Goal: Transaction & Acquisition: Obtain resource

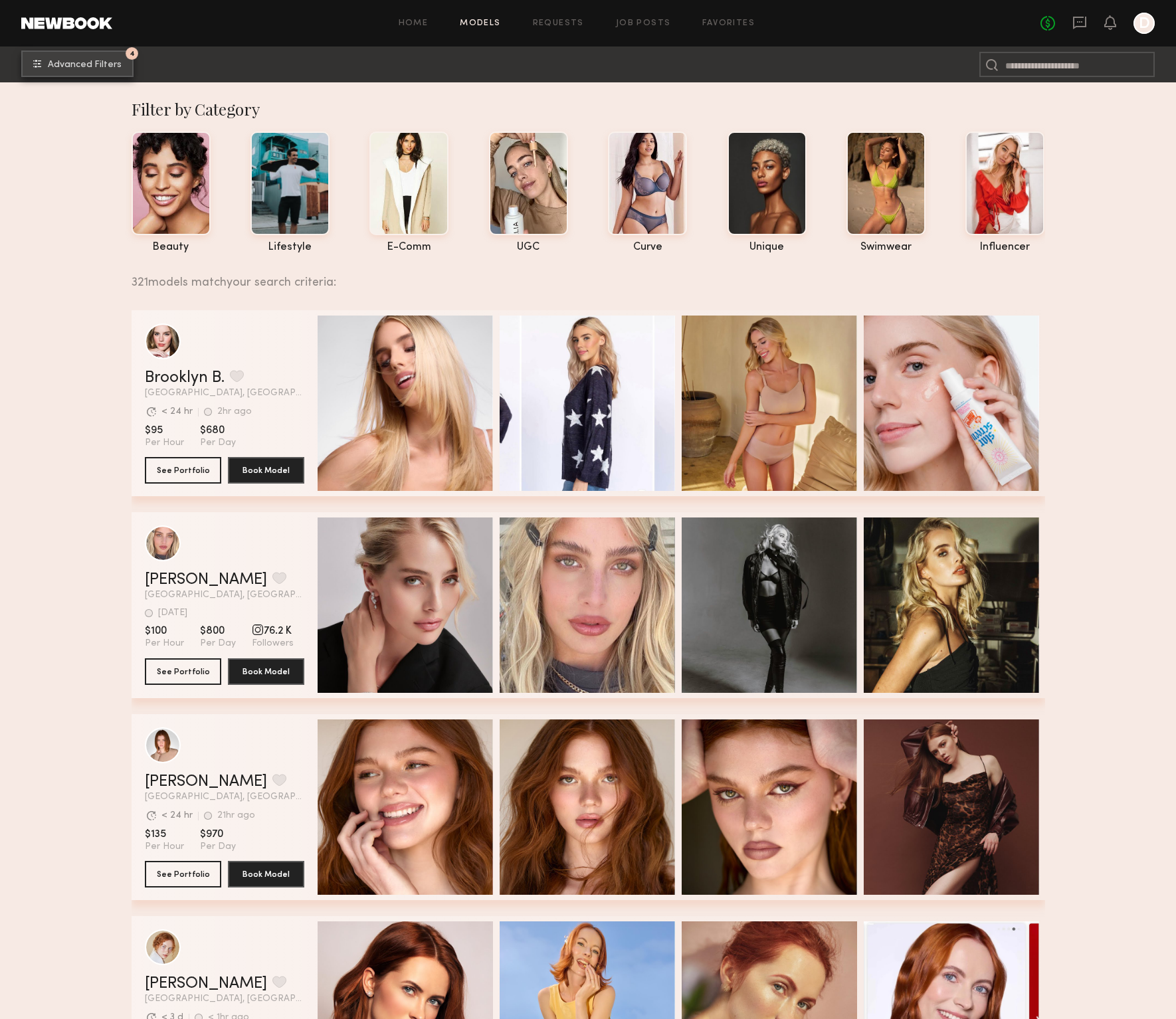
click at [83, 58] on button "4 Advanced Filters" at bounding box center [78, 63] width 112 height 27
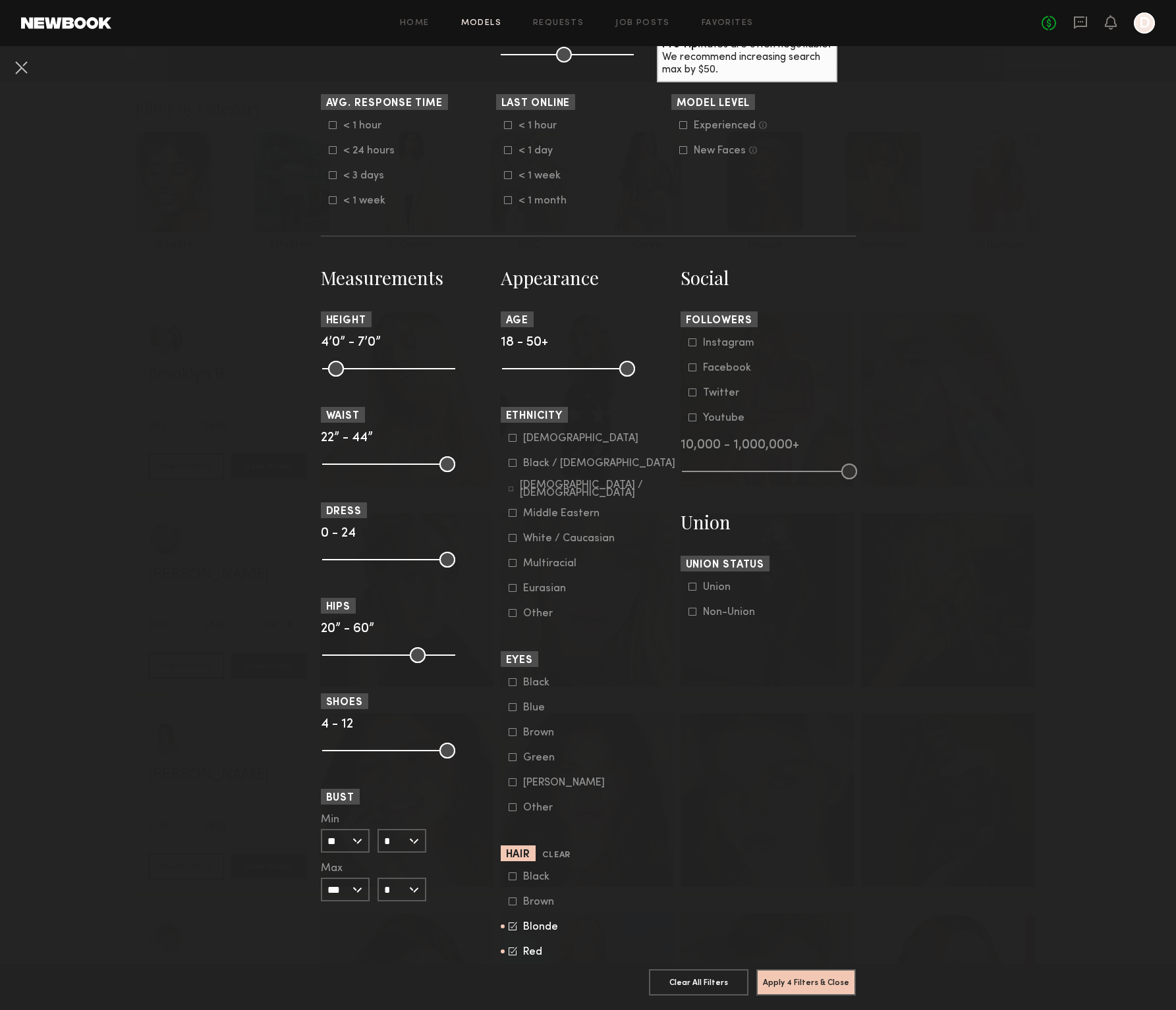
scroll to position [374, 0]
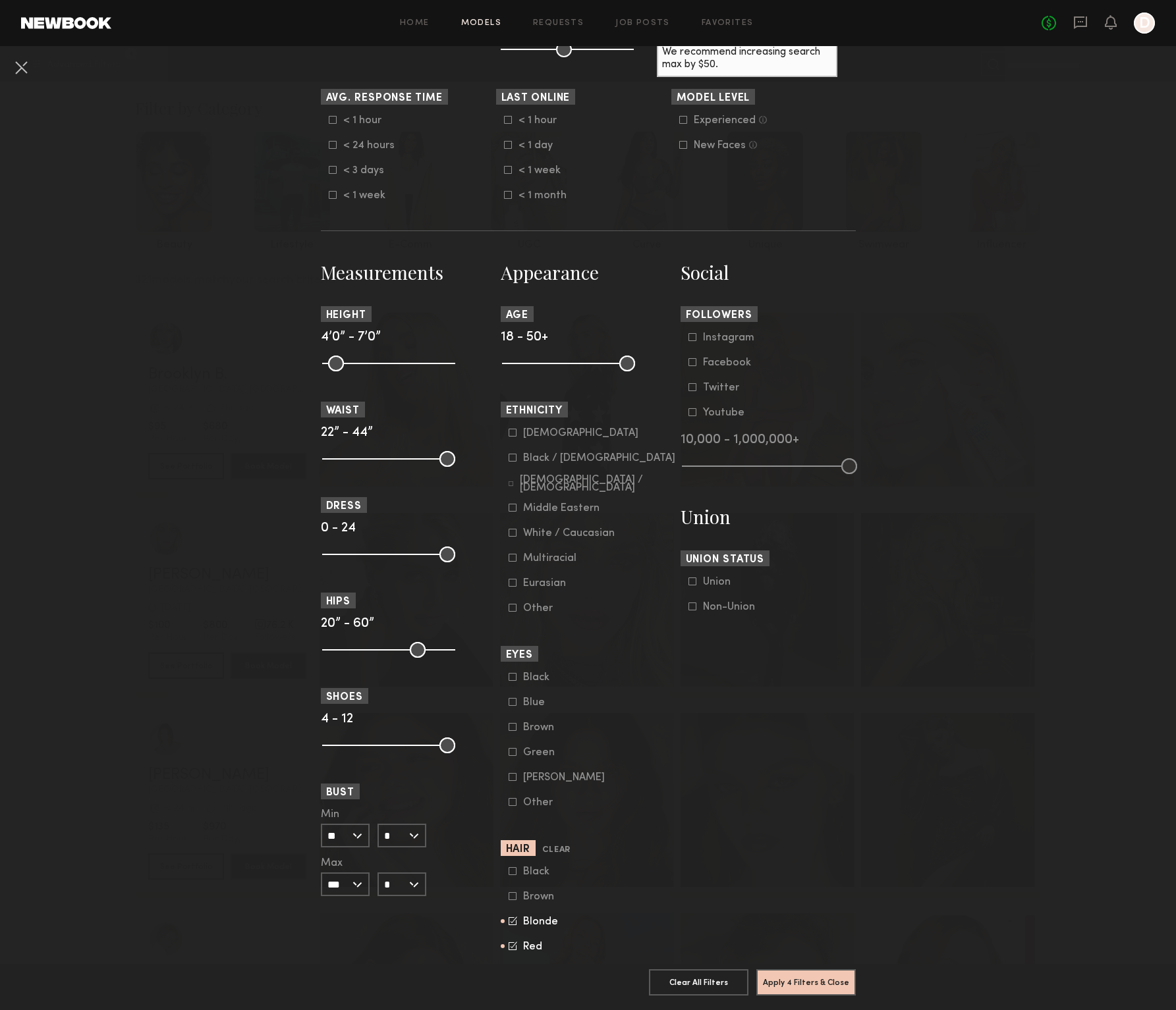
click at [509, 483] on icon at bounding box center [511, 484] width 5 height 5
click at [511, 507] on icon at bounding box center [512, 507] width 7 height 7
click at [509, 925] on icon at bounding box center [513, 920] width 9 height 9
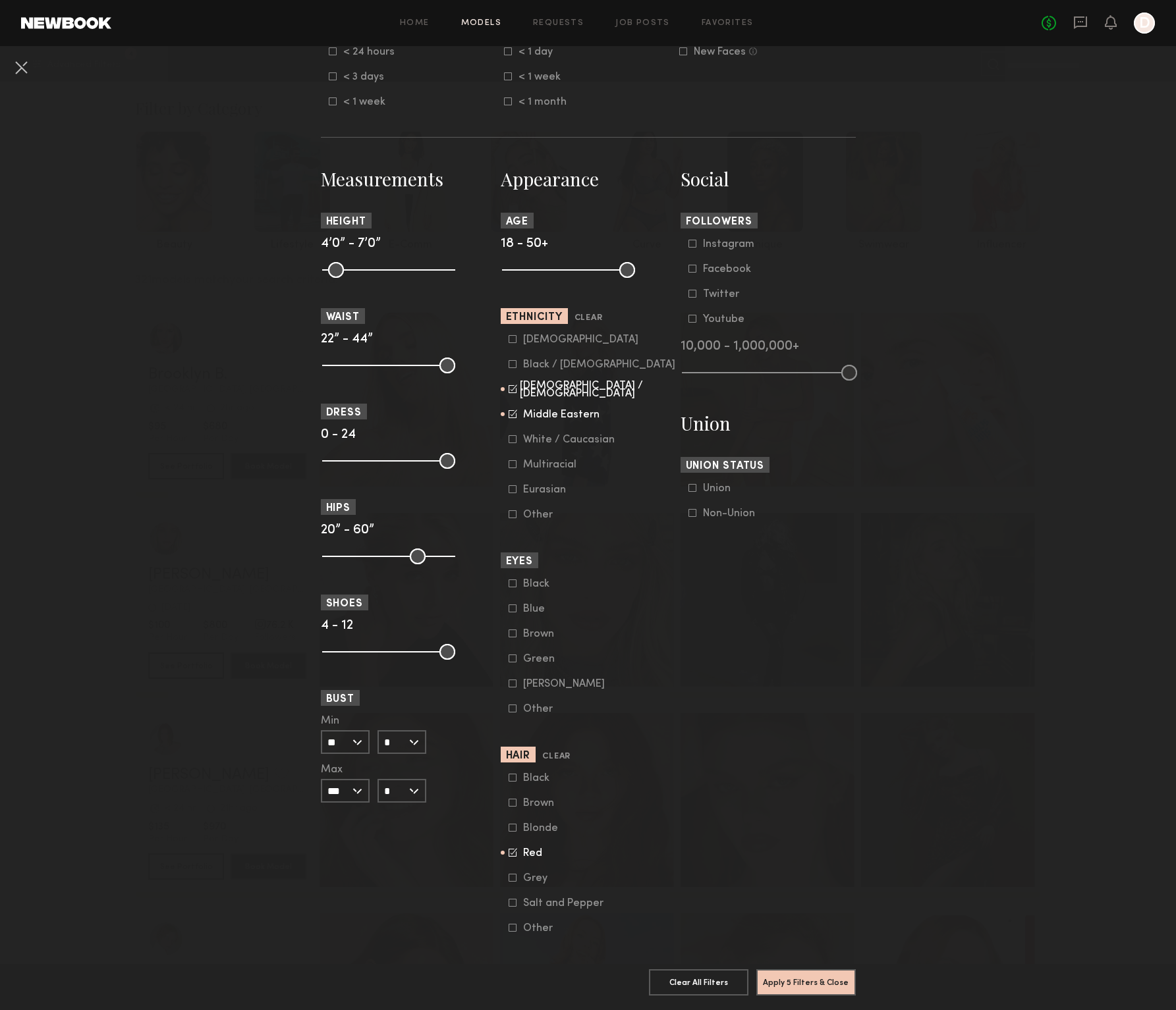
scroll to position [468, 0]
click at [509, 859] on common-framework-checkbox "Red" at bounding box center [593, 853] width 168 height 12
click at [509, 856] on icon at bounding box center [513, 851] width 9 height 9
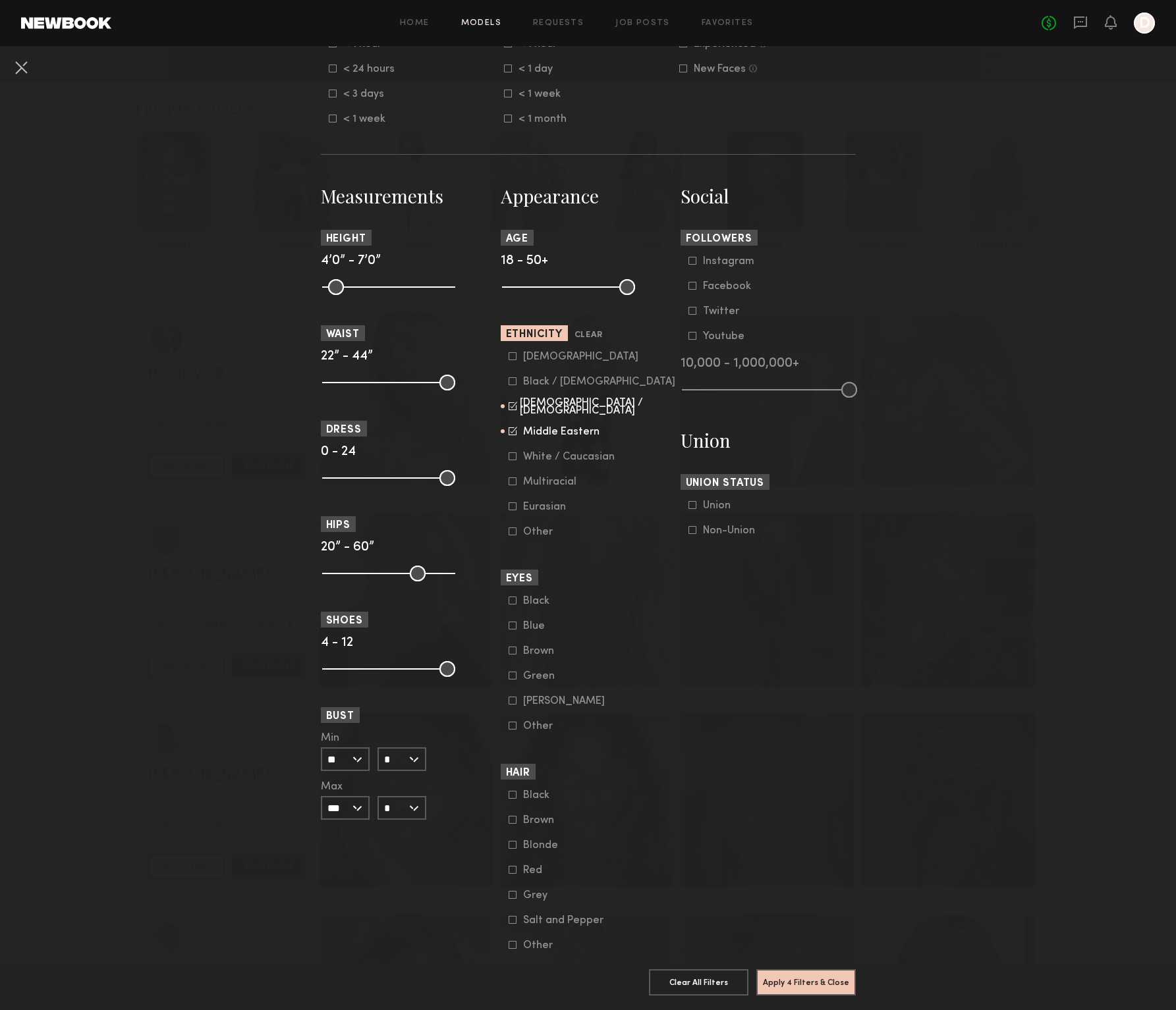
click at [509, 356] on icon at bounding box center [513, 356] width 8 height 8
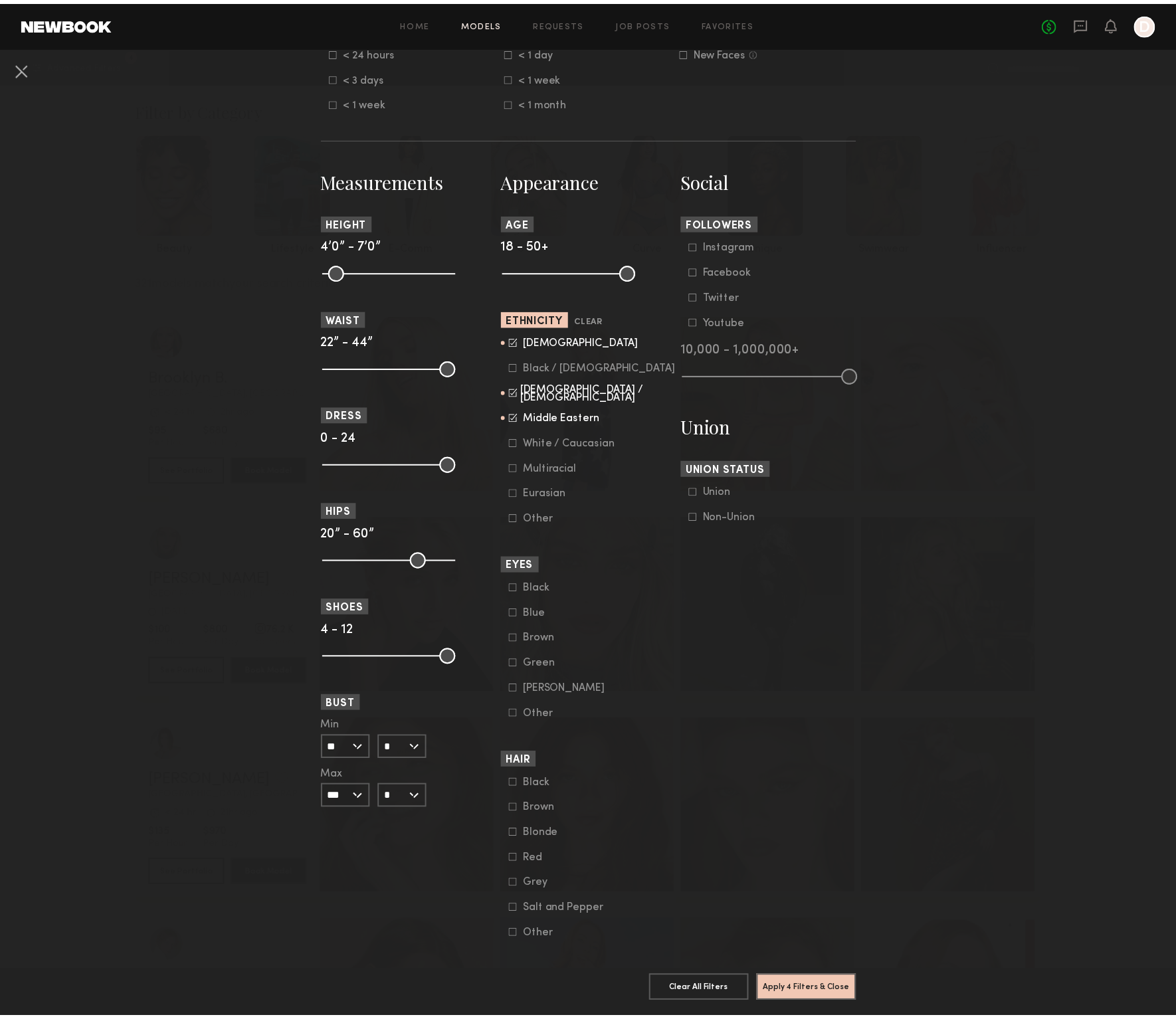
scroll to position [480, 0]
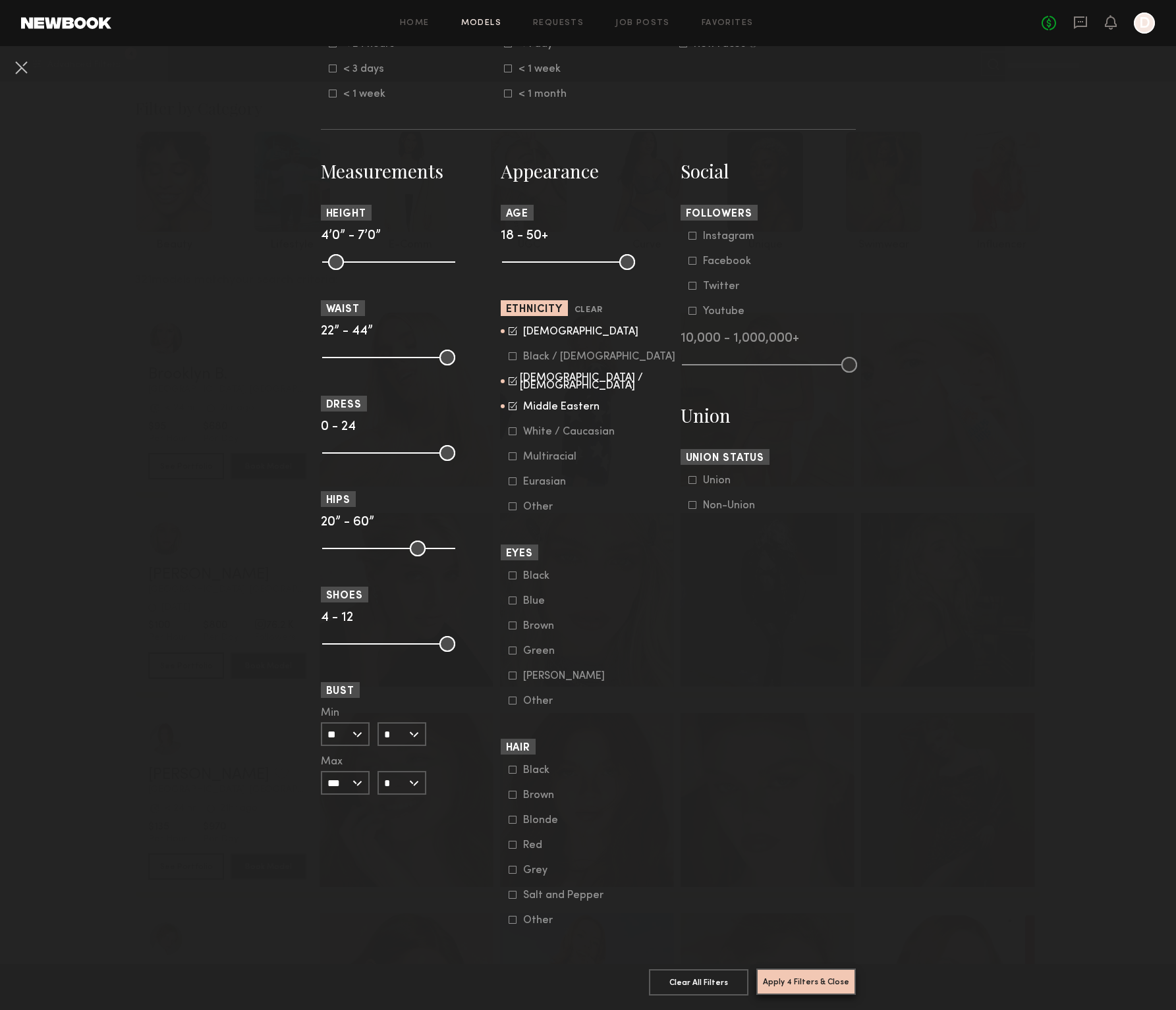
click at [791, 969] on button "Apply 4 Filters & Close" at bounding box center [806, 982] width 99 height 26
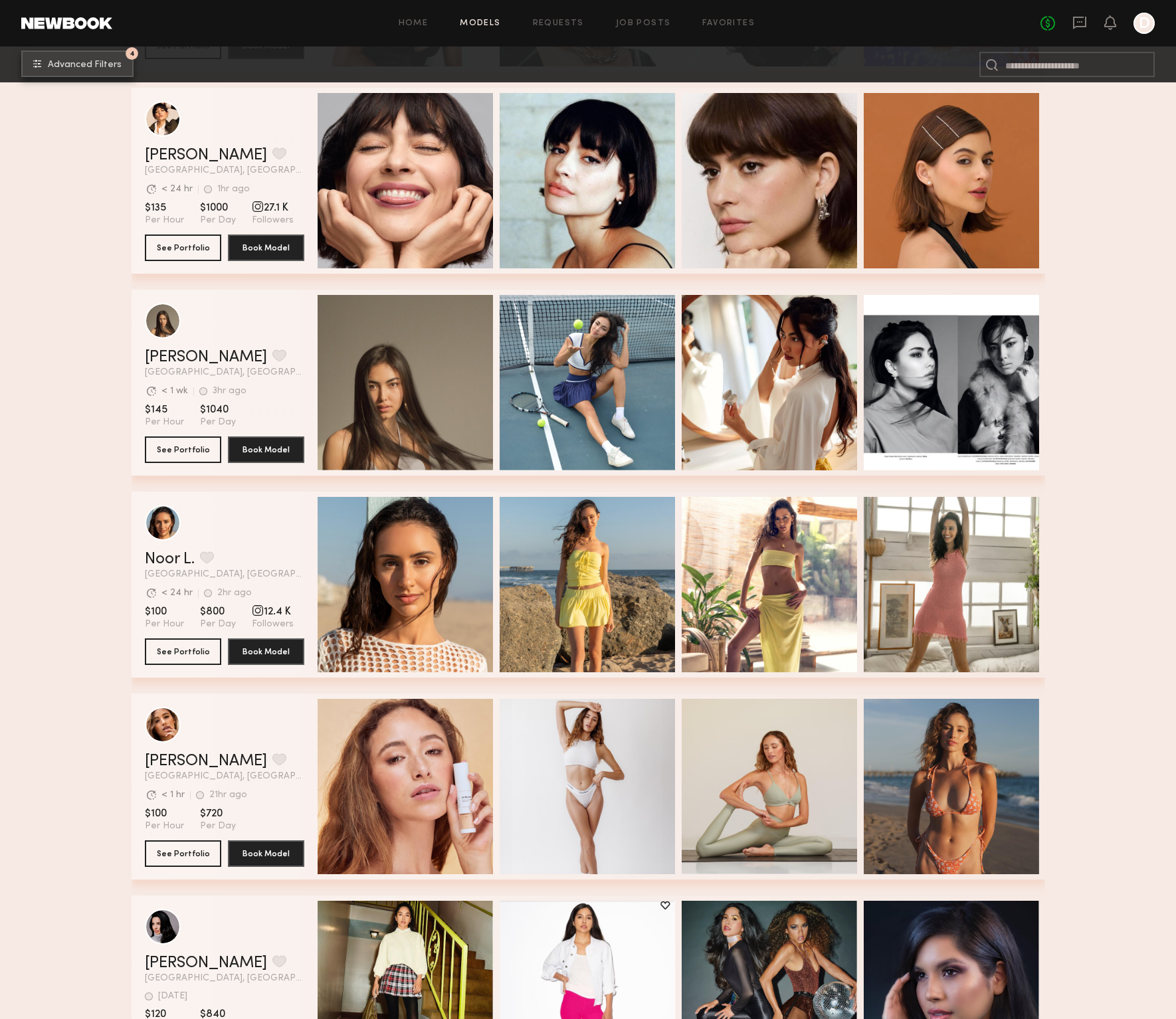
scroll to position [1036, 0]
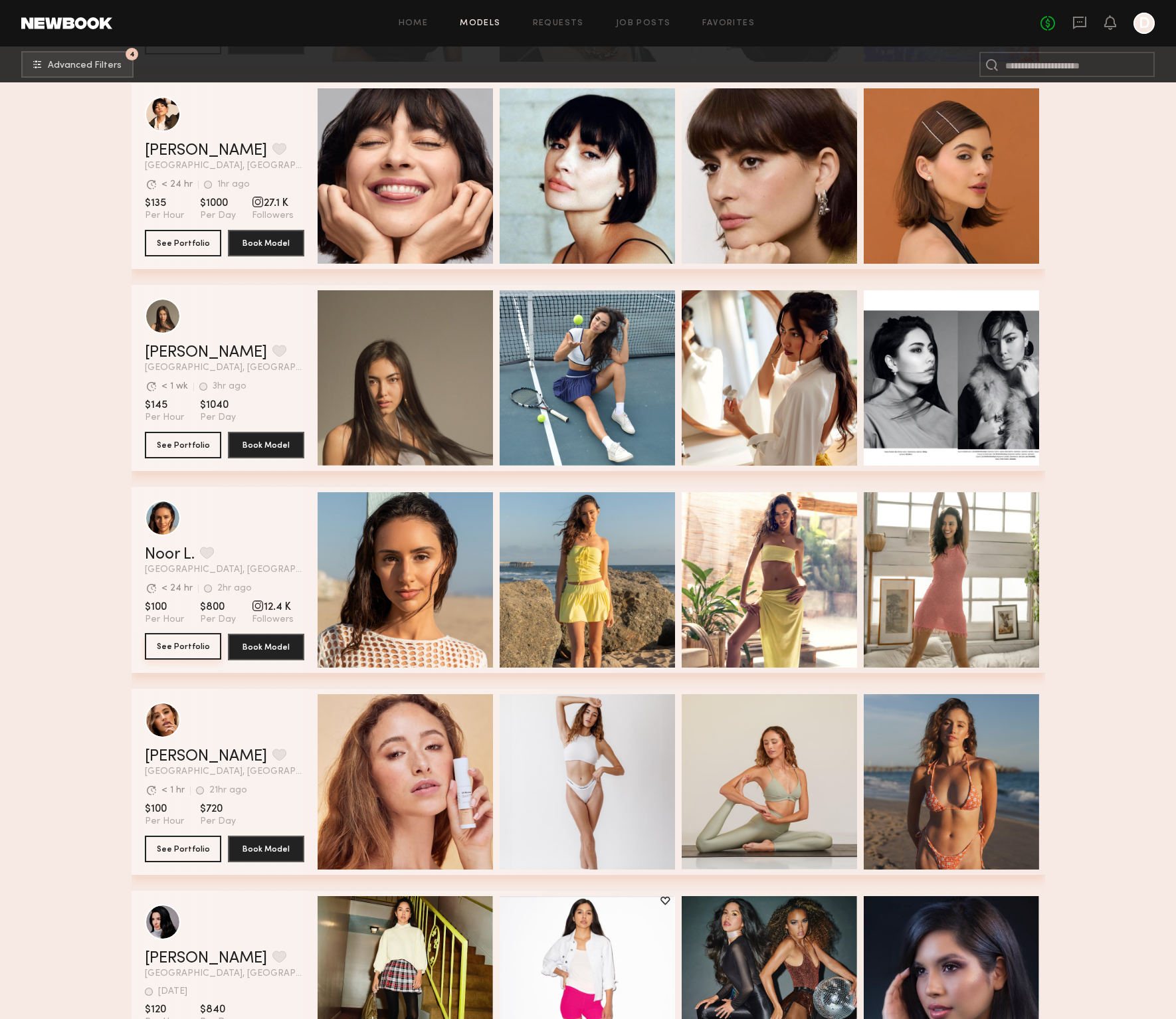
click at [186, 646] on button "See Portfolio" at bounding box center [183, 646] width 77 height 27
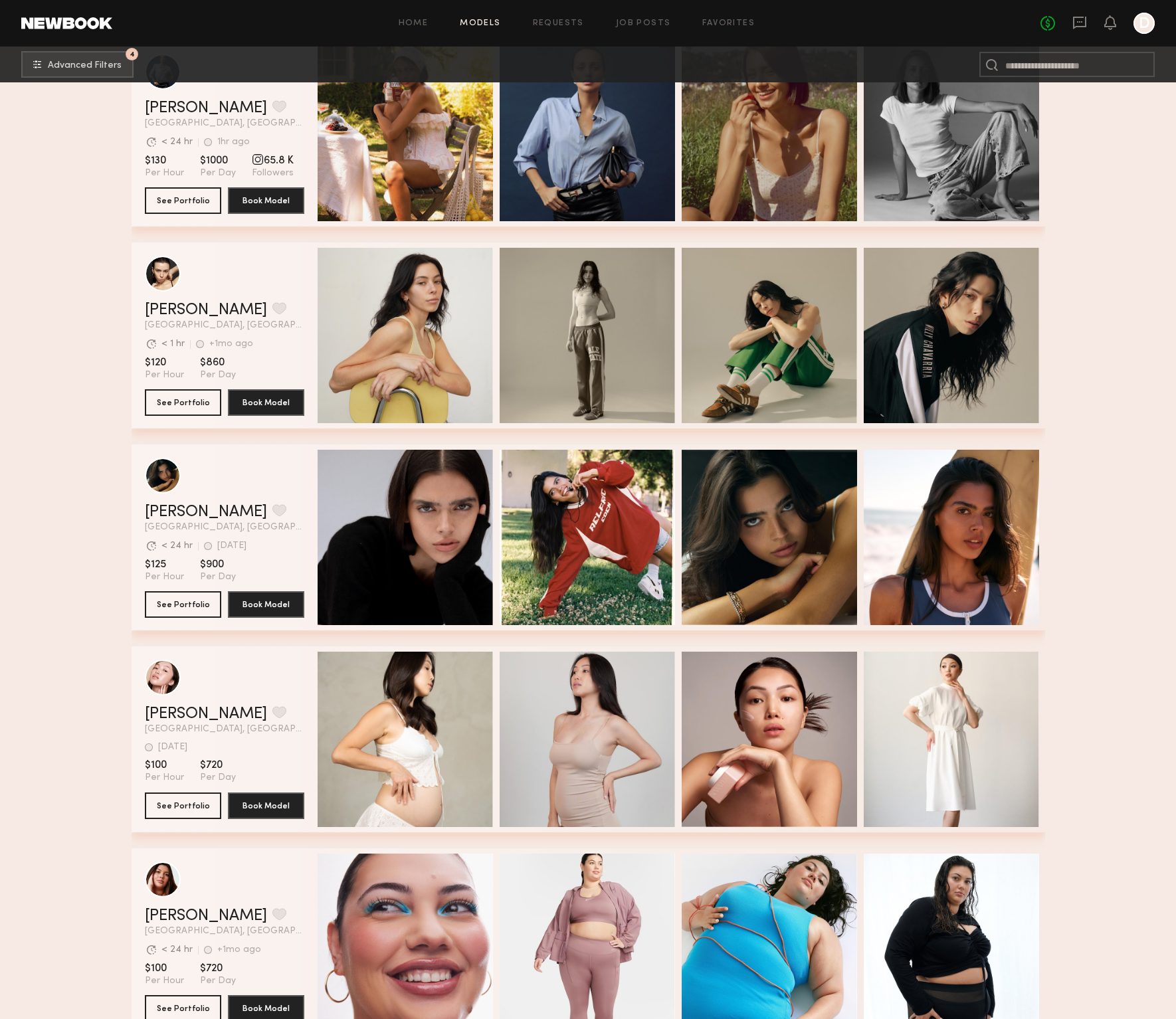
scroll to position [7343, 0]
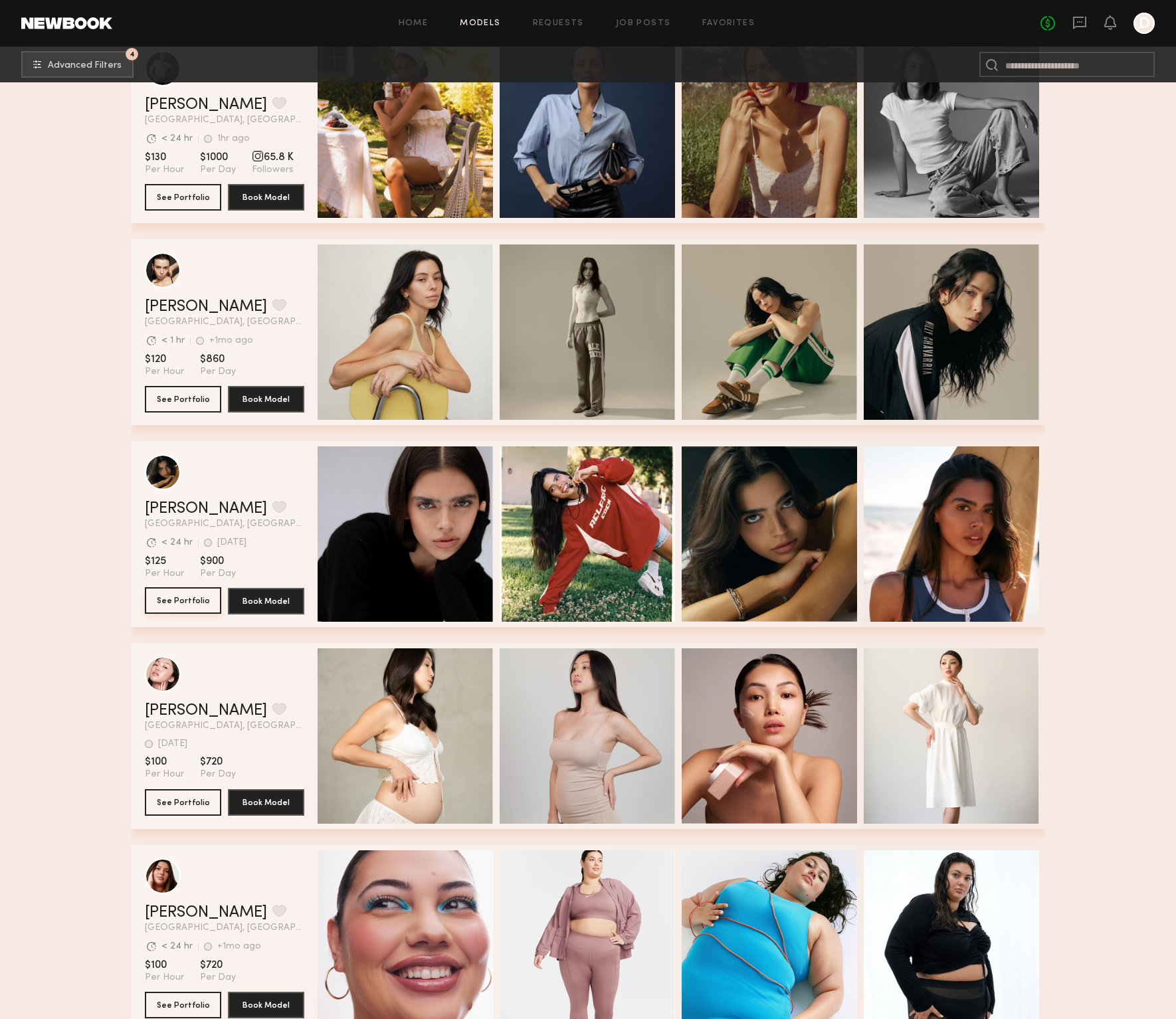
click at [174, 599] on button "See Portfolio" at bounding box center [183, 600] width 77 height 27
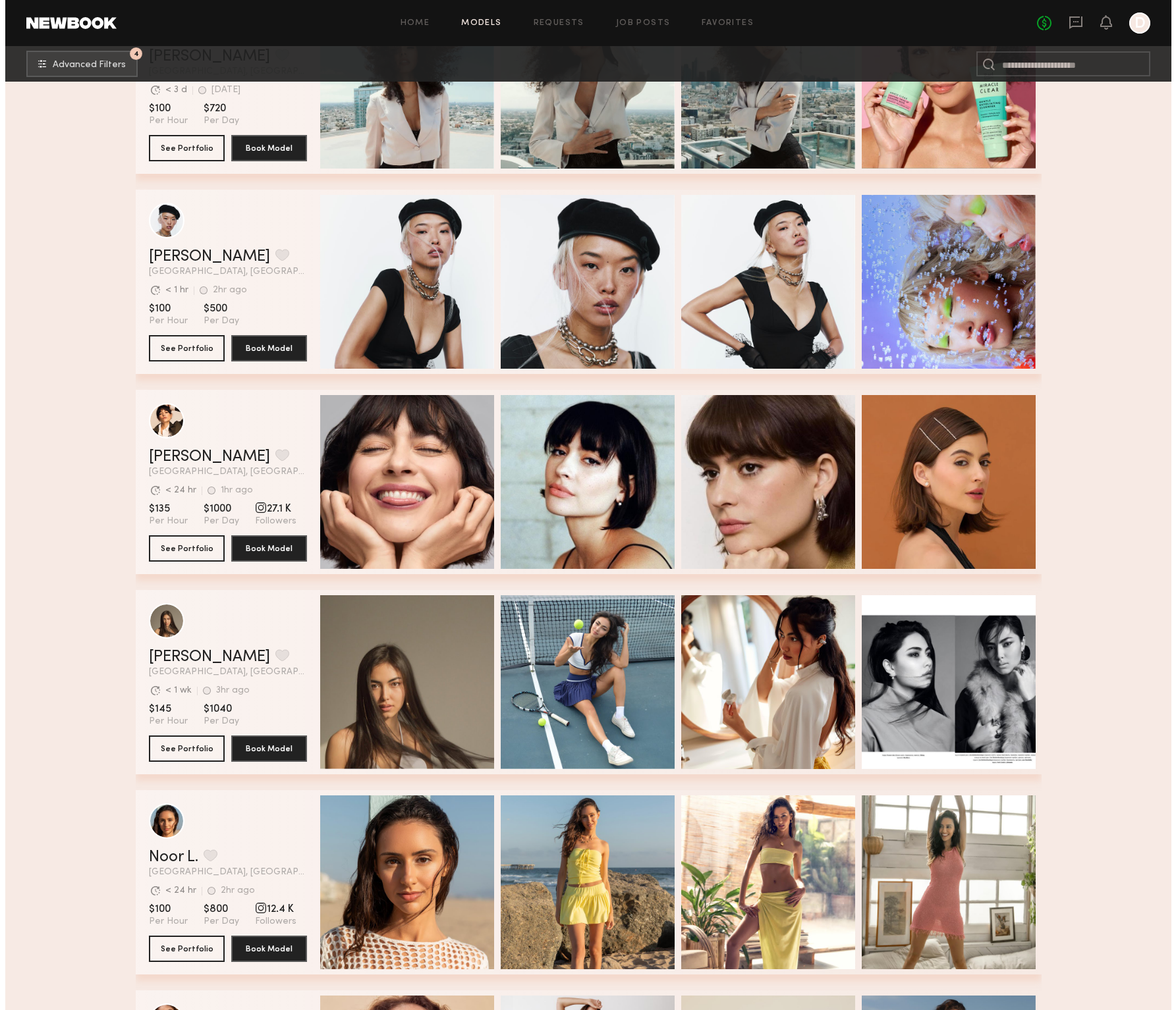
scroll to position [657, 0]
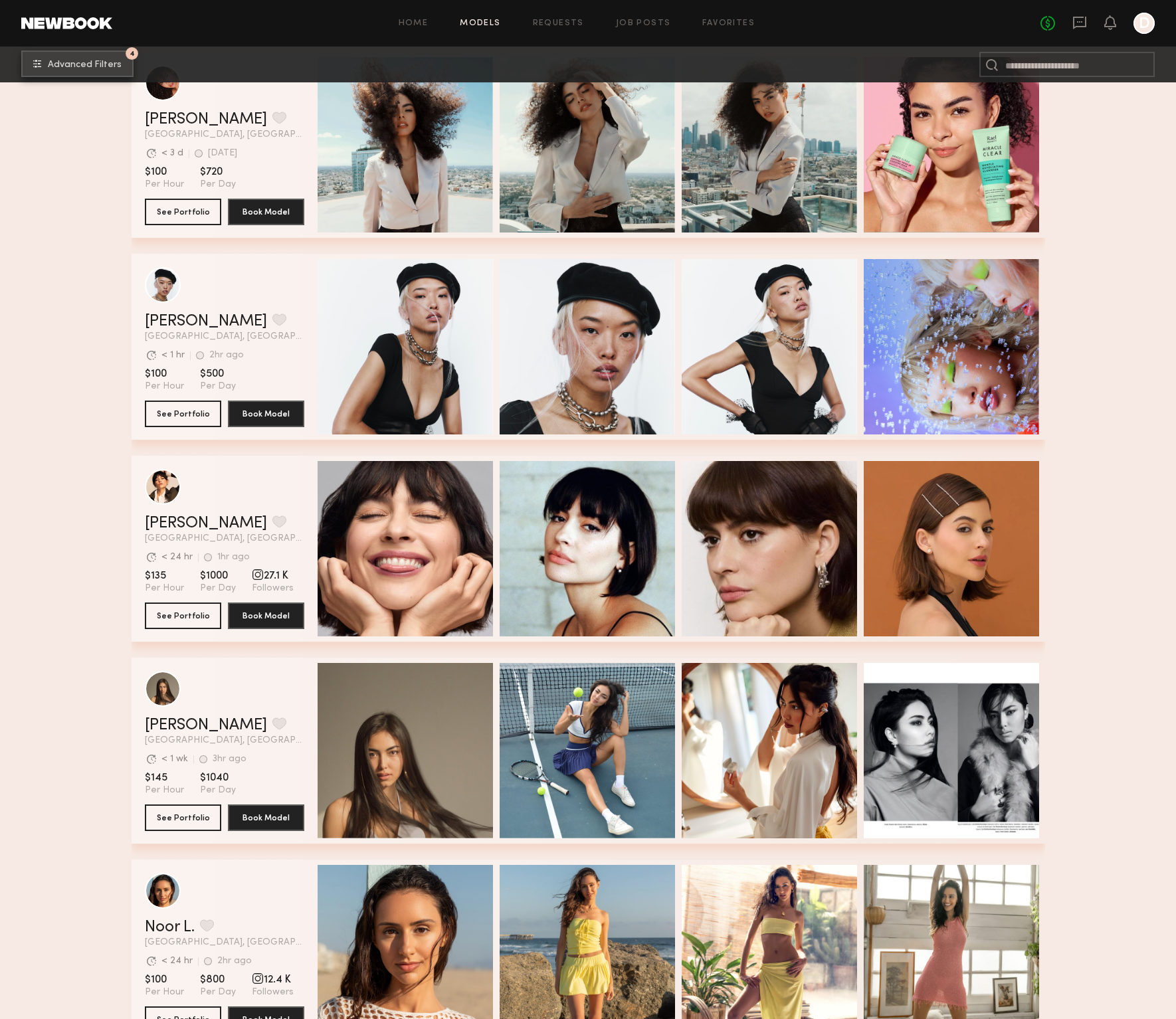
click at [107, 60] on span "Advanced Filters" at bounding box center [85, 64] width 74 height 9
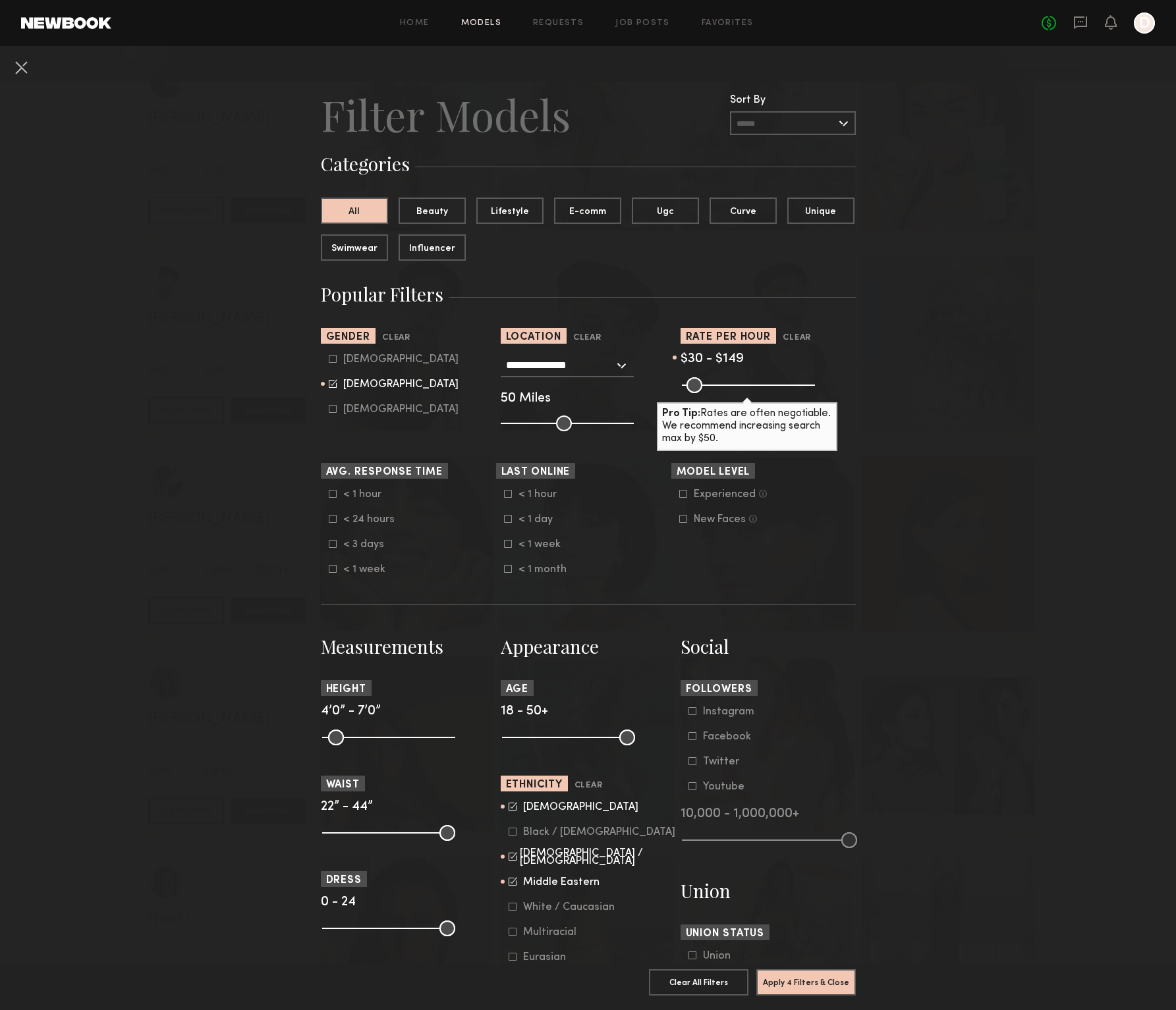
click at [509, 861] on icon at bounding box center [513, 856] width 9 height 9
click at [815, 973] on button "Apply 4 Filters & Close" at bounding box center [806, 982] width 99 height 26
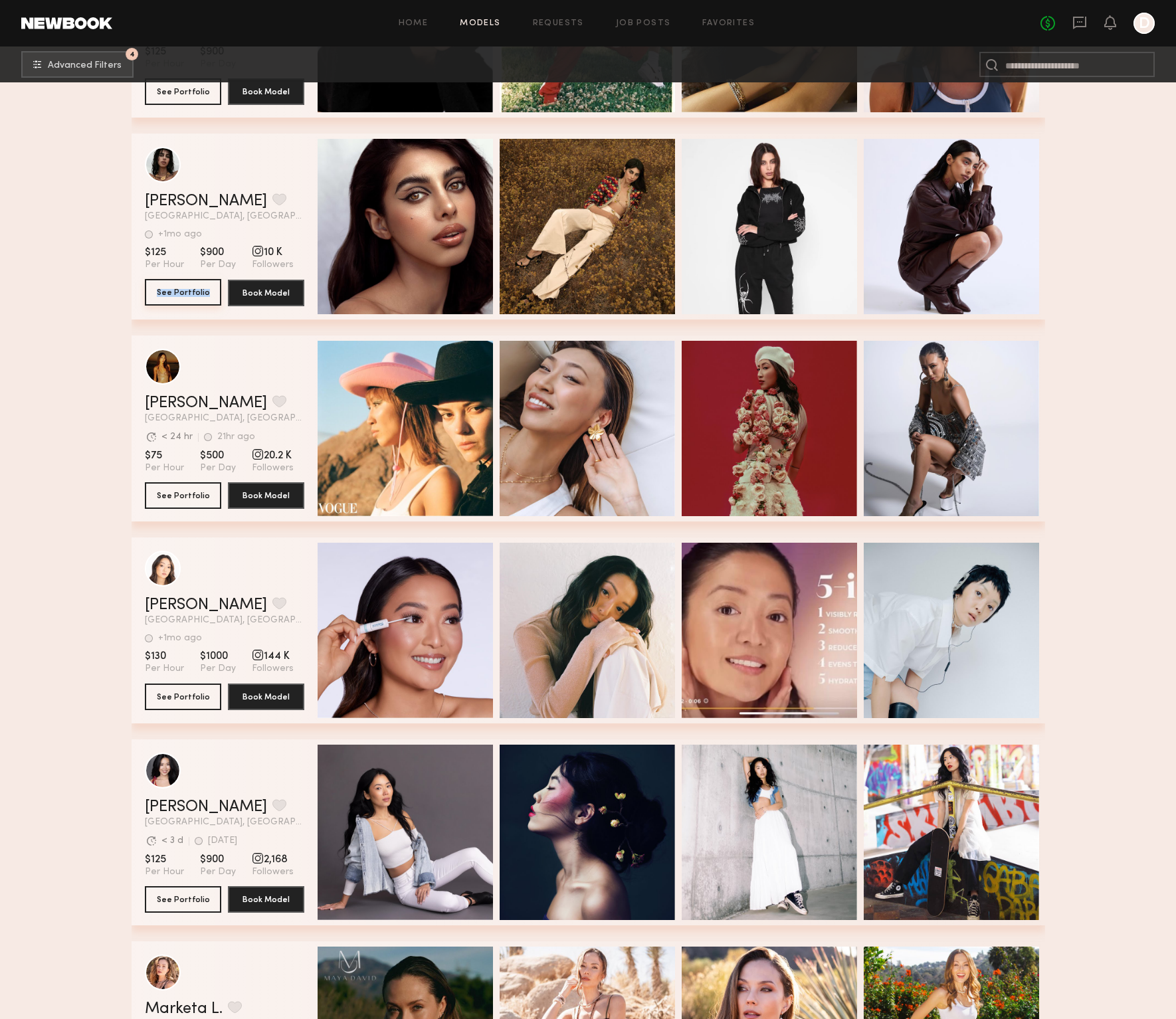
scroll to position [4829, 0]
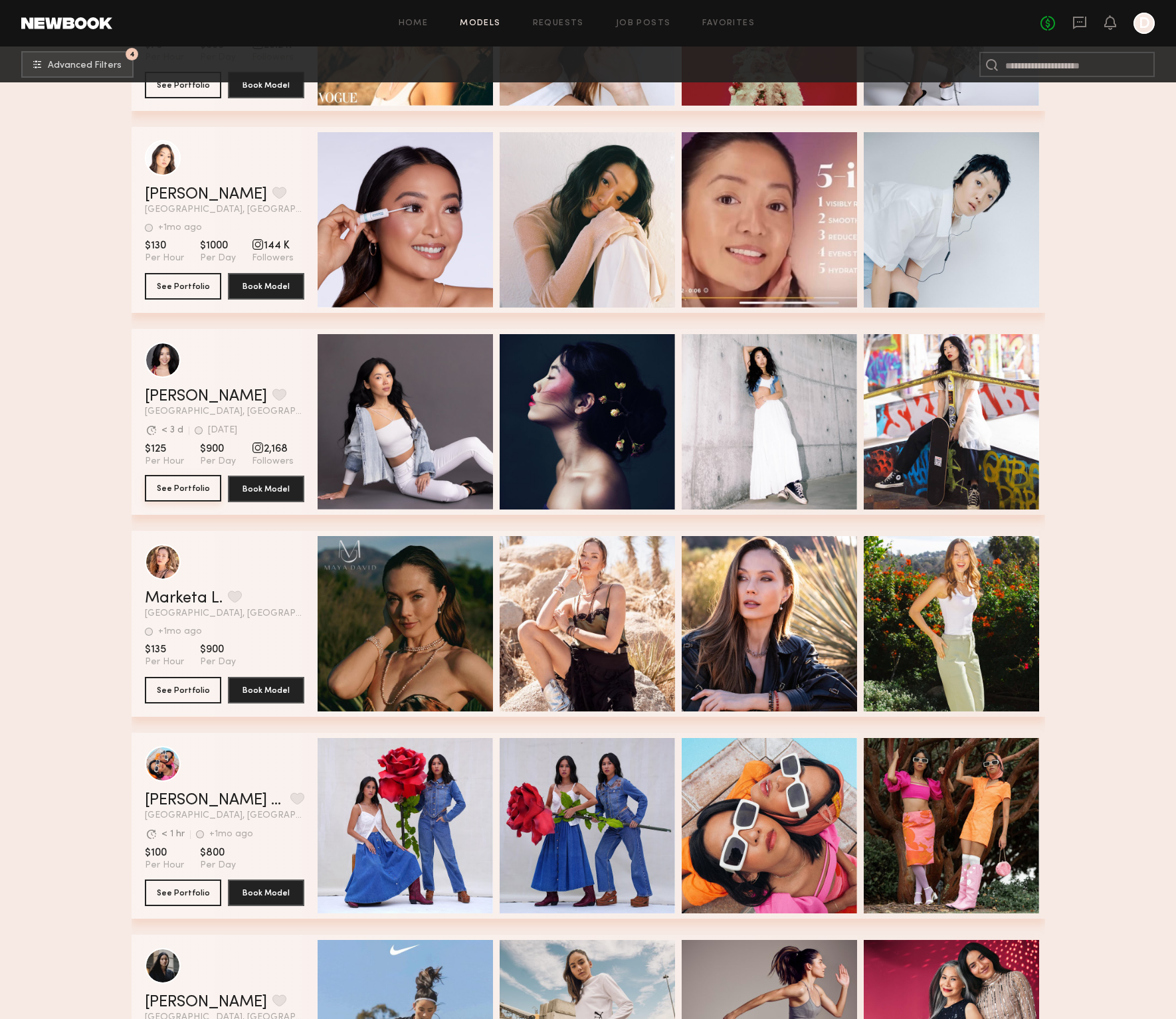
click at [196, 489] on button "See Portfolio" at bounding box center [183, 488] width 77 height 27
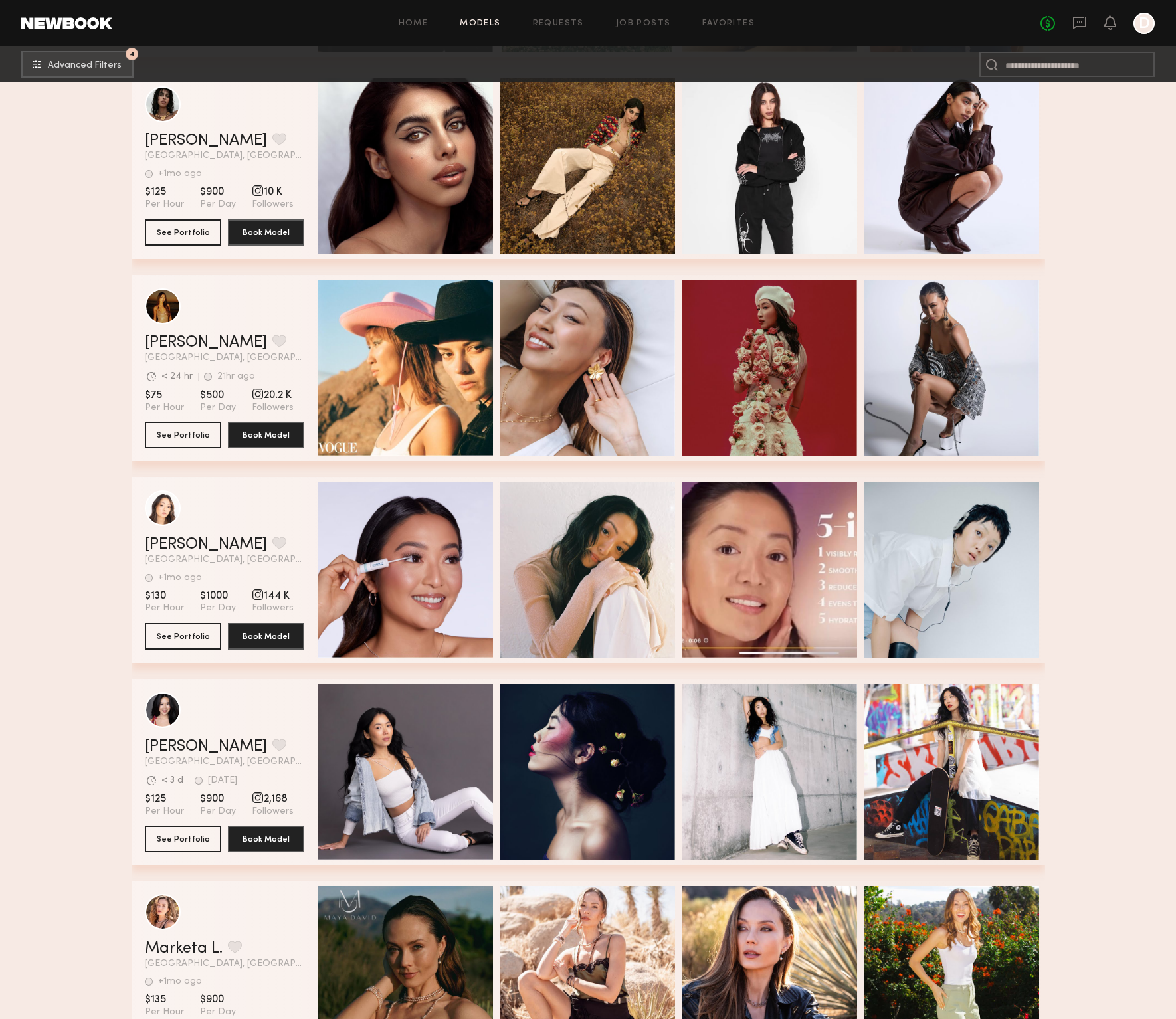
scroll to position [0, 0]
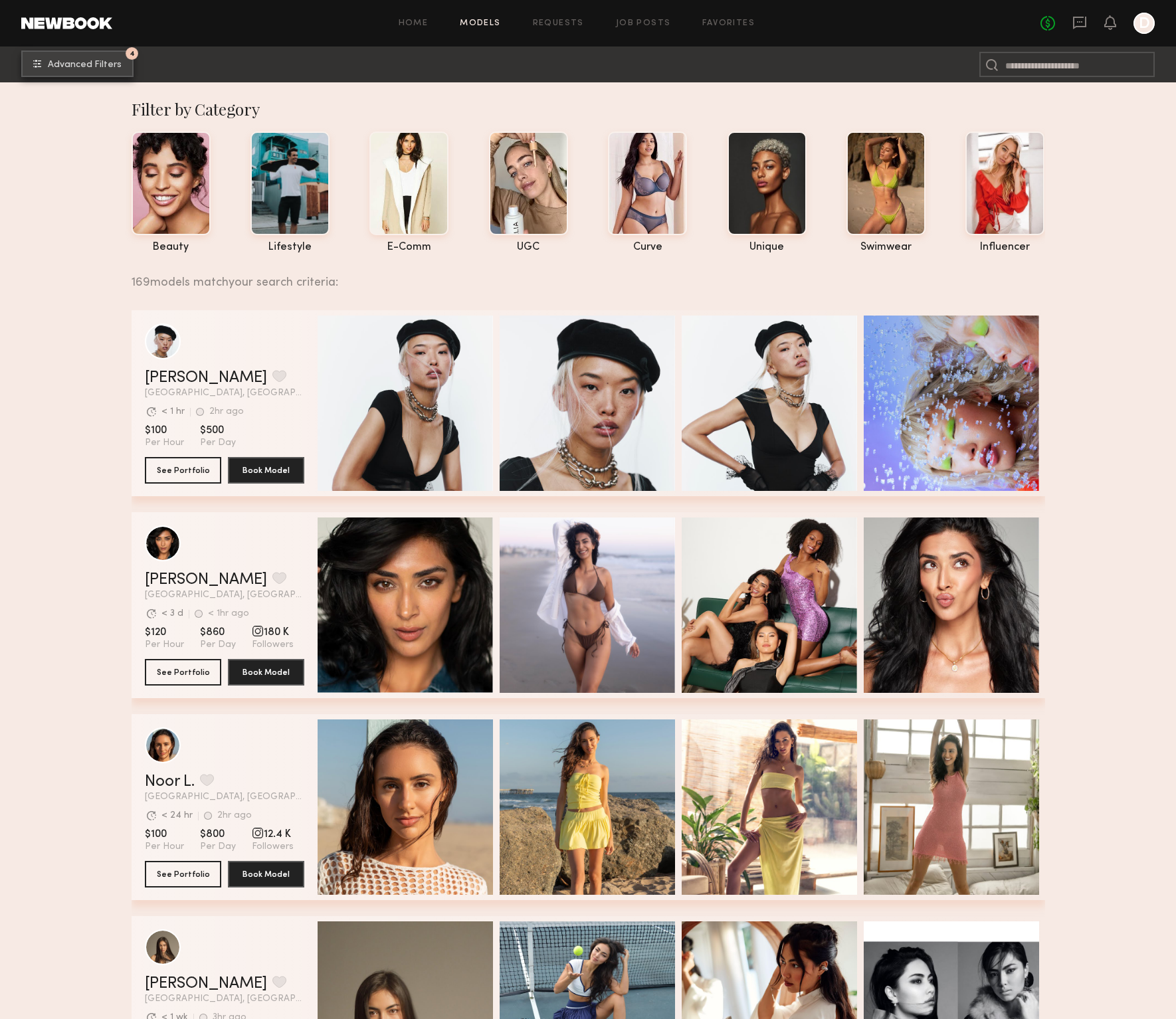
click at [87, 58] on button "4 Advanced Filters" at bounding box center [78, 63] width 112 height 27
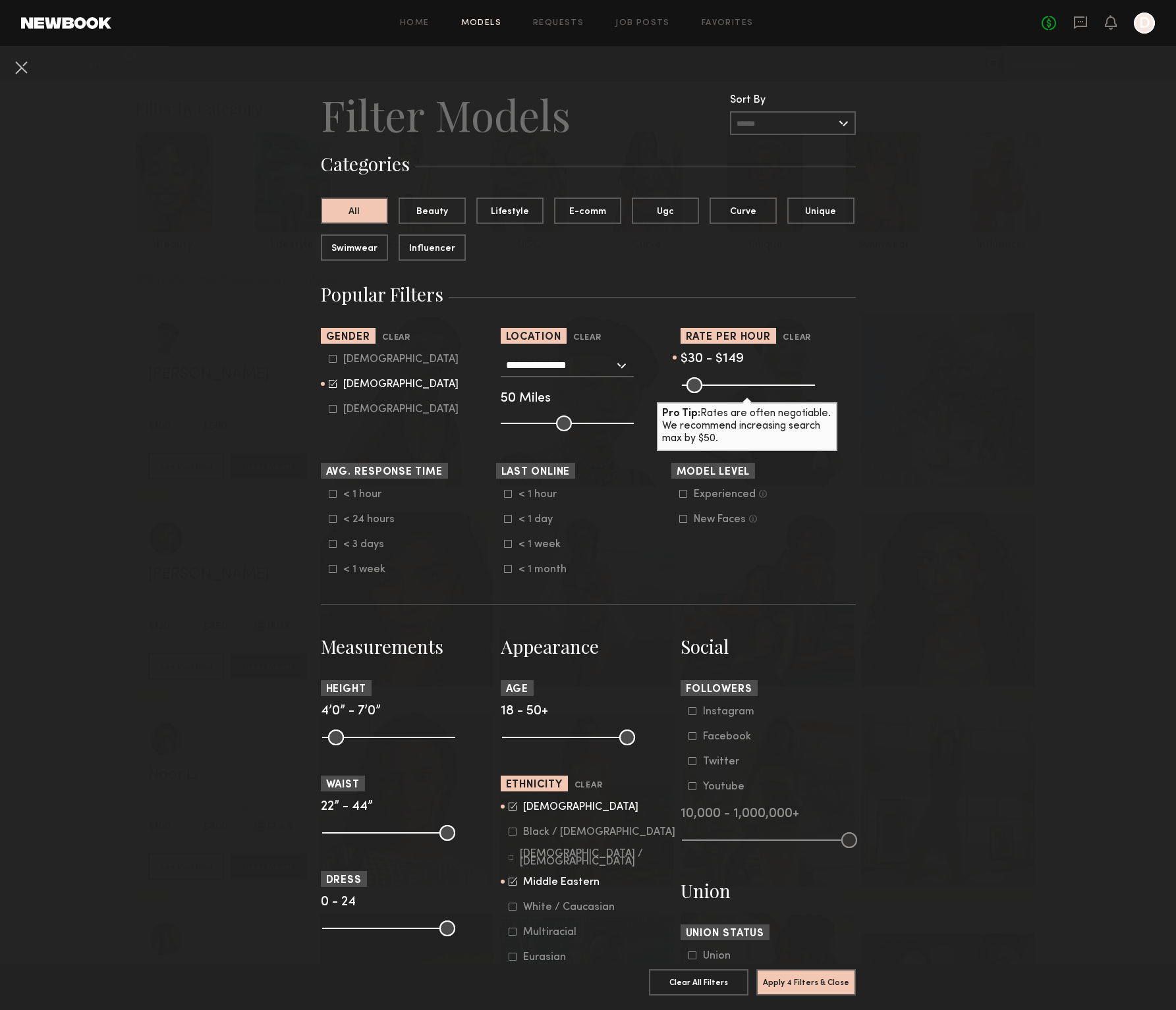
click at [502, 802] on nb-browse-filter "Ethnicity Clear Asian Black / African American Hispanic / Latino Middle Eastern…" at bounding box center [588, 882] width 176 height 213
click at [509, 807] on icon at bounding box center [513, 806] width 9 height 9
click at [796, 974] on button "Apply 4 Filters & Close" at bounding box center [806, 982] width 99 height 26
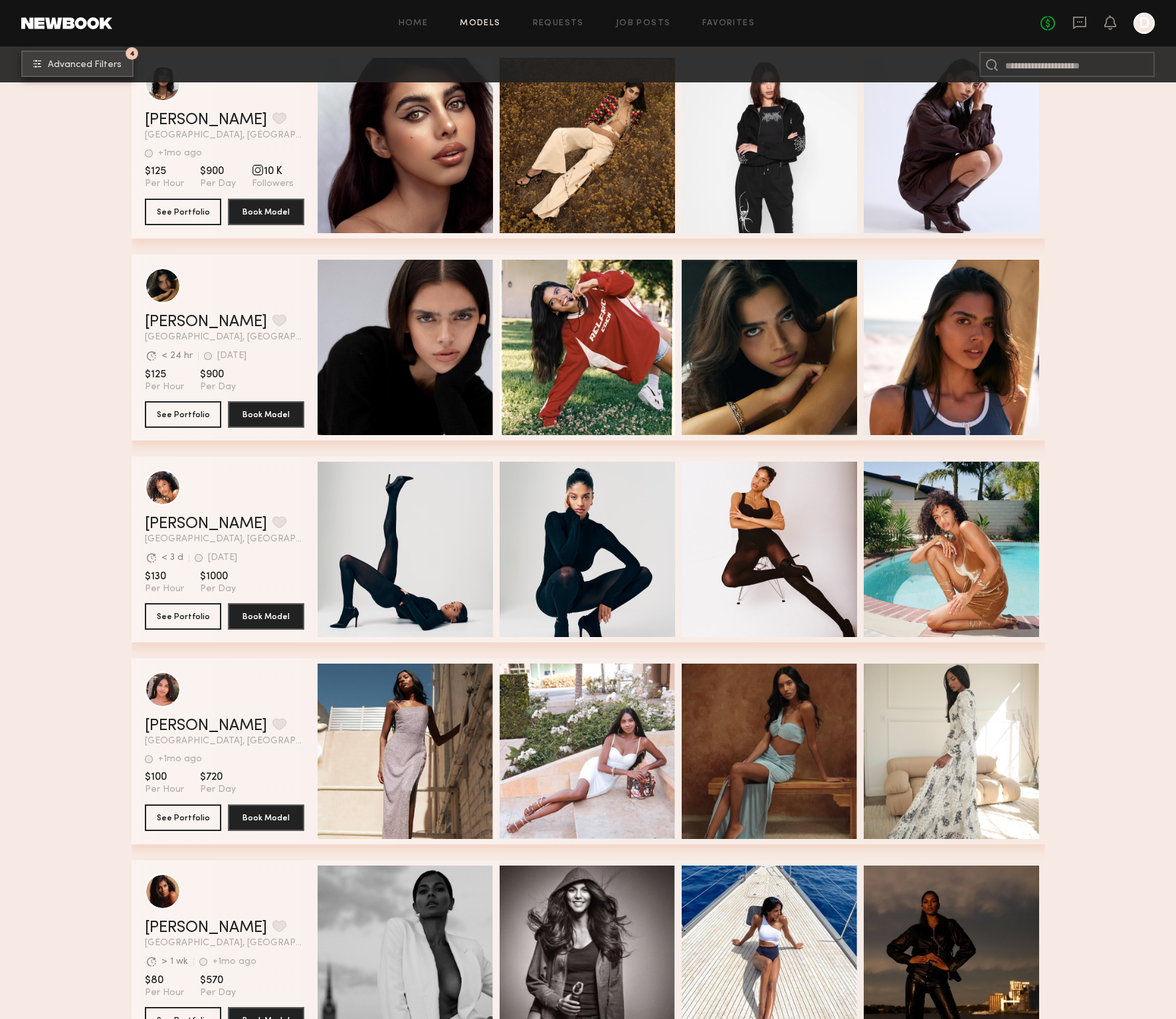
scroll to position [1663, 0]
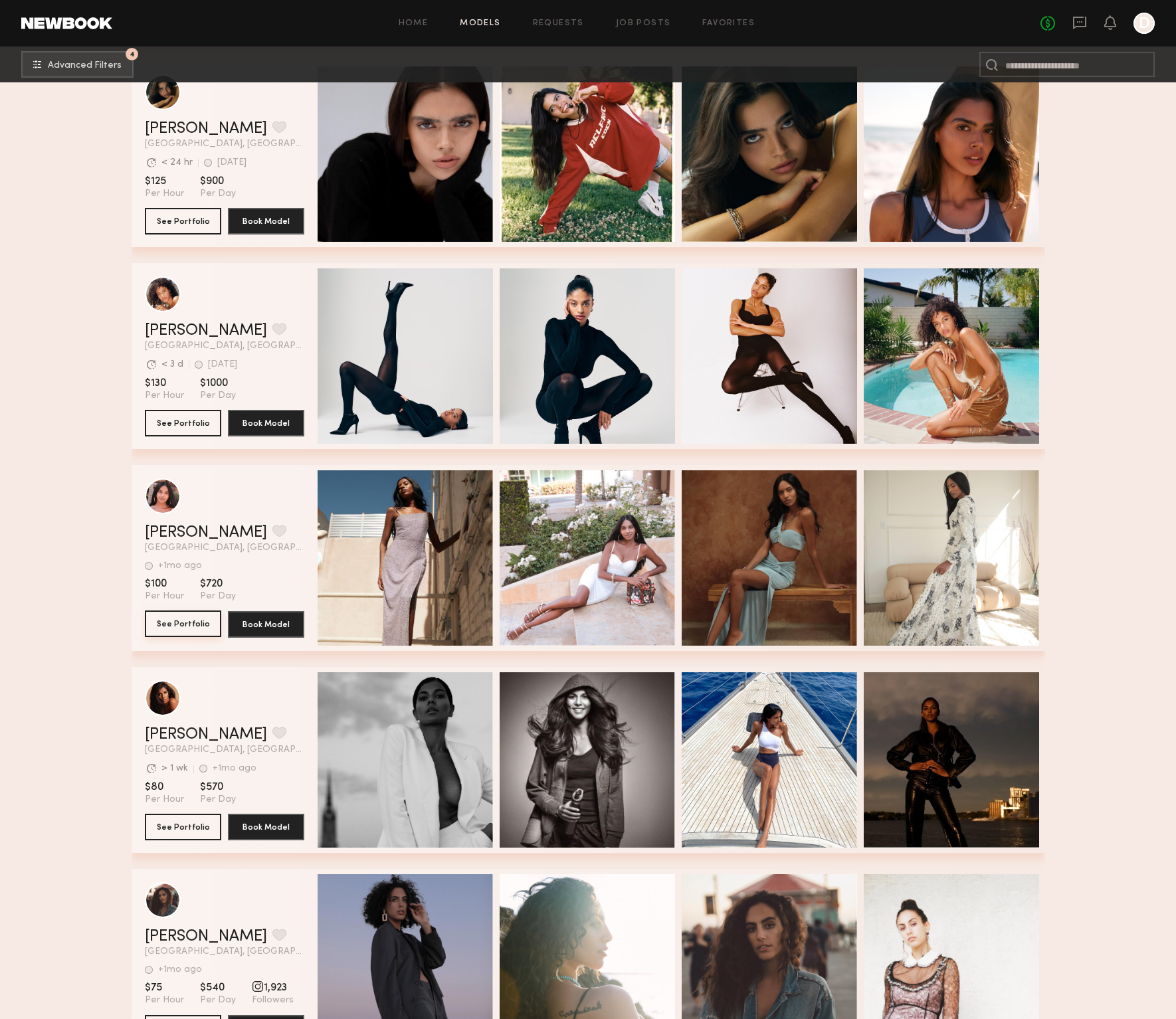
click at [183, 624] on button "See Portfolio" at bounding box center [183, 624] width 77 height 27
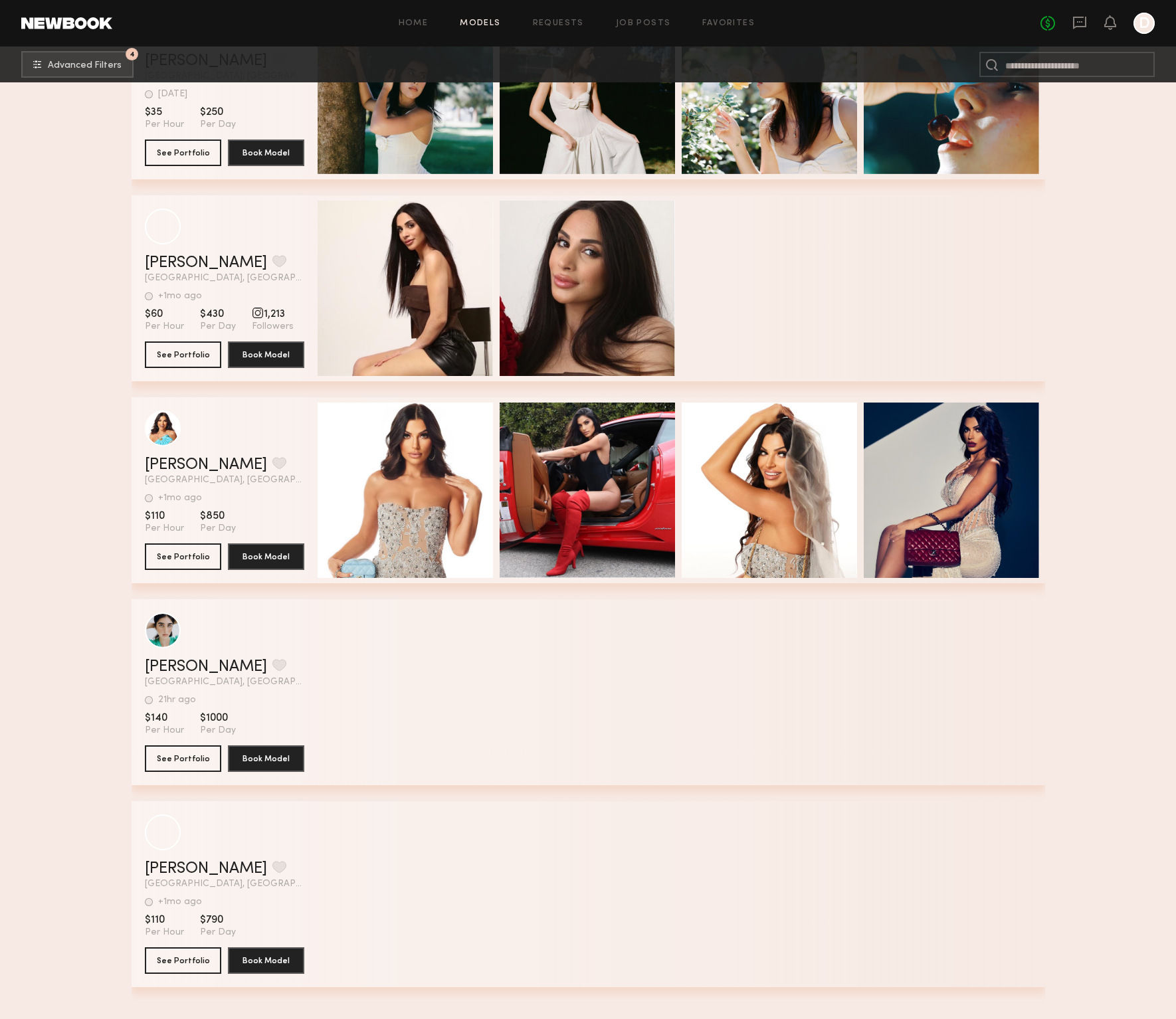
scroll to position [8590, 0]
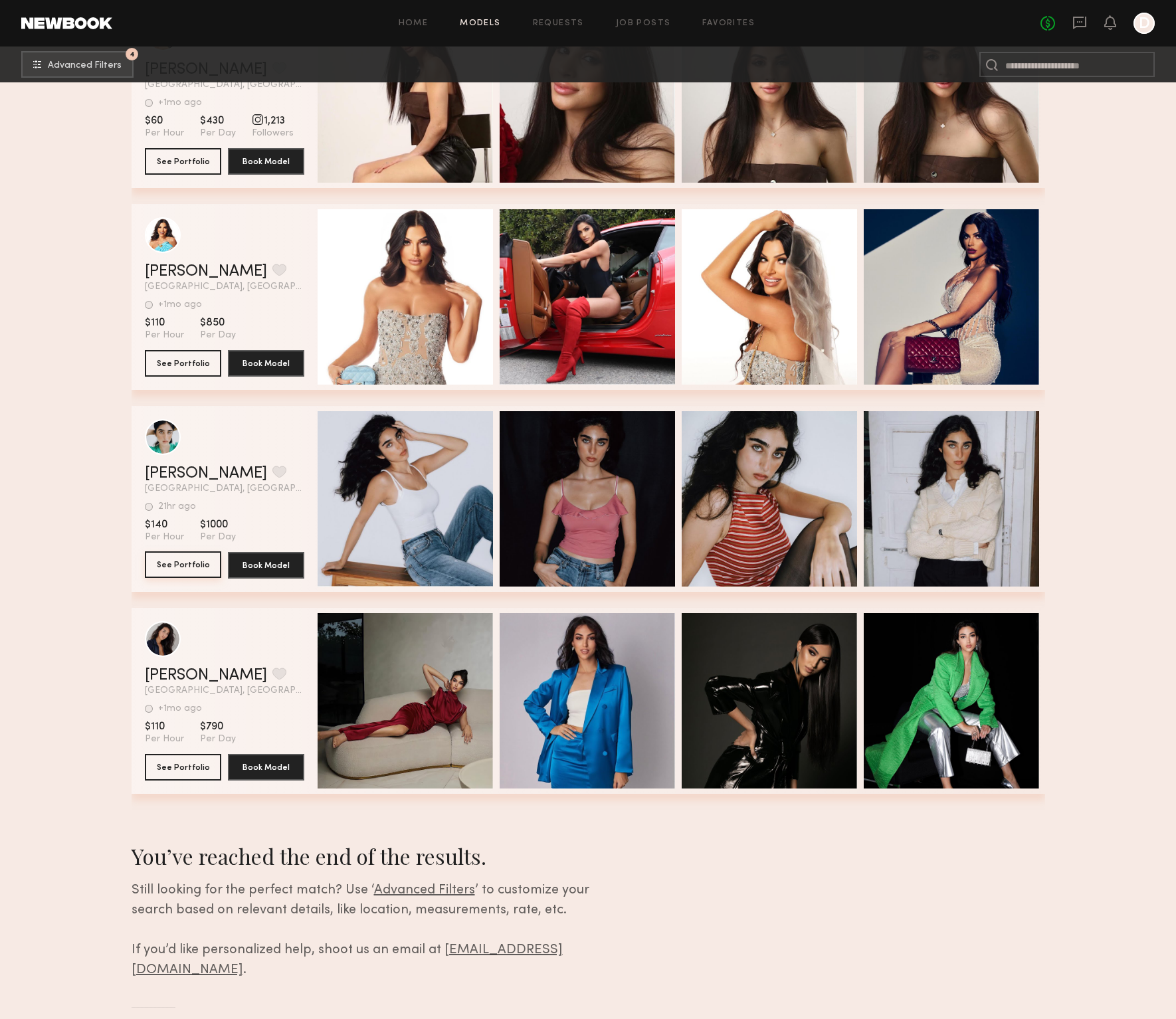
click at [188, 564] on button "See Portfolio" at bounding box center [183, 565] width 77 height 27
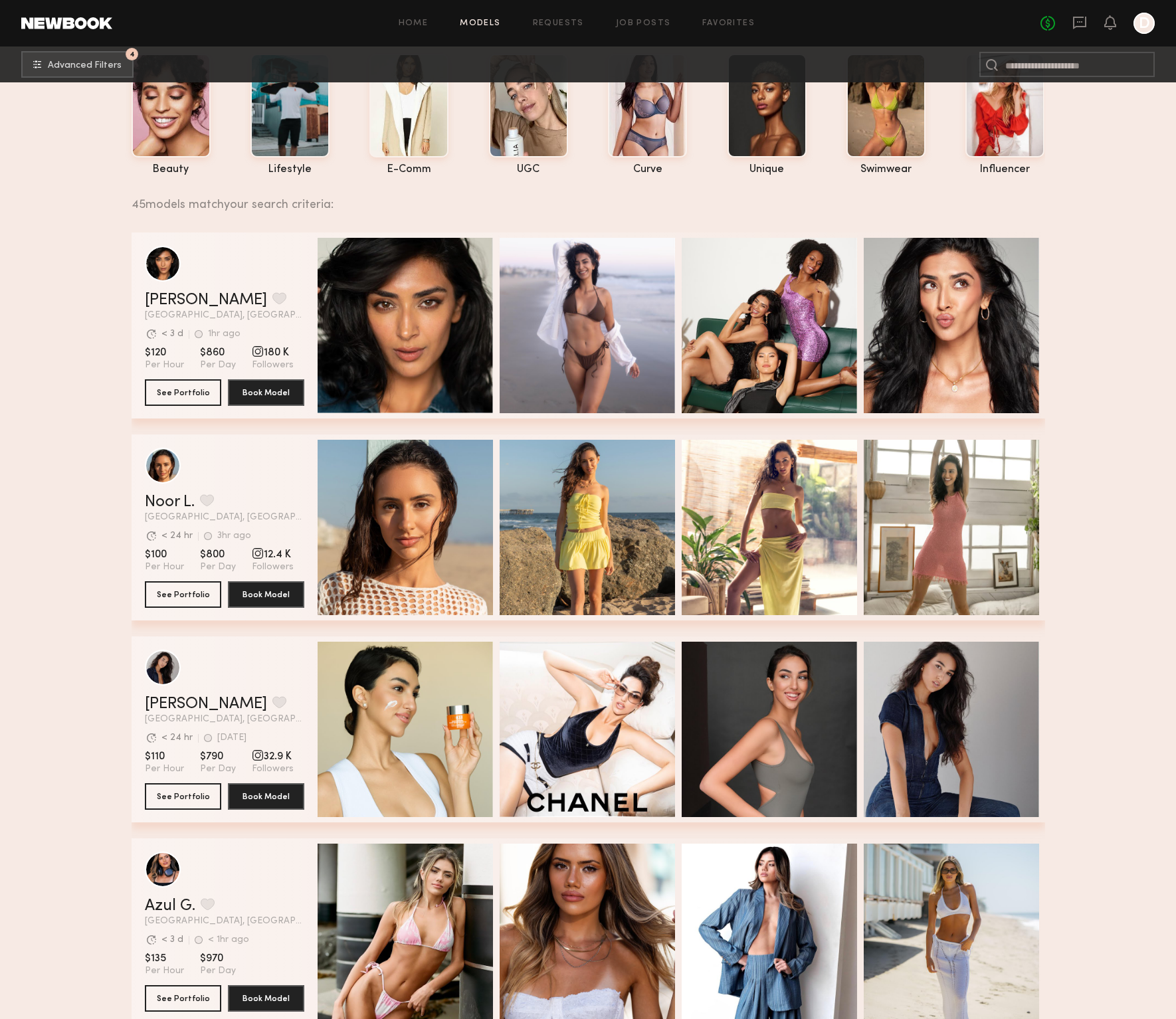
scroll to position [0, 0]
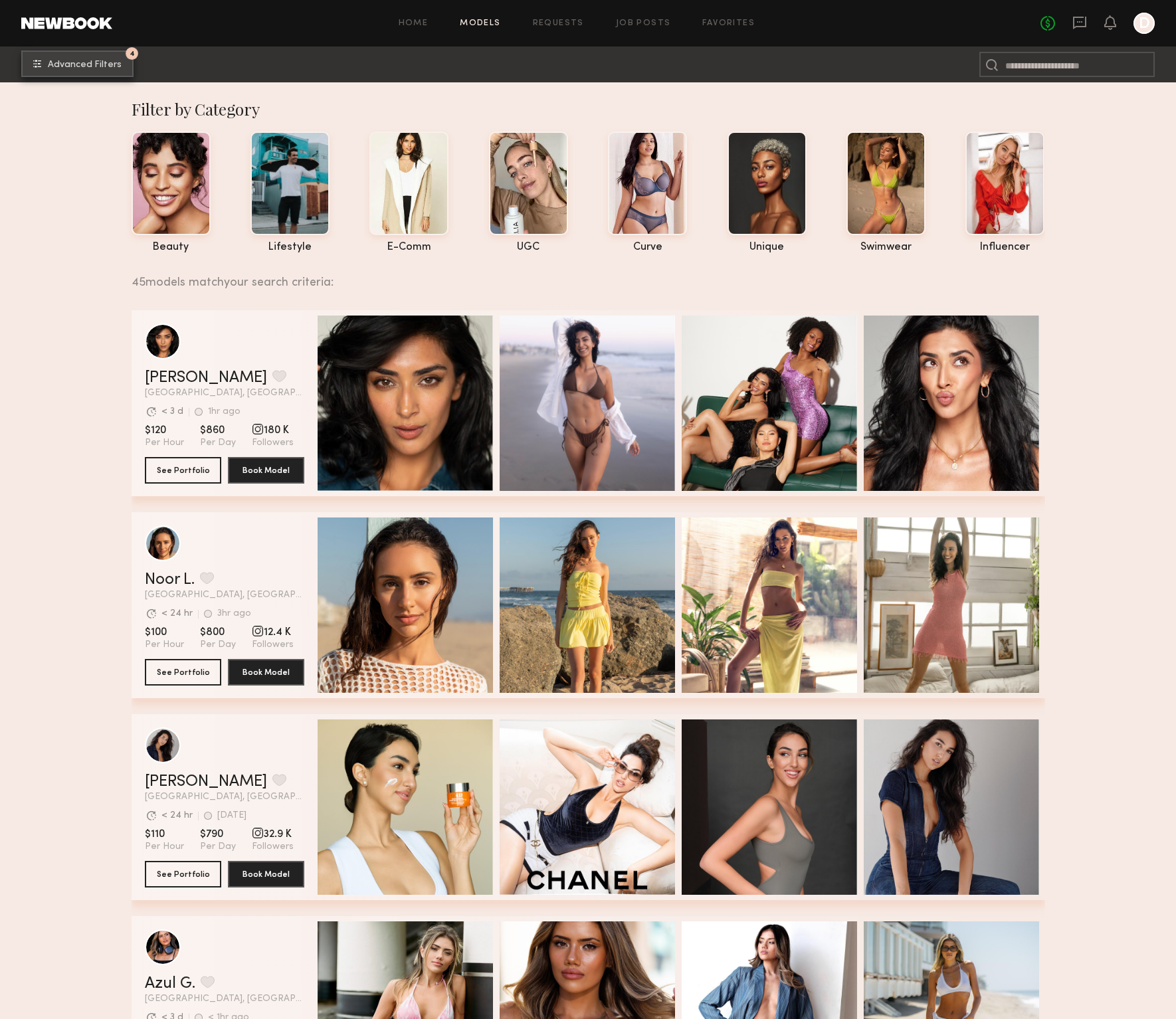
click at [96, 79] on nb-browse-subheader "4 Advanced Filters 4" at bounding box center [588, 64] width 1176 height 35
click at [101, 73] on button "4 Advanced Filters" at bounding box center [78, 63] width 112 height 27
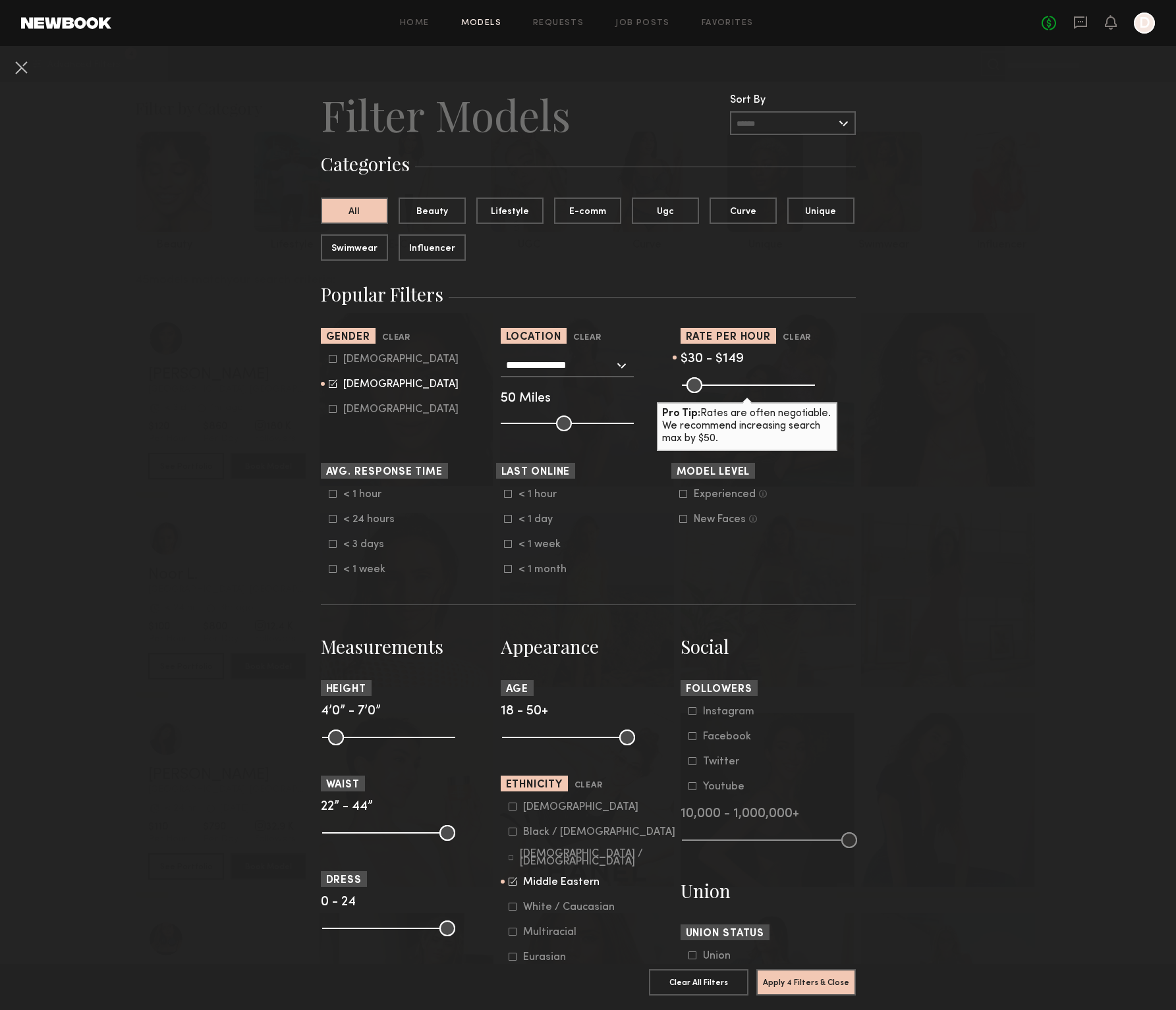
click at [509, 883] on icon at bounding box center [513, 881] width 9 height 9
click at [509, 936] on icon at bounding box center [513, 932] width 8 height 8
click at [776, 972] on button "Apply 4 Filters & Close" at bounding box center [806, 982] width 99 height 26
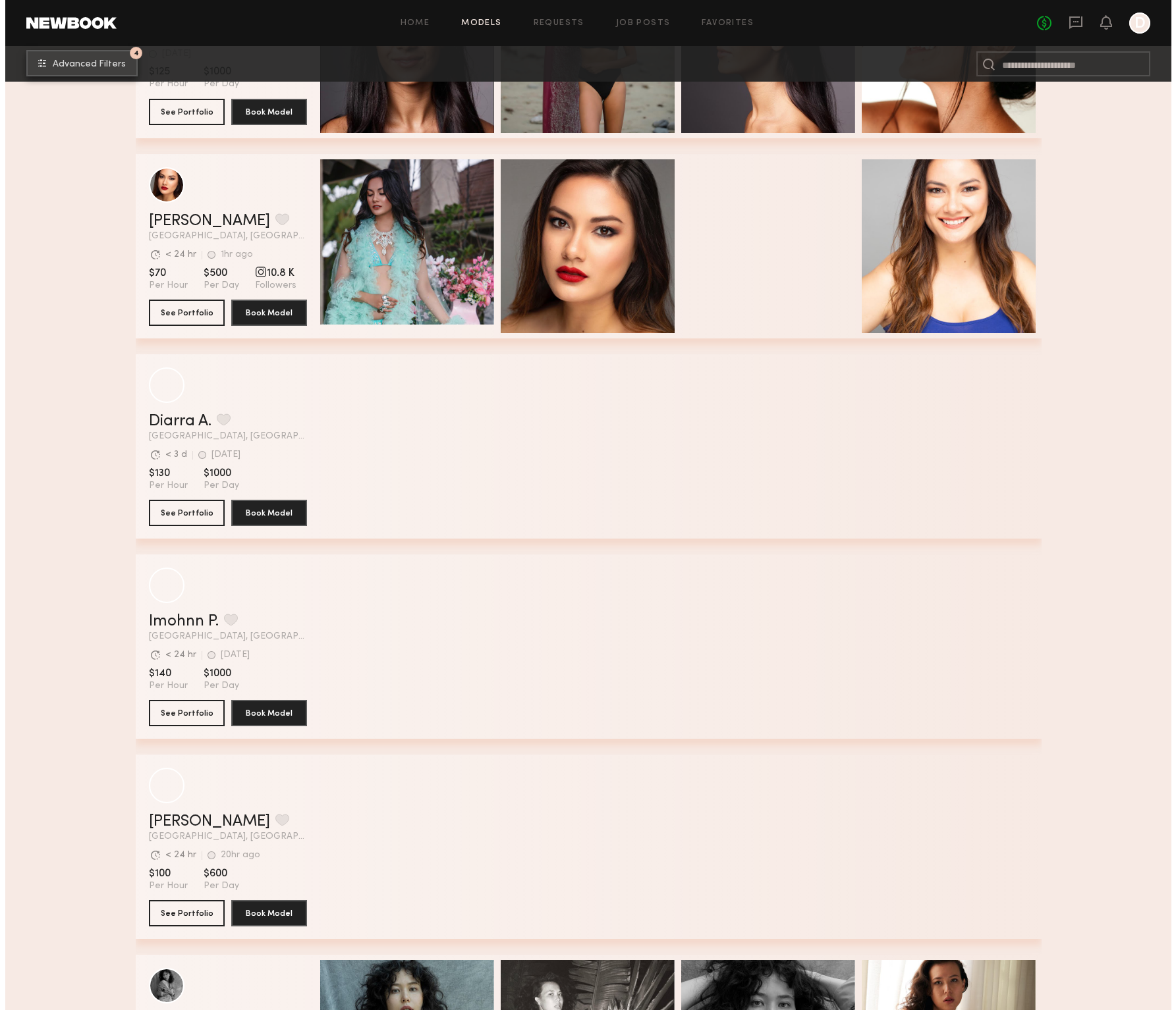
scroll to position [3854, 0]
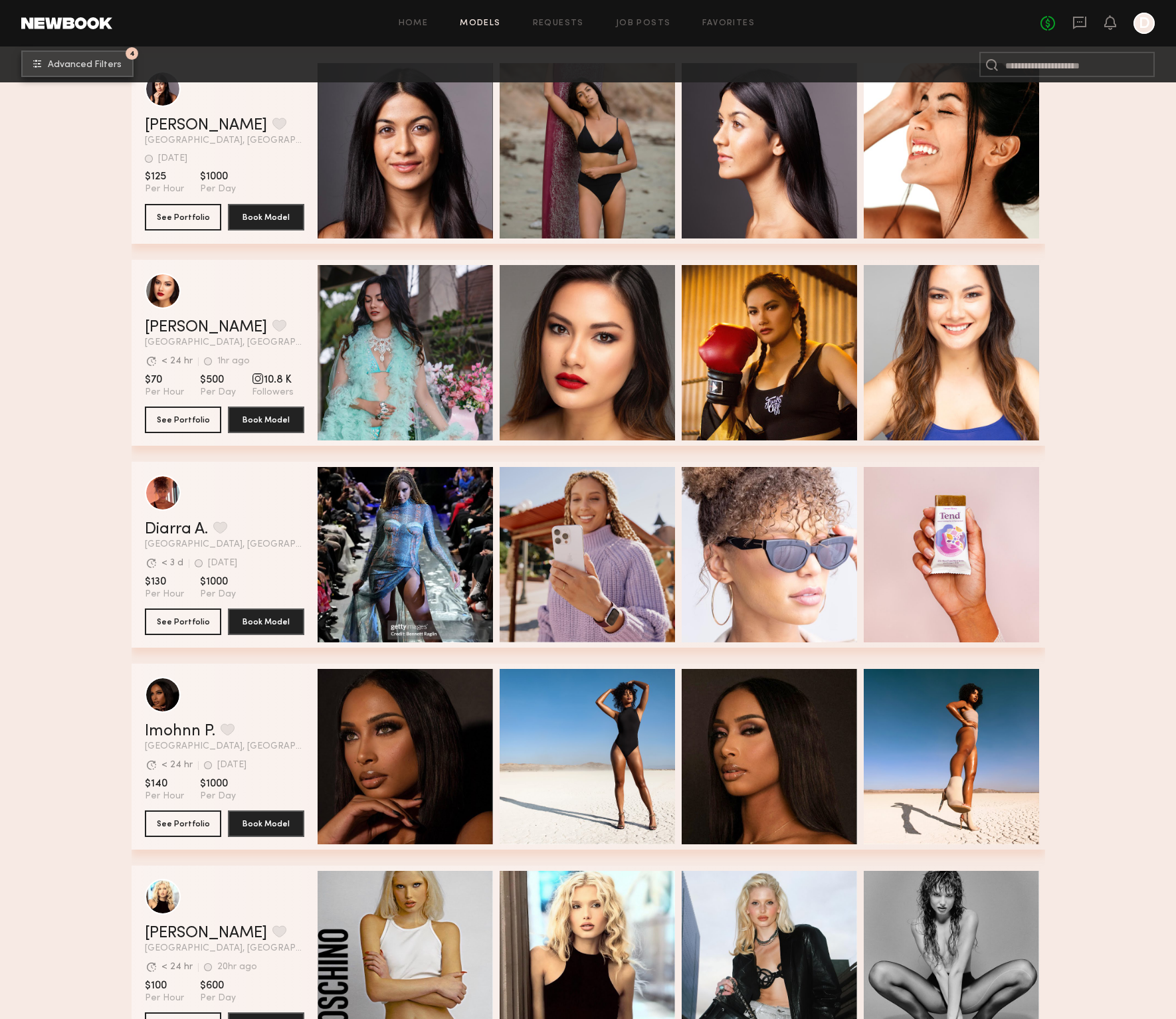
click at [71, 67] on span "Advanced Filters" at bounding box center [85, 64] width 74 height 9
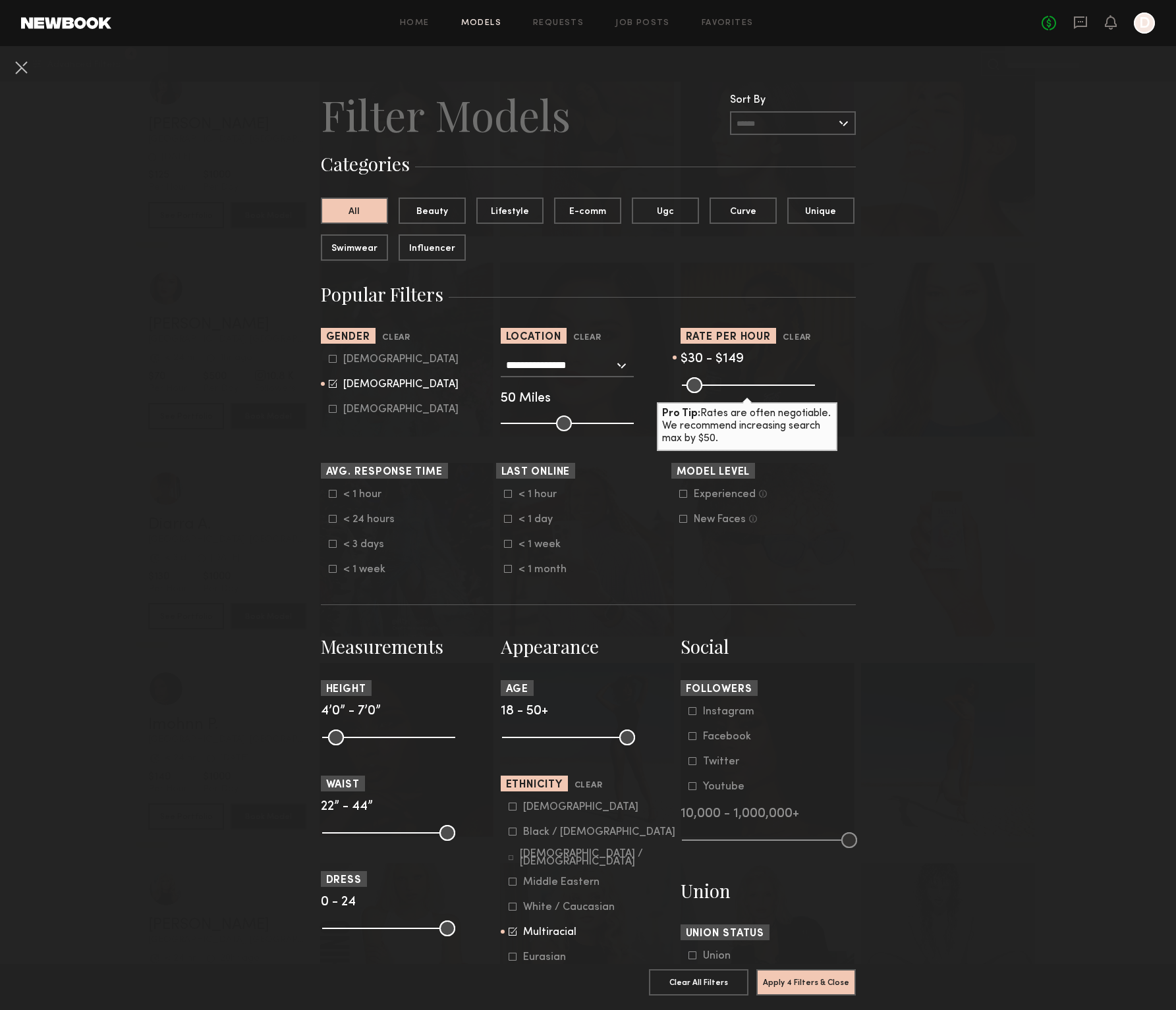
click at [509, 936] on icon at bounding box center [513, 931] width 9 height 9
click at [509, 811] on icon at bounding box center [513, 806] width 8 height 8
click at [787, 969] on button "Apply 4 Filters & Close" at bounding box center [806, 982] width 99 height 26
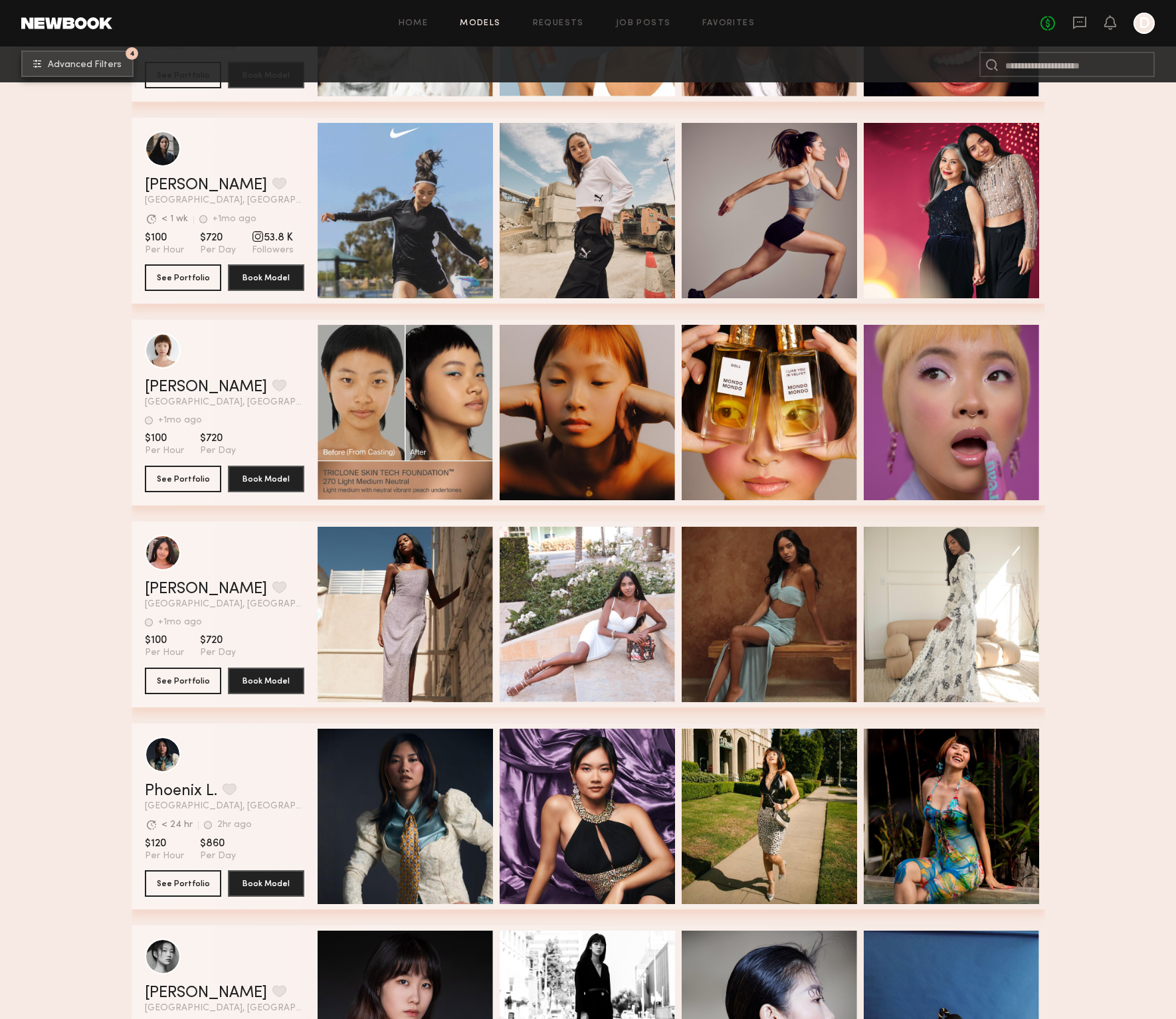
scroll to position [4483, 0]
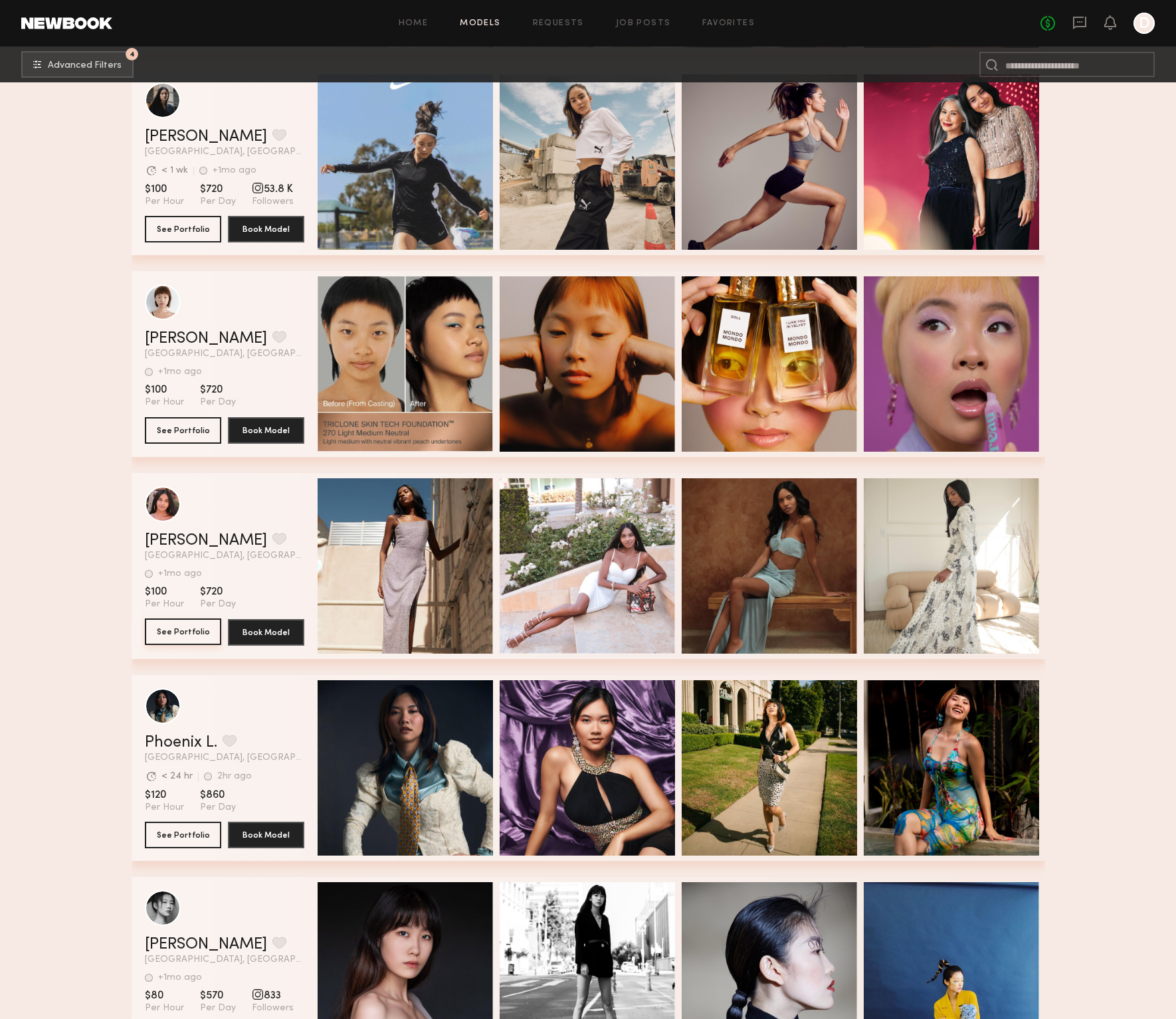
click at [157, 629] on button "See Portfolio" at bounding box center [183, 631] width 77 height 27
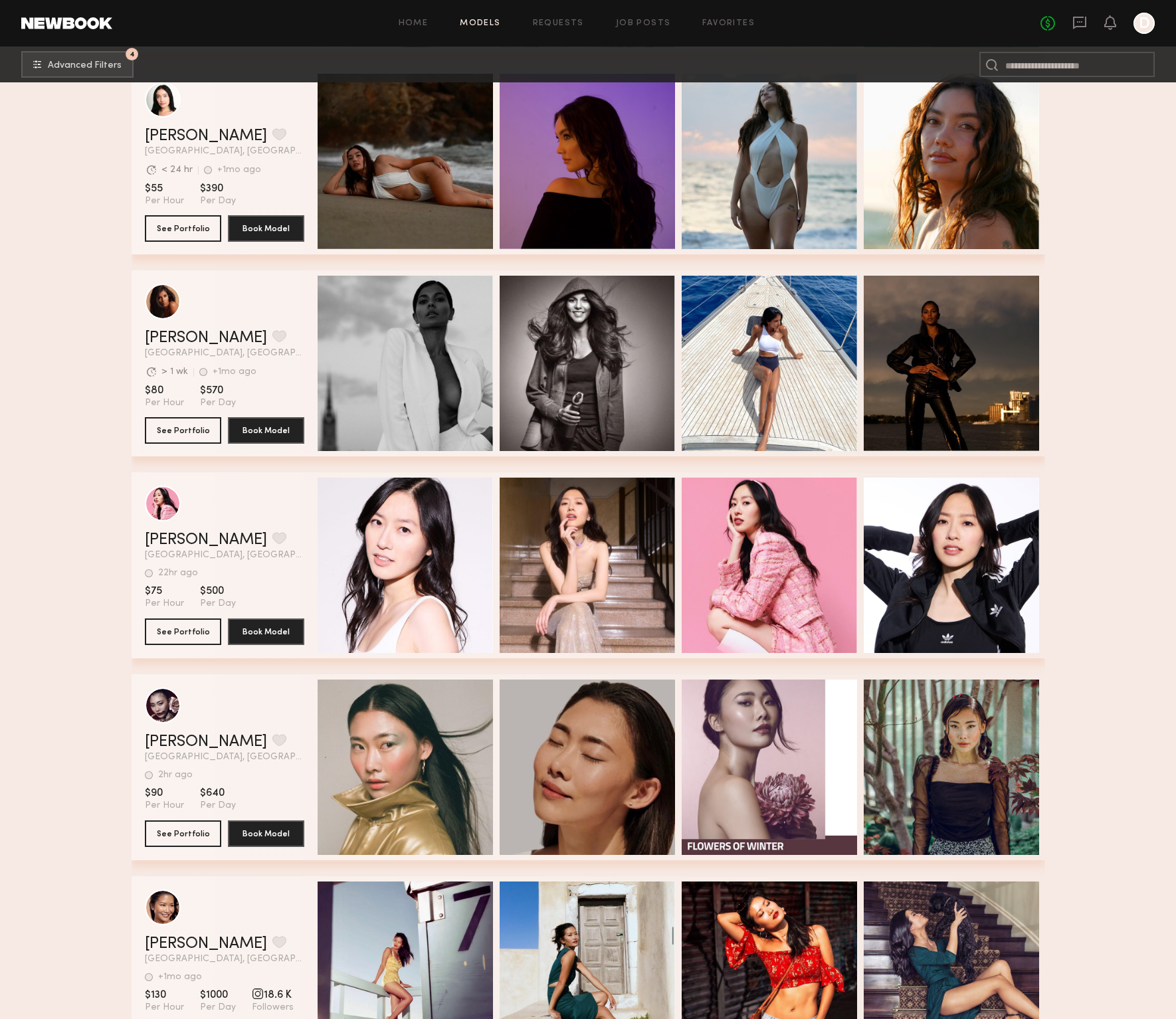
scroll to position [5927, 0]
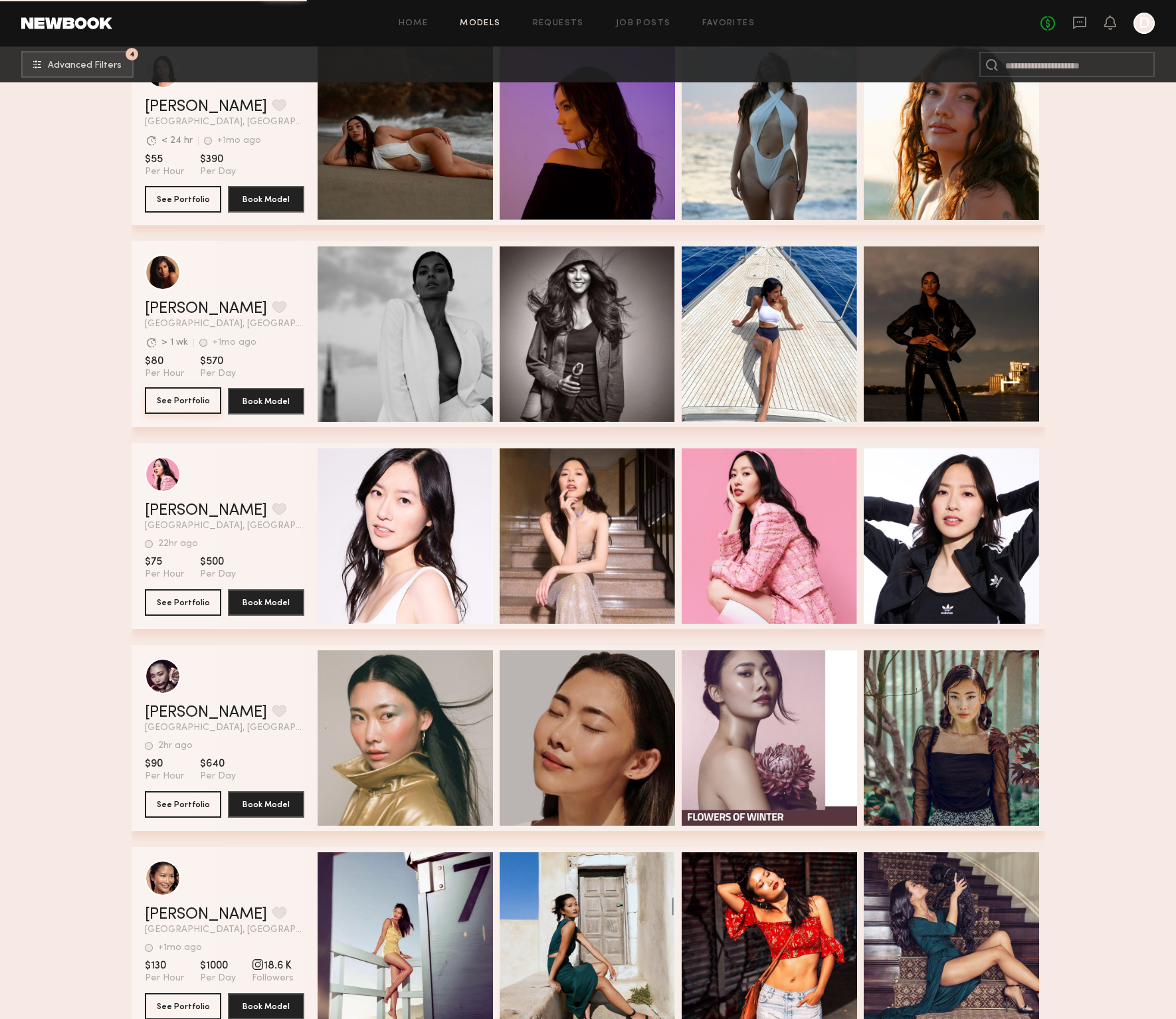
click at [173, 402] on button "See Portfolio" at bounding box center [183, 400] width 77 height 27
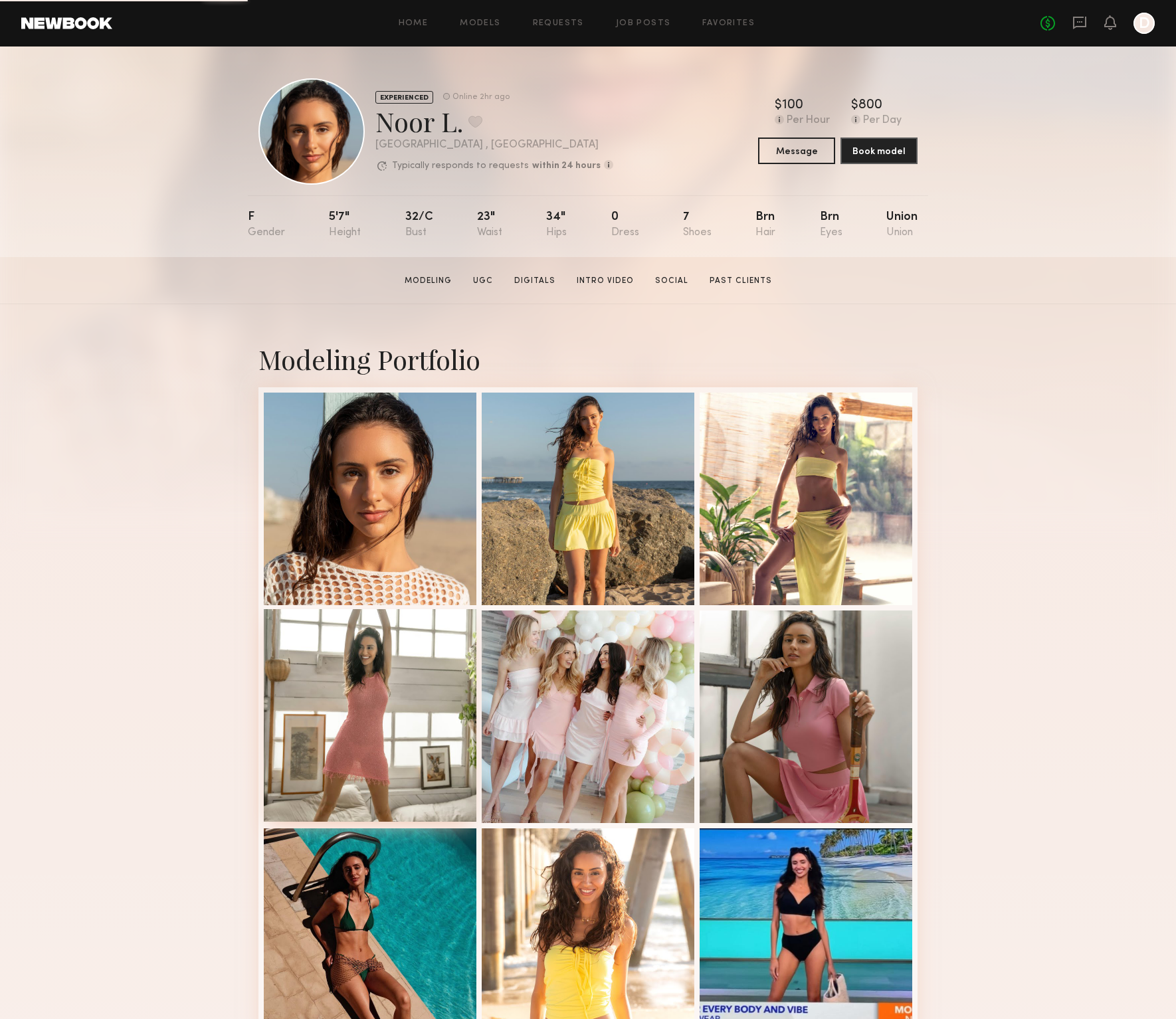
click at [360, 778] on div at bounding box center [370, 715] width 212 height 212
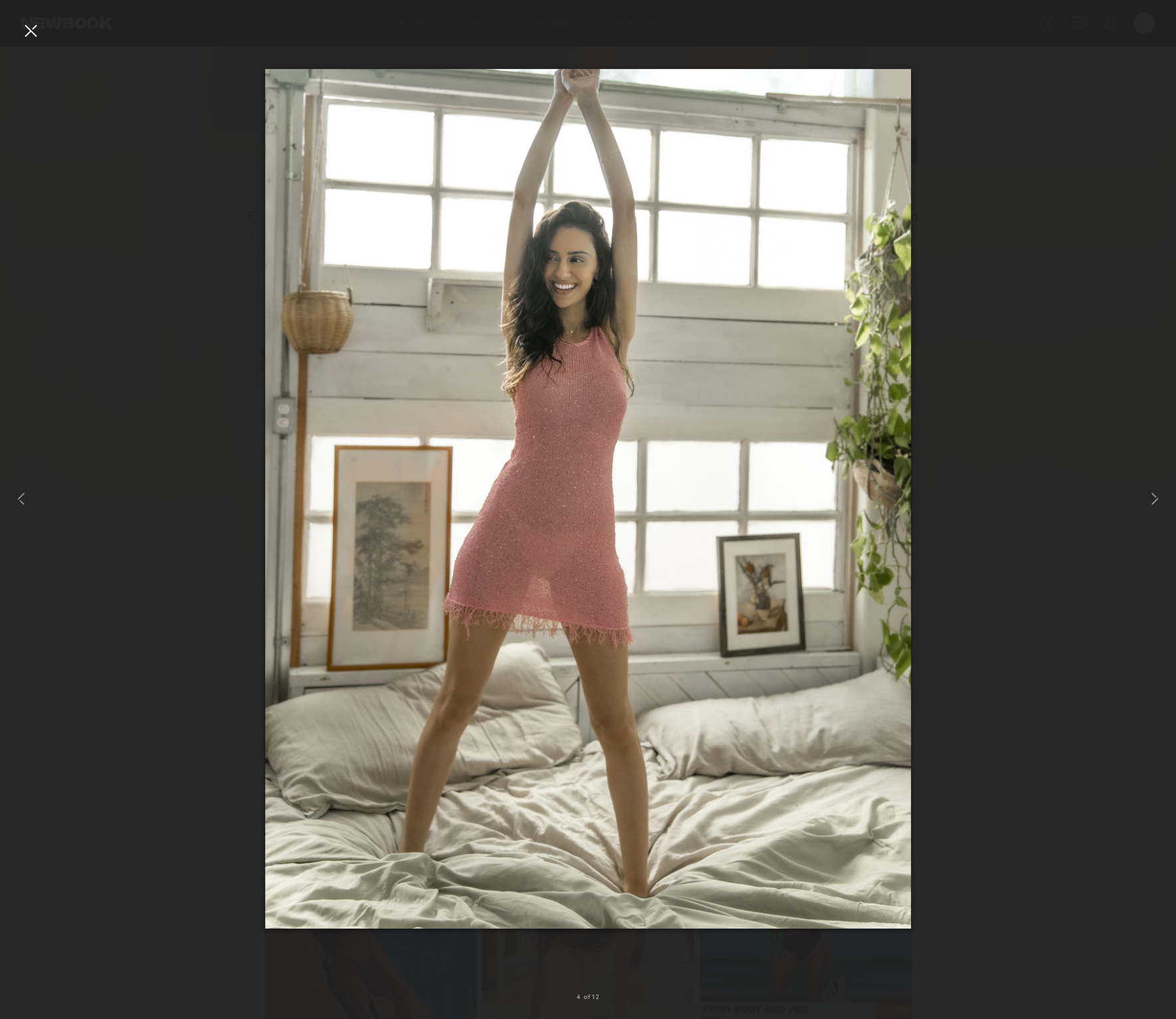
click at [26, 33] on div at bounding box center [30, 30] width 22 height 22
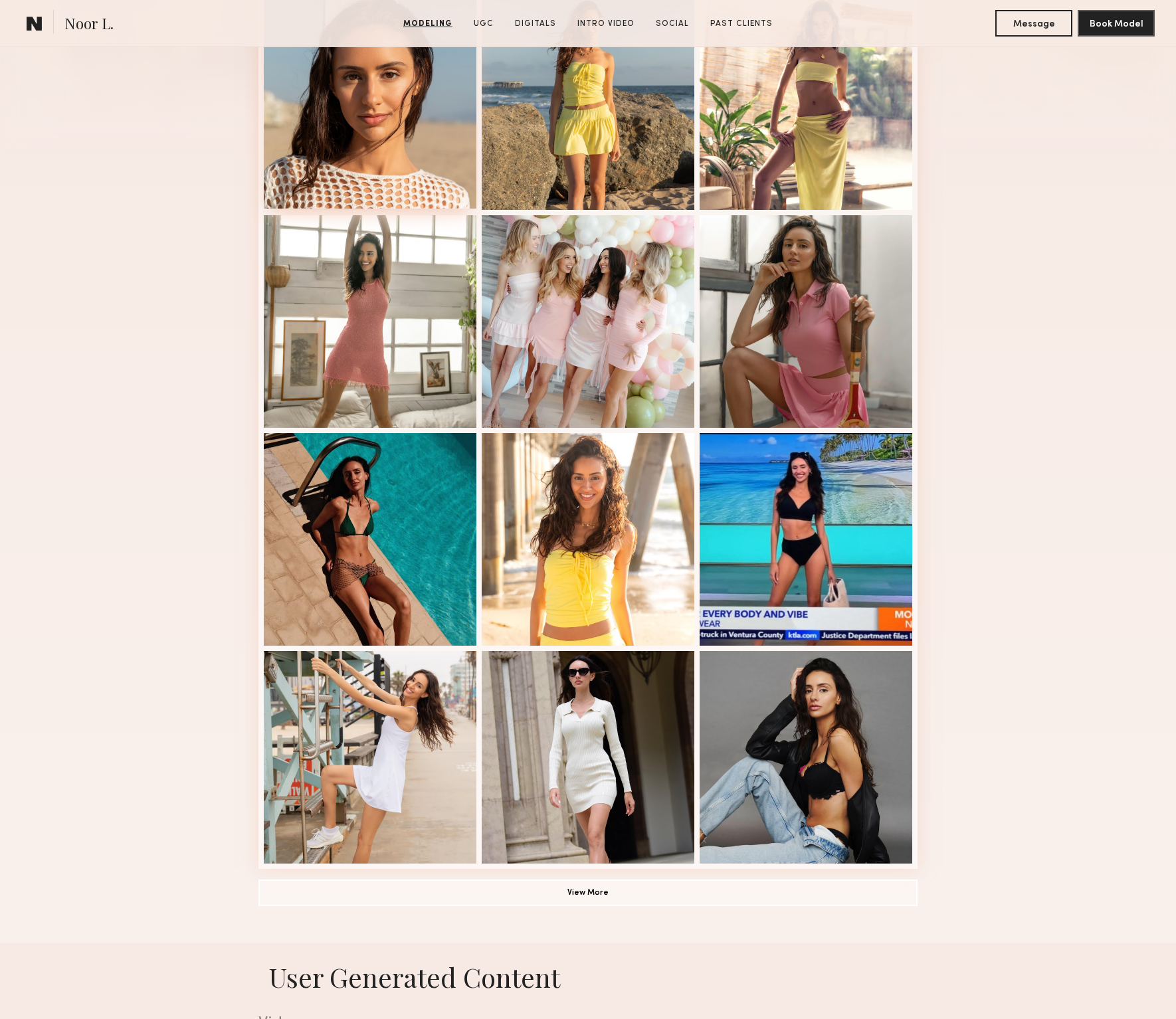
scroll to position [446, 0]
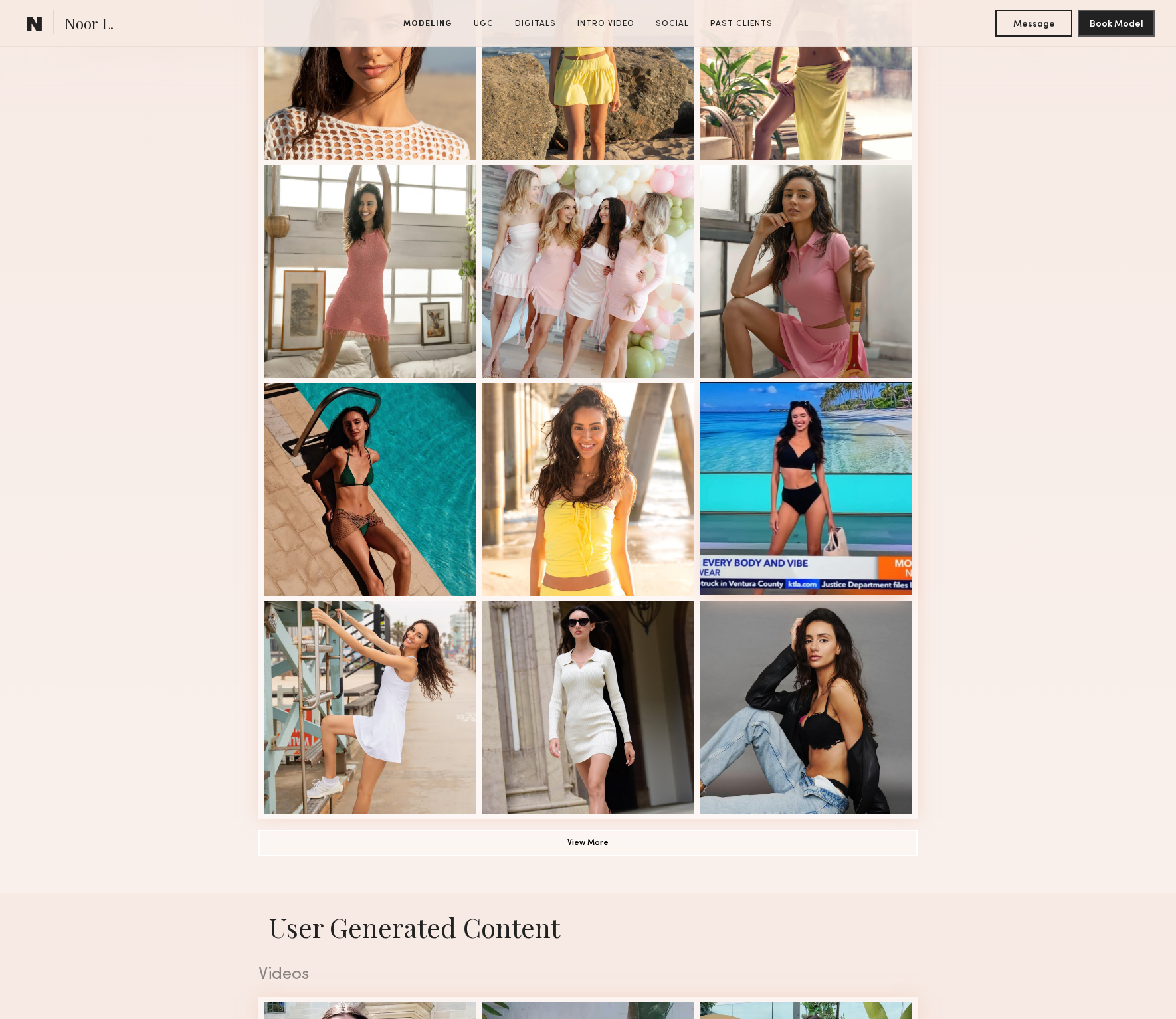
click at [845, 501] on div at bounding box center [805, 488] width 212 height 212
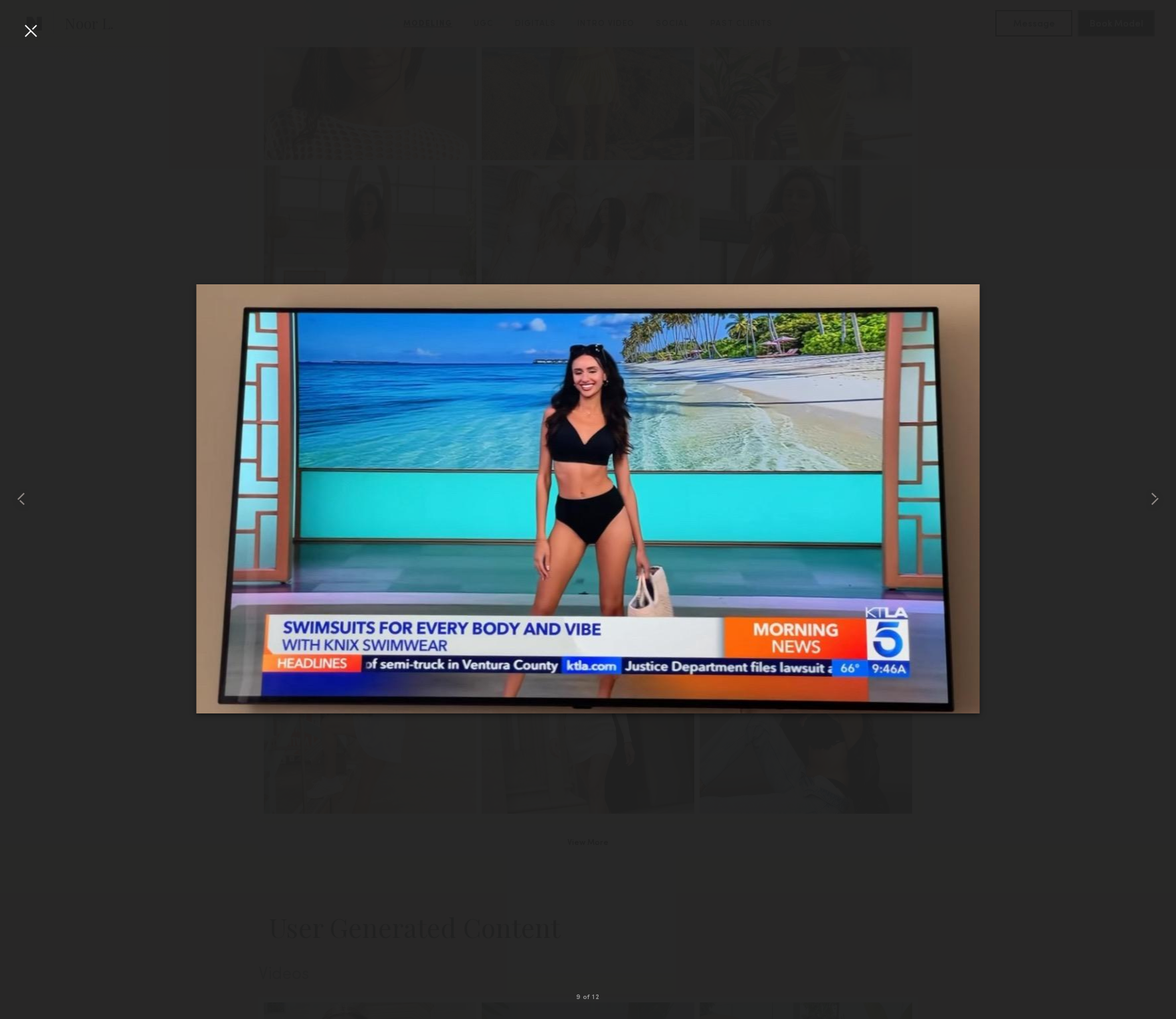
click at [26, 30] on div at bounding box center [30, 30] width 22 height 22
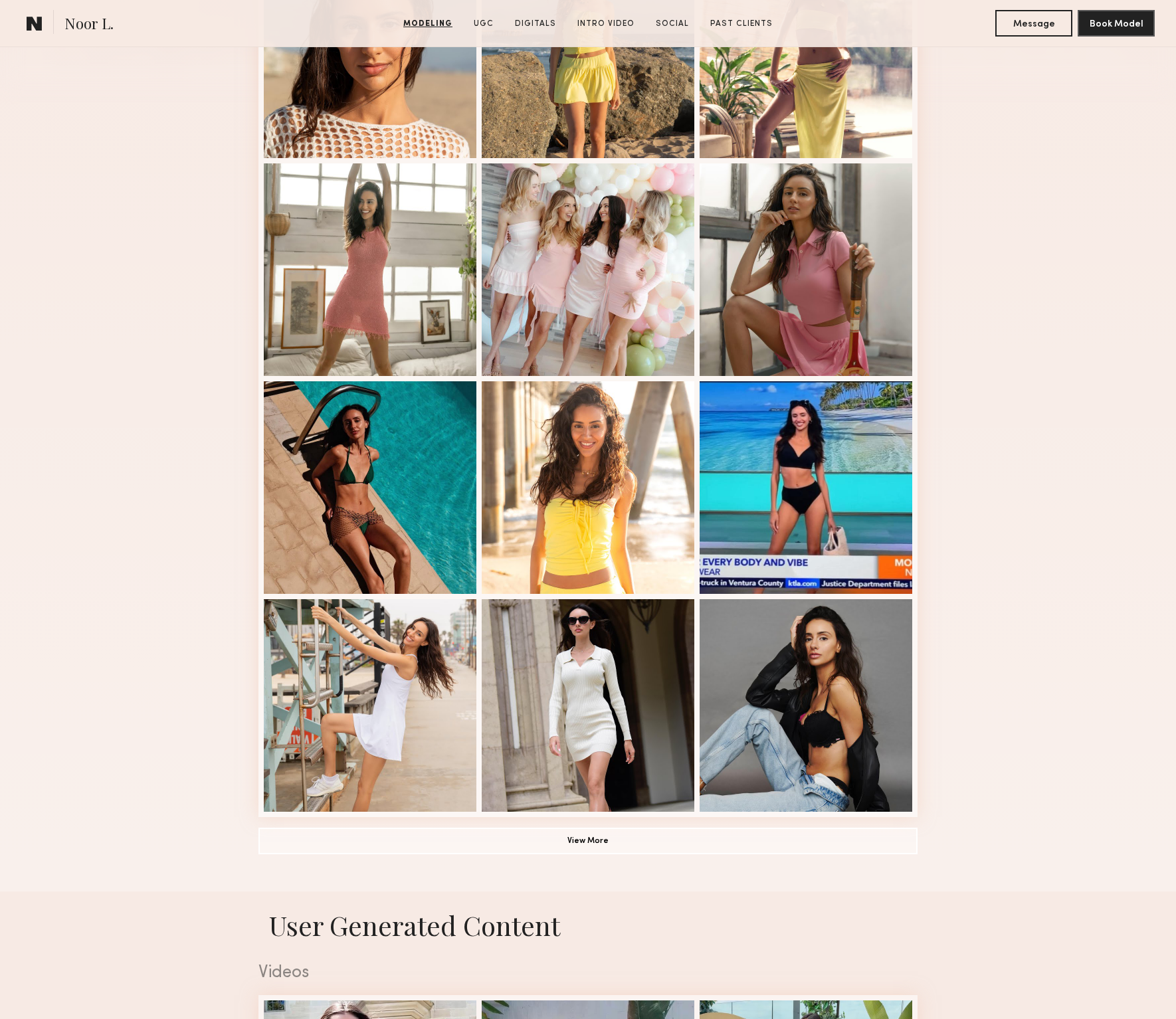
scroll to position [448, 0]
click at [599, 840] on button "View More" at bounding box center [588, 839] width 659 height 27
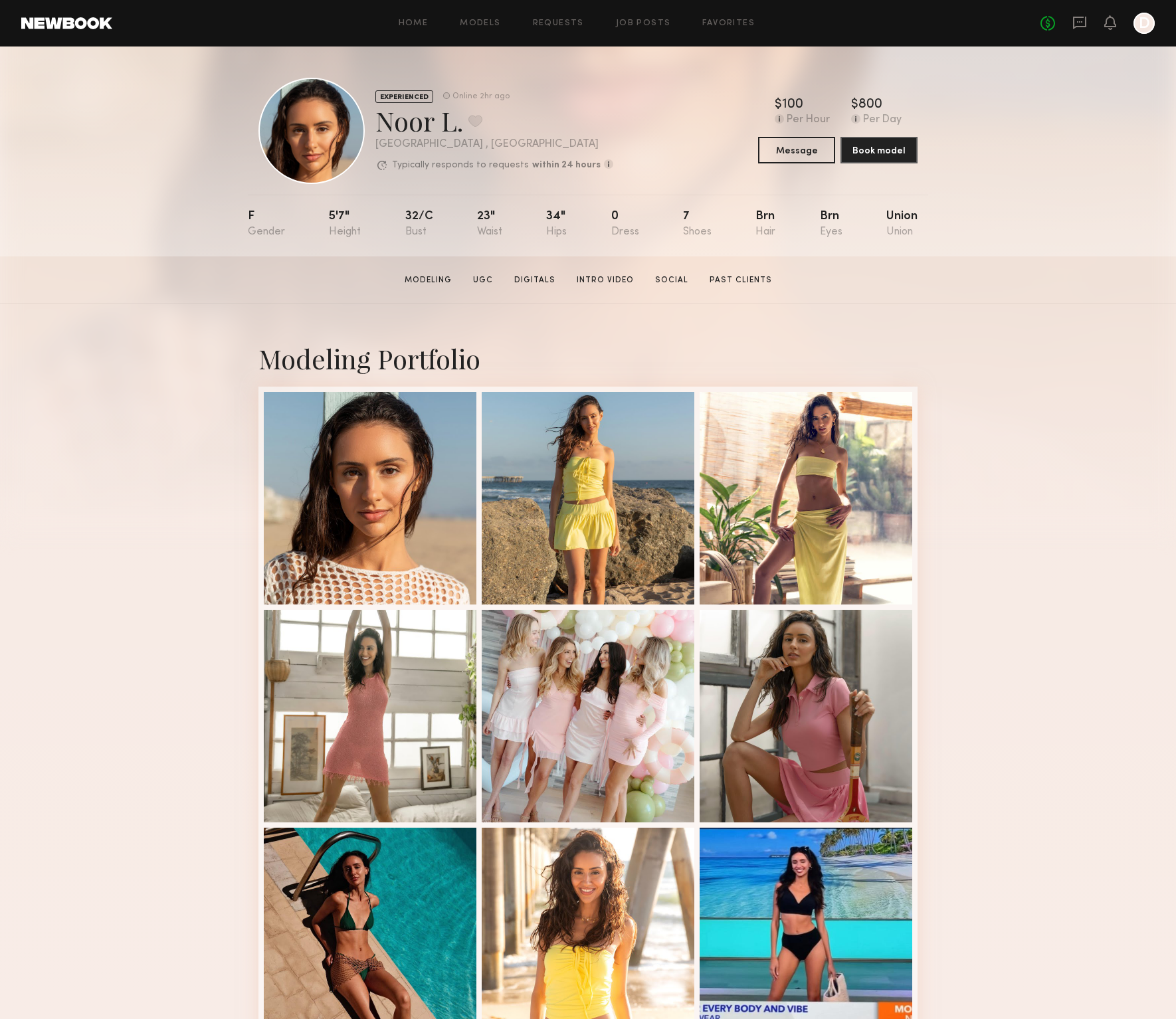
scroll to position [0, 0]
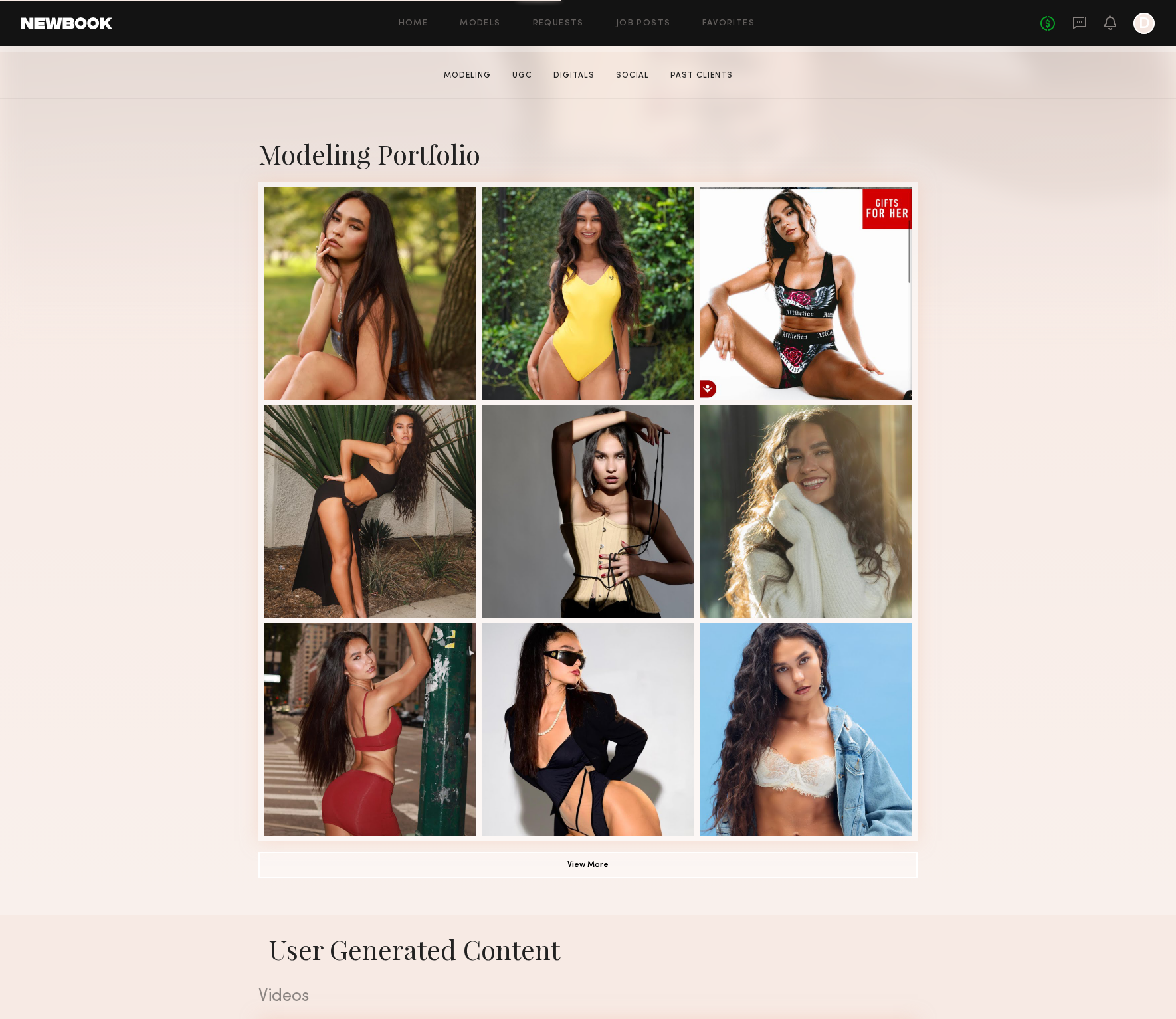
scroll to position [207, 0]
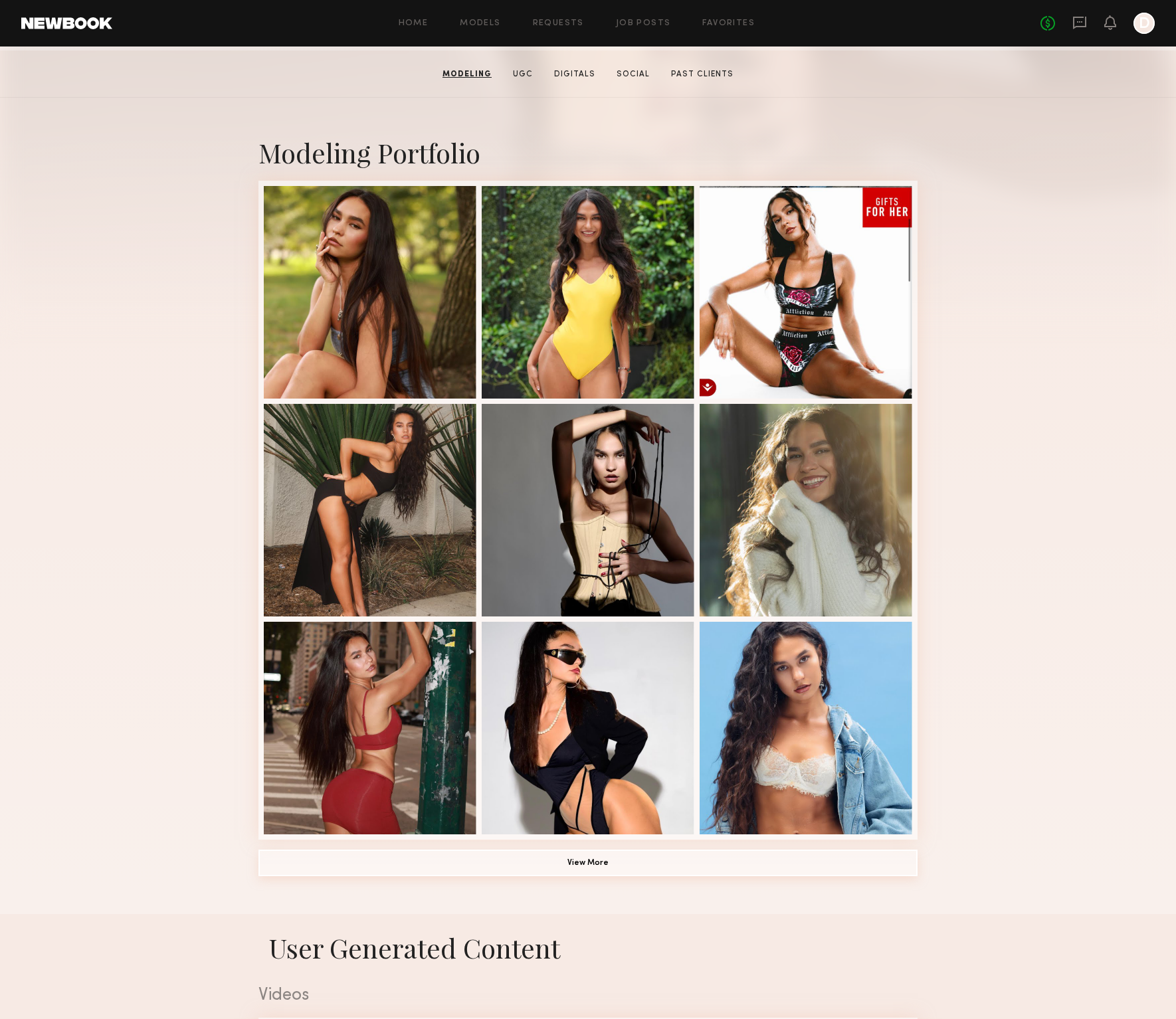
click at [589, 864] on button "View More" at bounding box center [588, 863] width 659 height 27
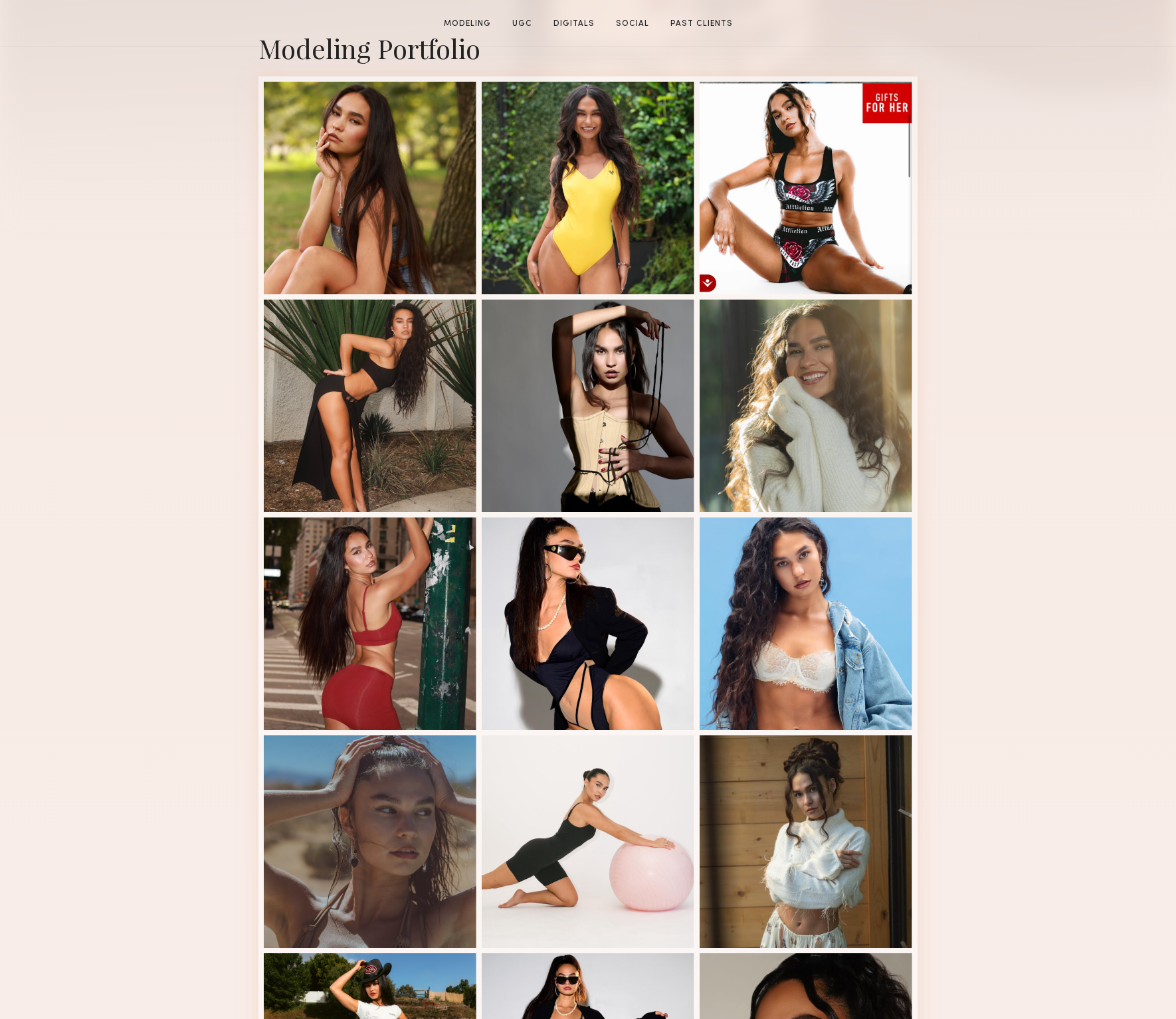
scroll to position [343, 0]
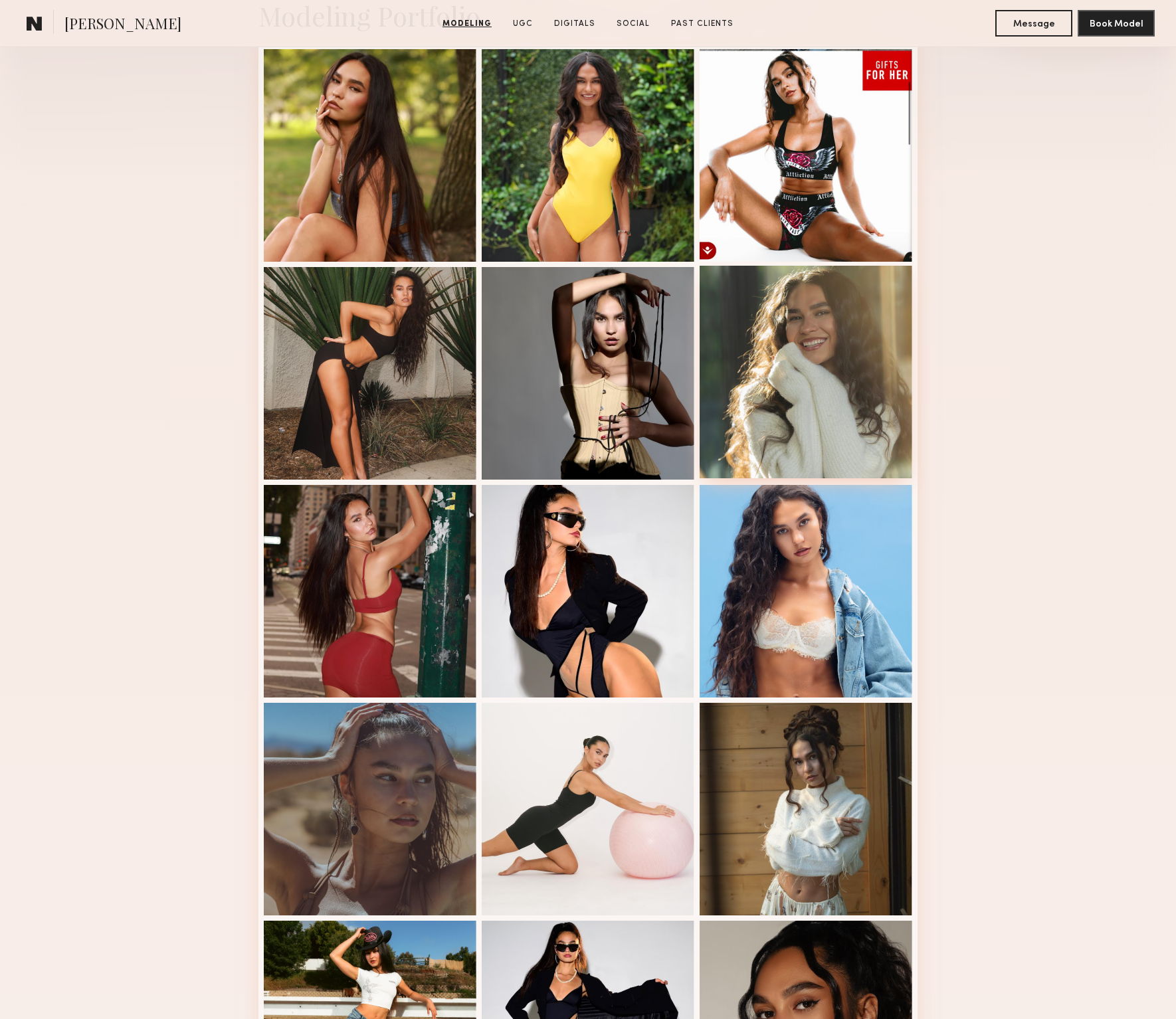
click at [871, 372] on div at bounding box center [805, 372] width 212 height 212
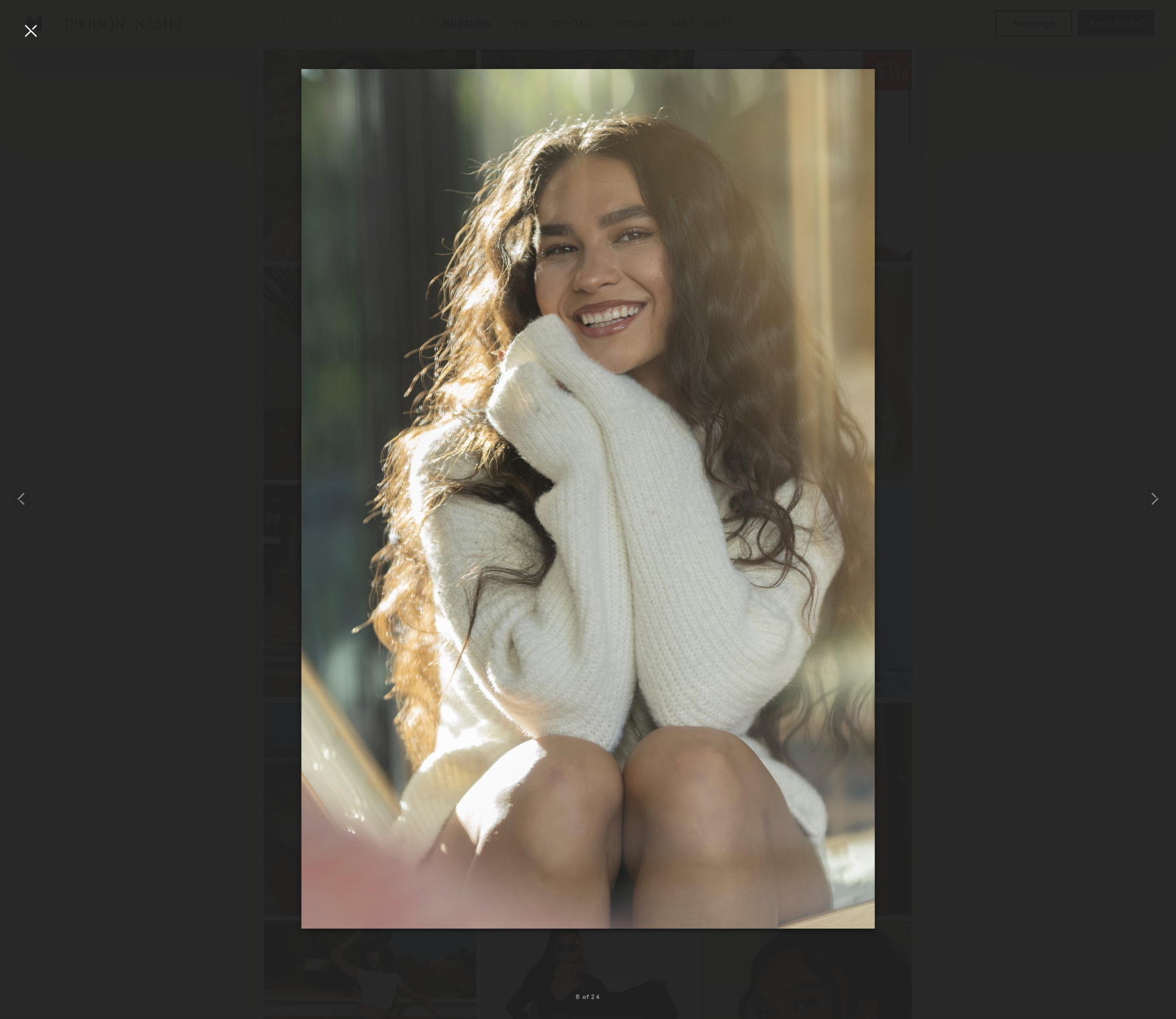
click at [37, 25] on div at bounding box center [30, 30] width 22 height 22
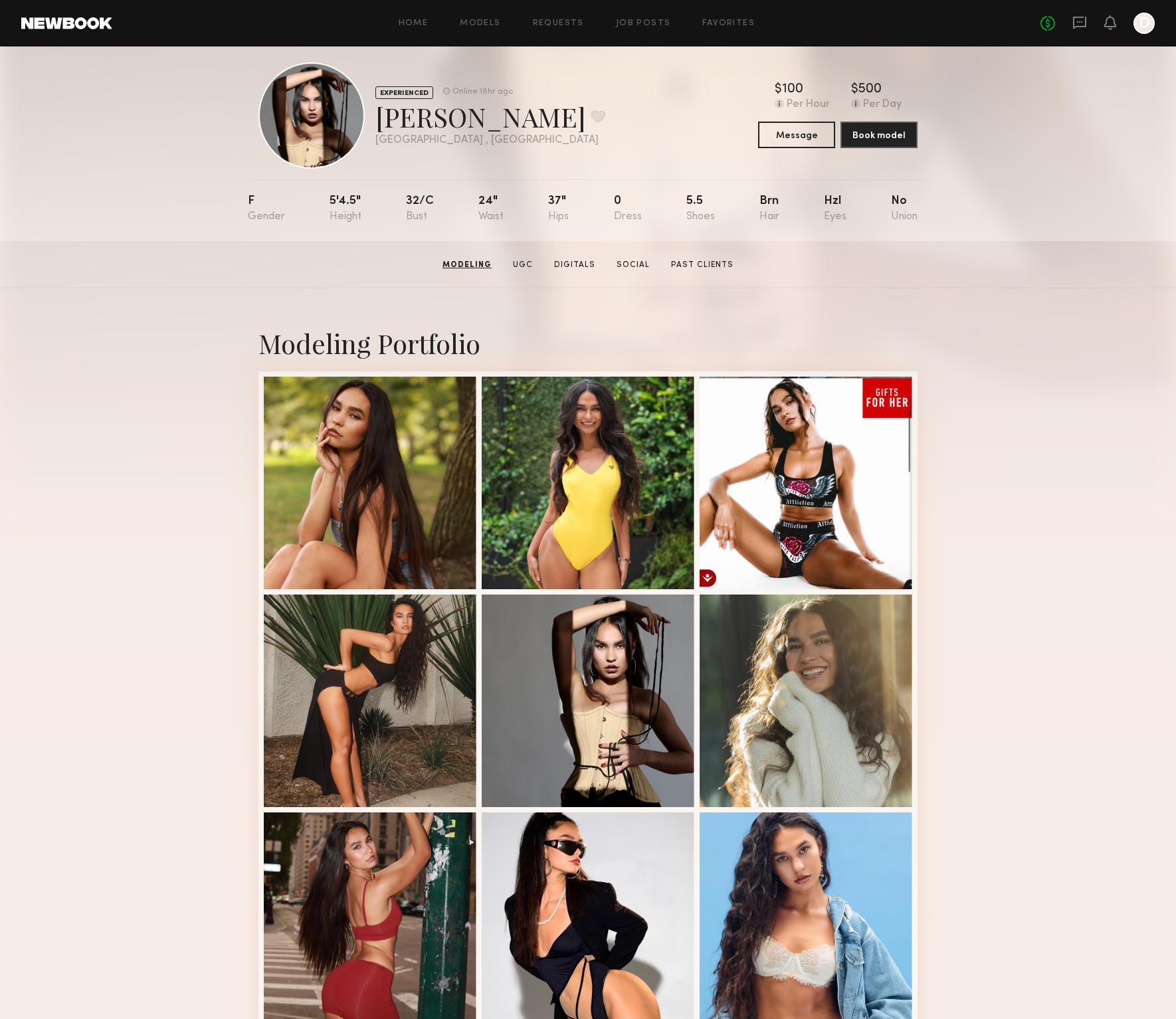
scroll to position [0, 0]
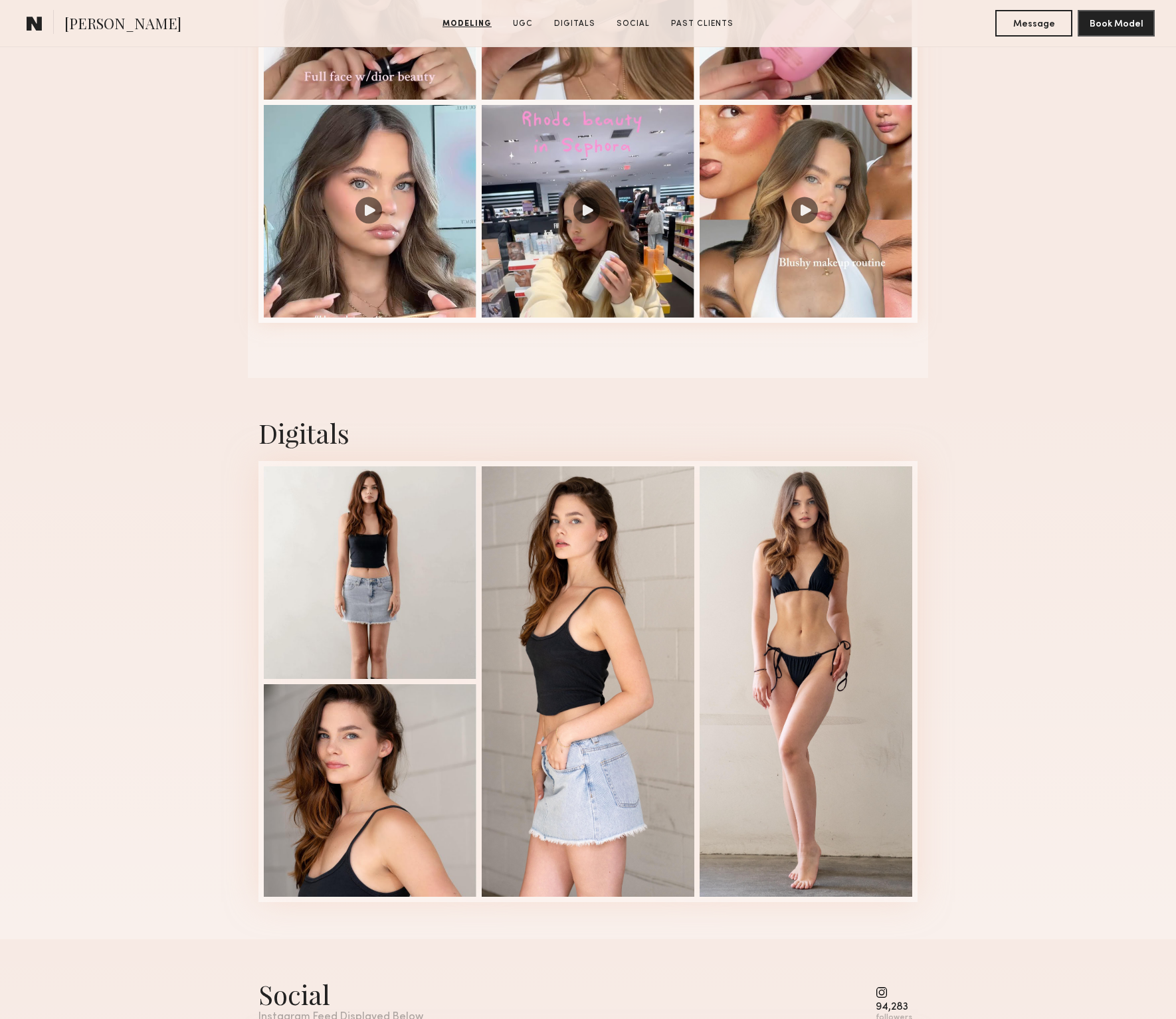
scroll to position [1562, 0]
click at [798, 864] on div at bounding box center [805, 680] width 212 height 431
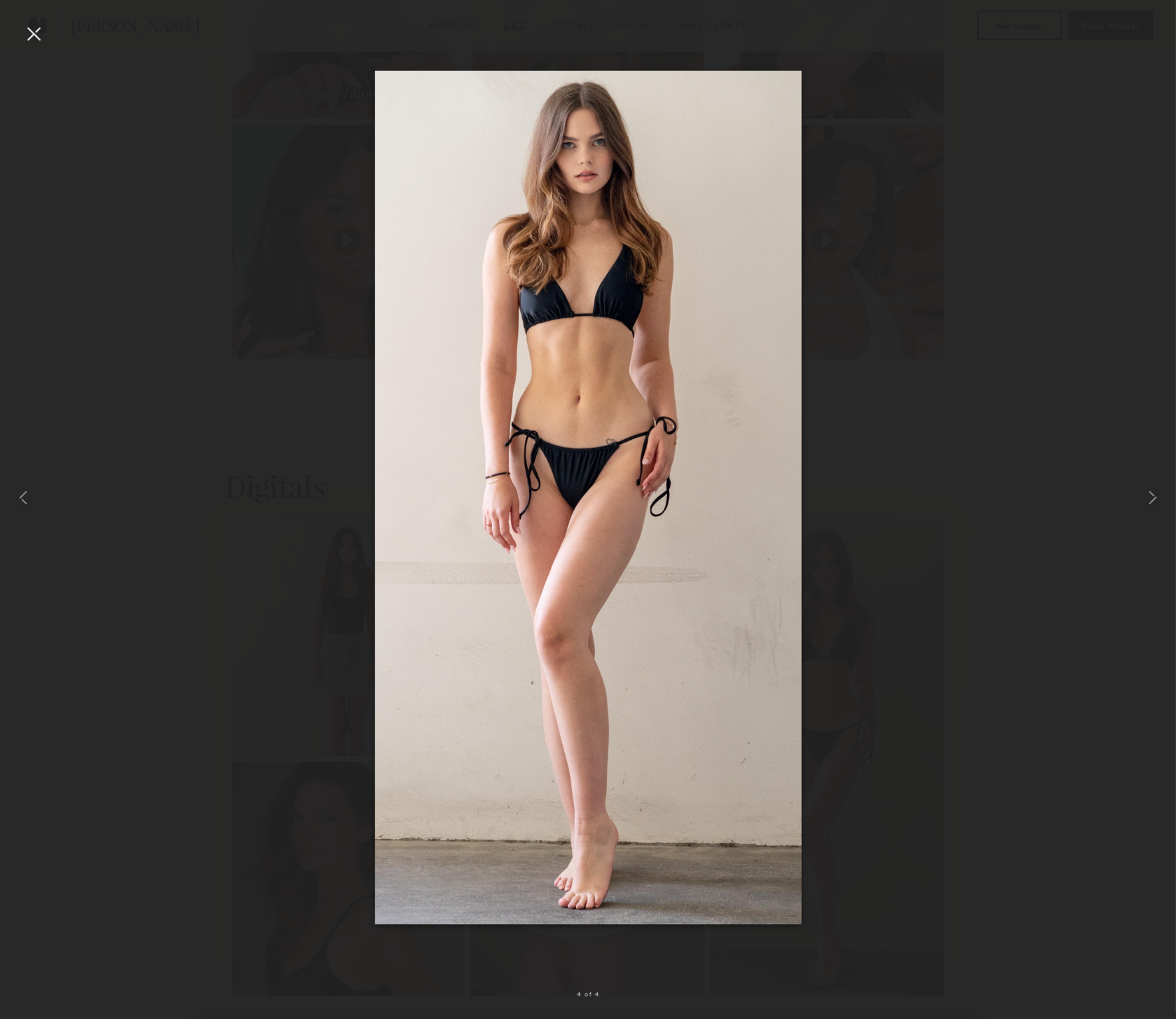
scroll to position [1552, 0]
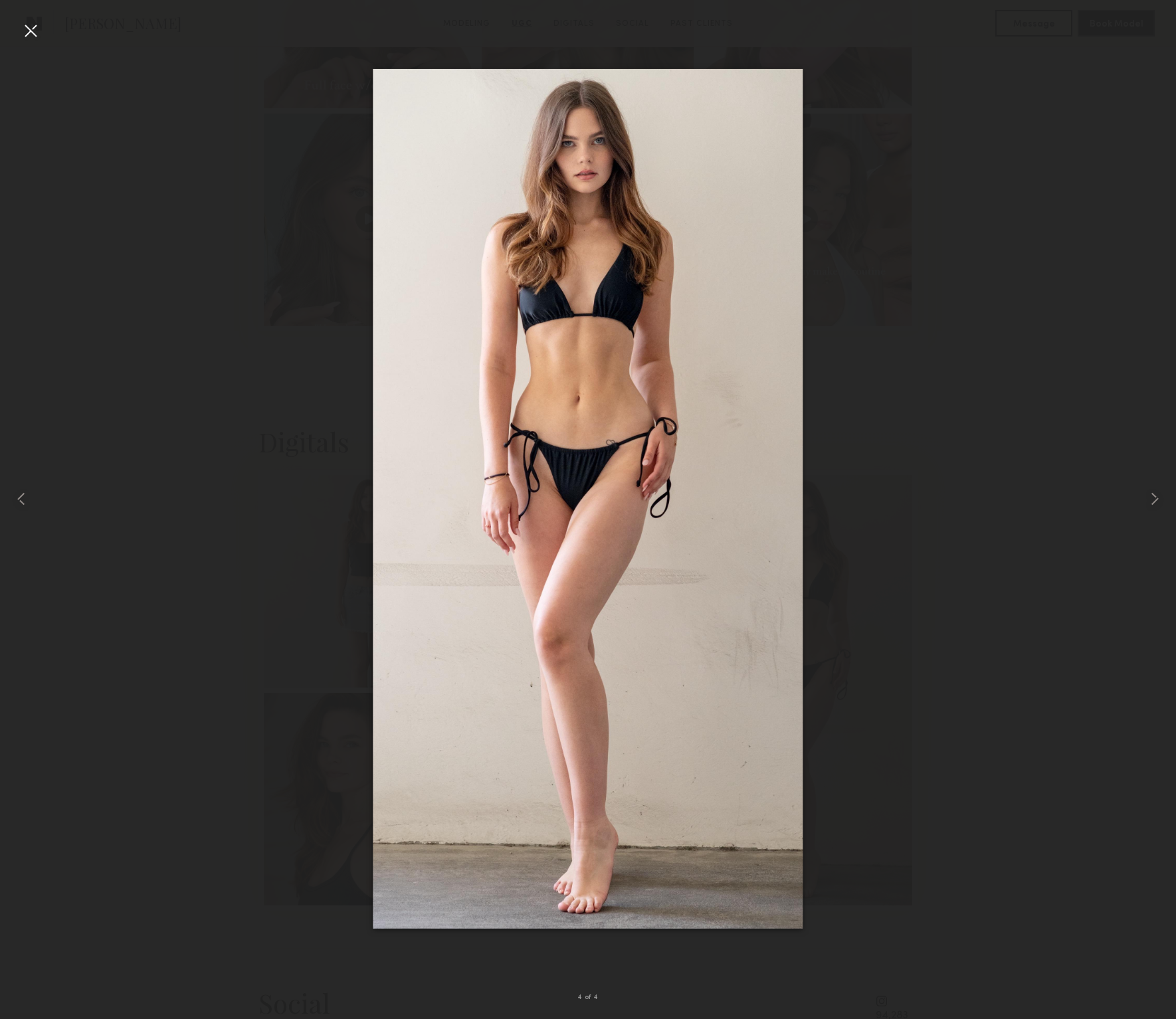
click at [926, 793] on div at bounding box center [588, 499] width 1176 height 955
click at [20, 33] on div at bounding box center [30, 30] width 22 height 22
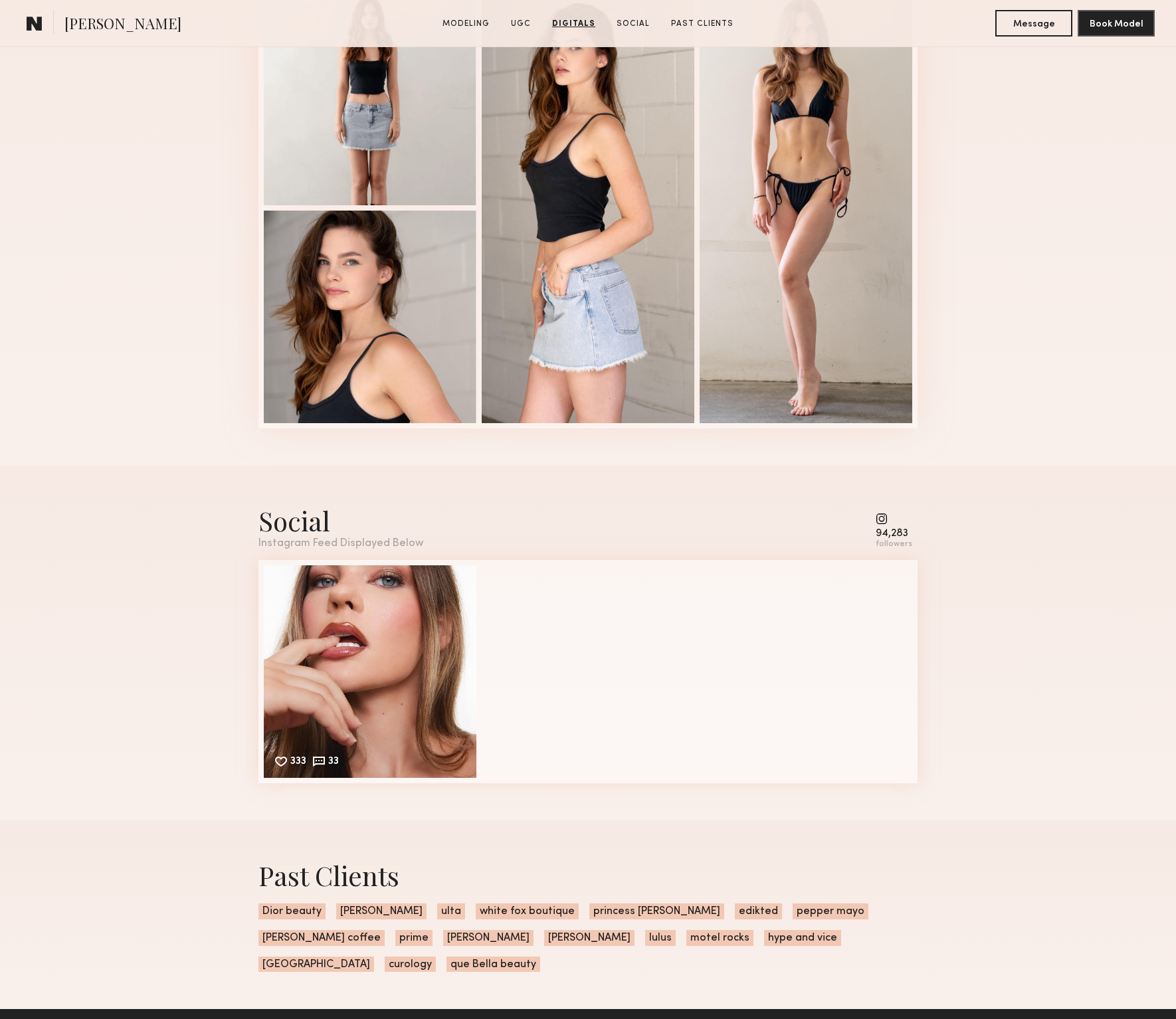
scroll to position [2071, 0]
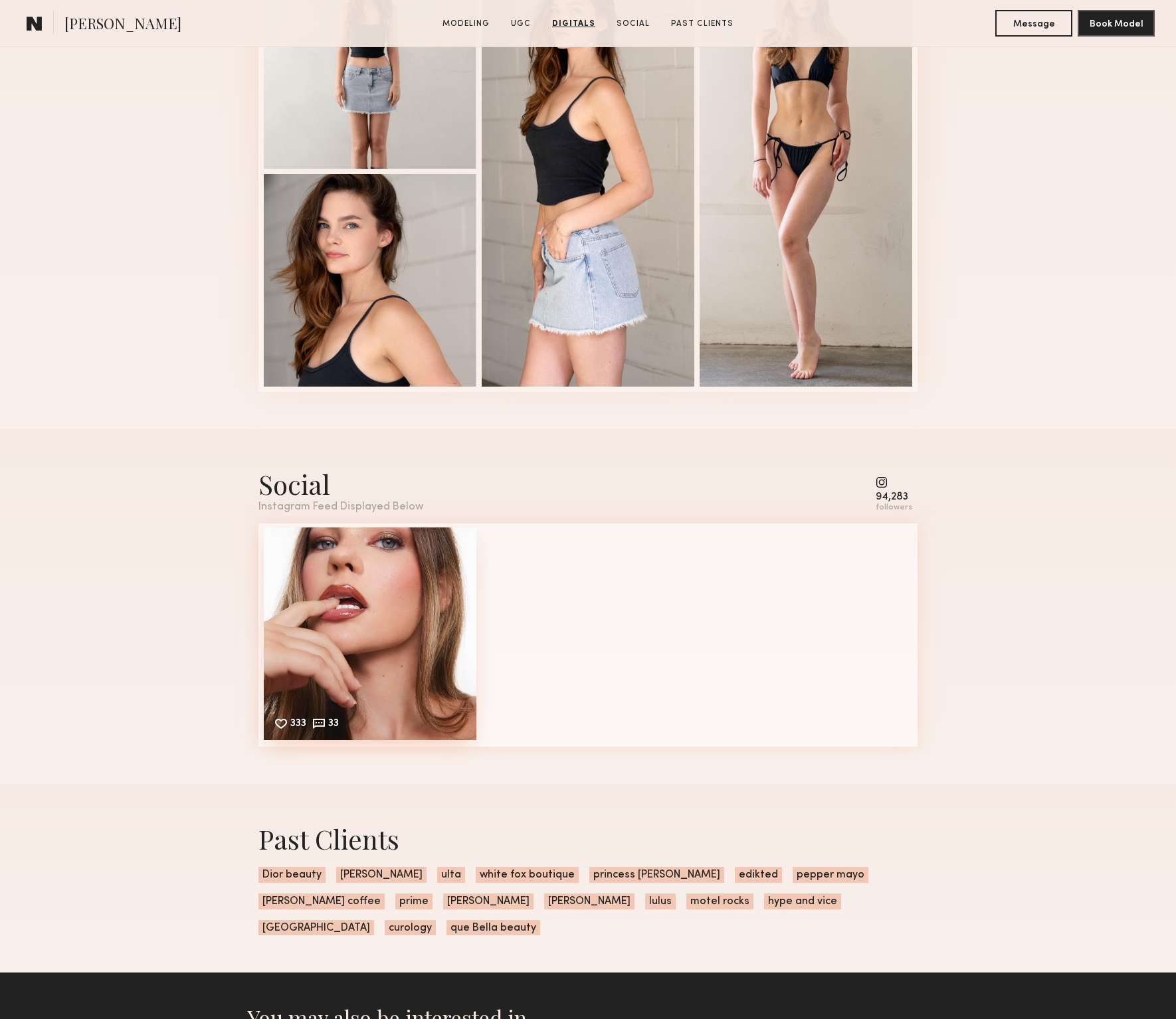
click at [325, 559] on div "333 33 Likes & comments displayed to show model’s engagement" at bounding box center [370, 633] width 212 height 212
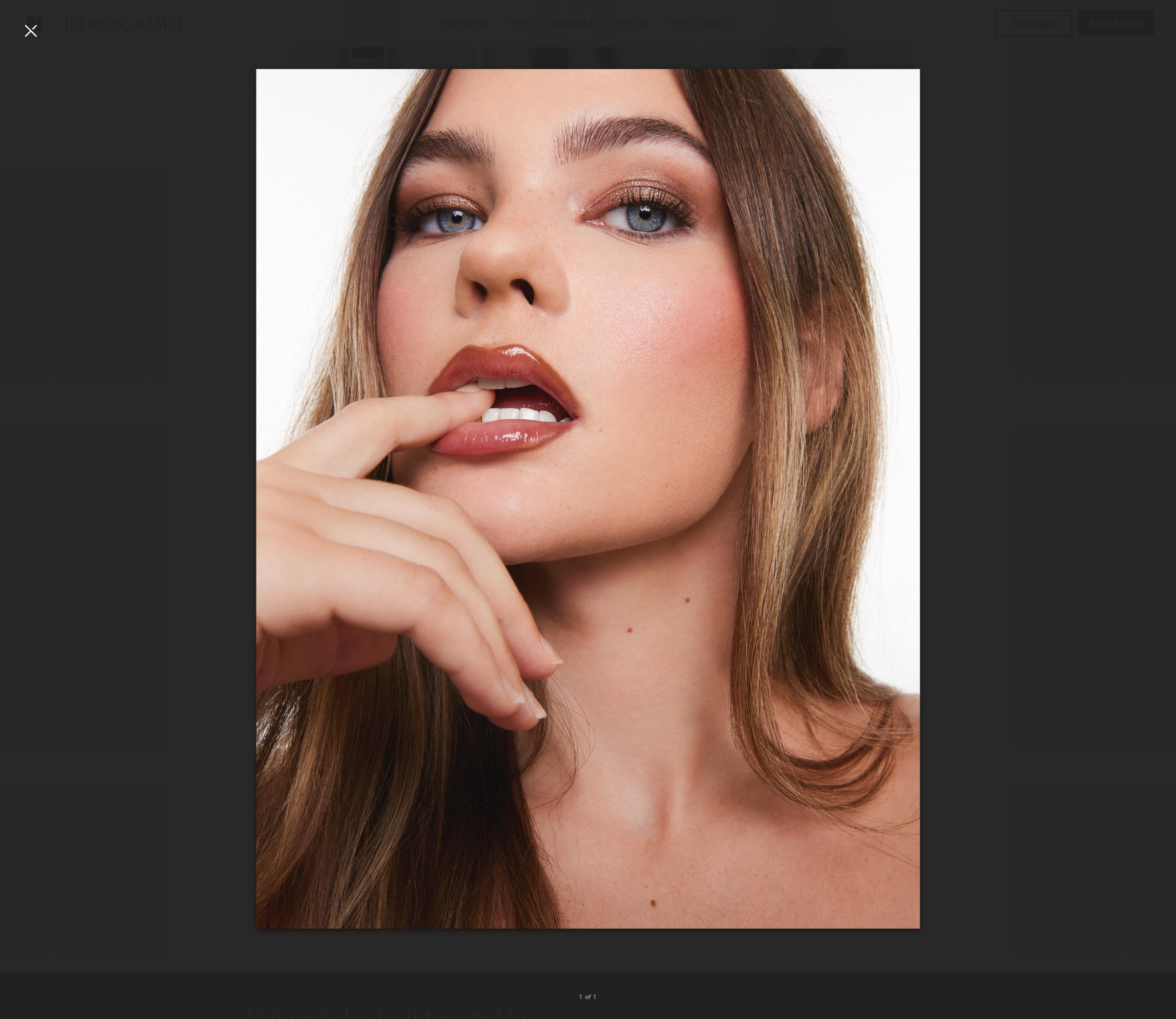
click at [29, 26] on div at bounding box center [30, 30] width 22 height 22
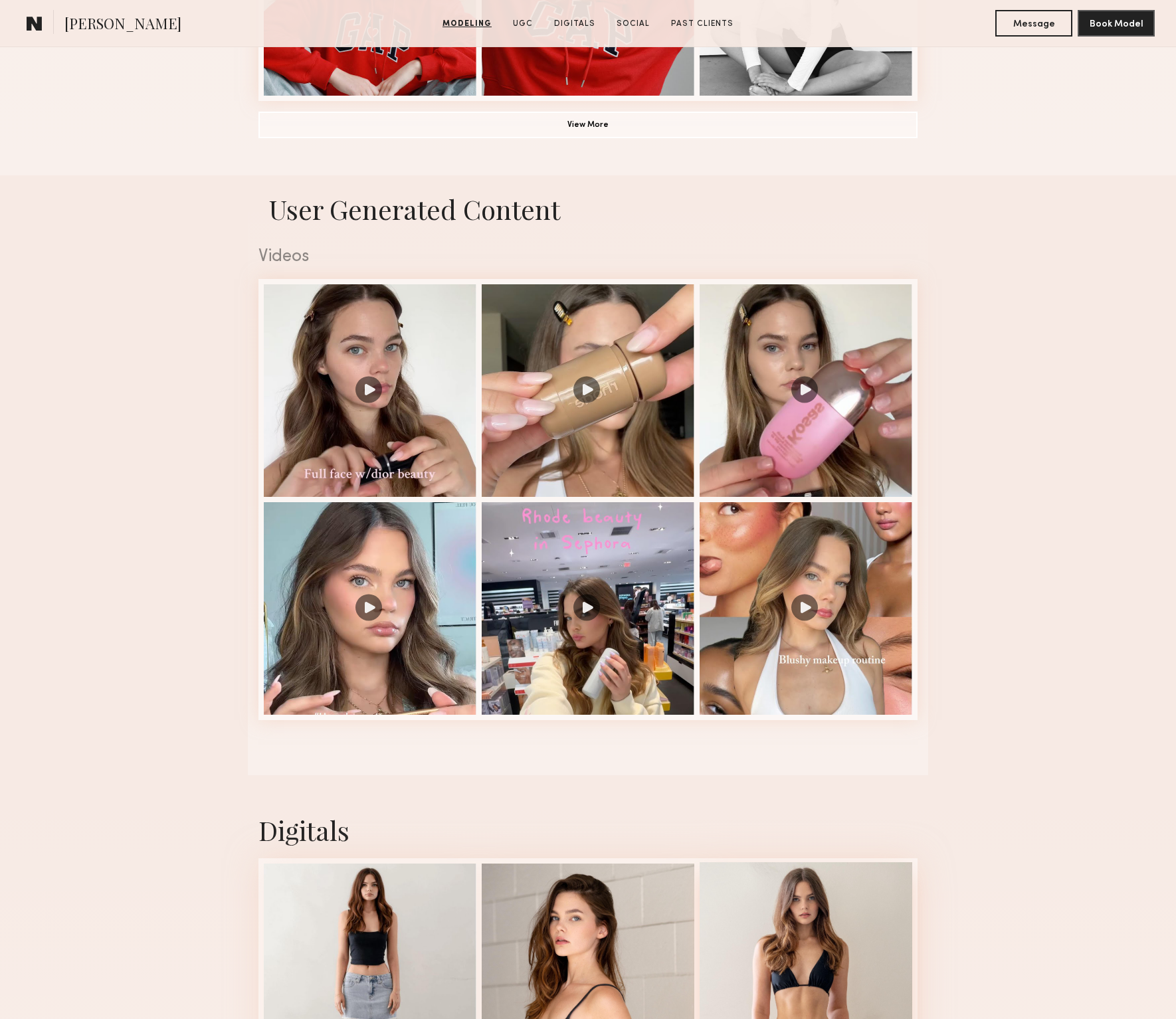
scroll to position [751, 0]
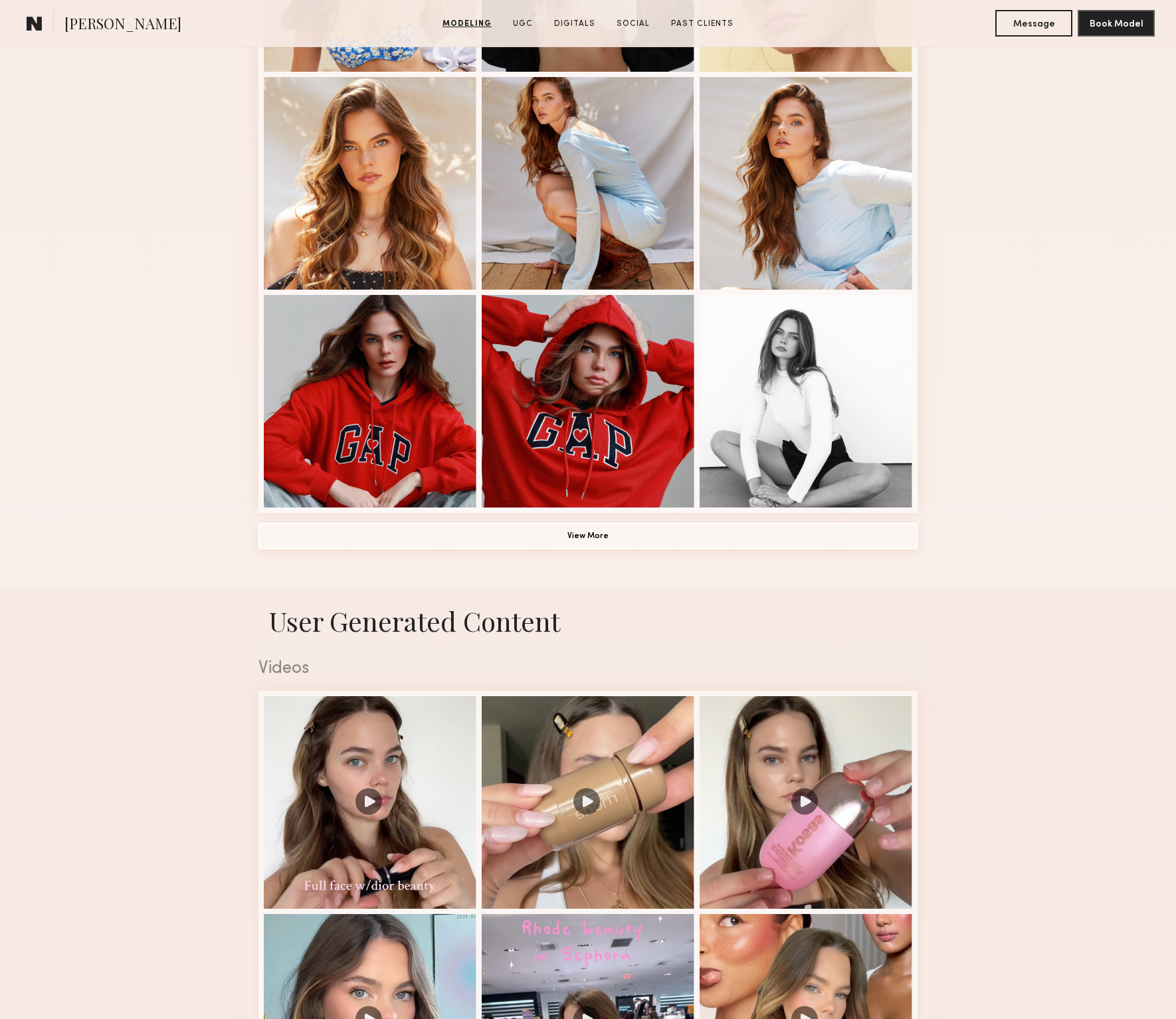
click at [617, 544] on button "View More" at bounding box center [588, 536] width 659 height 27
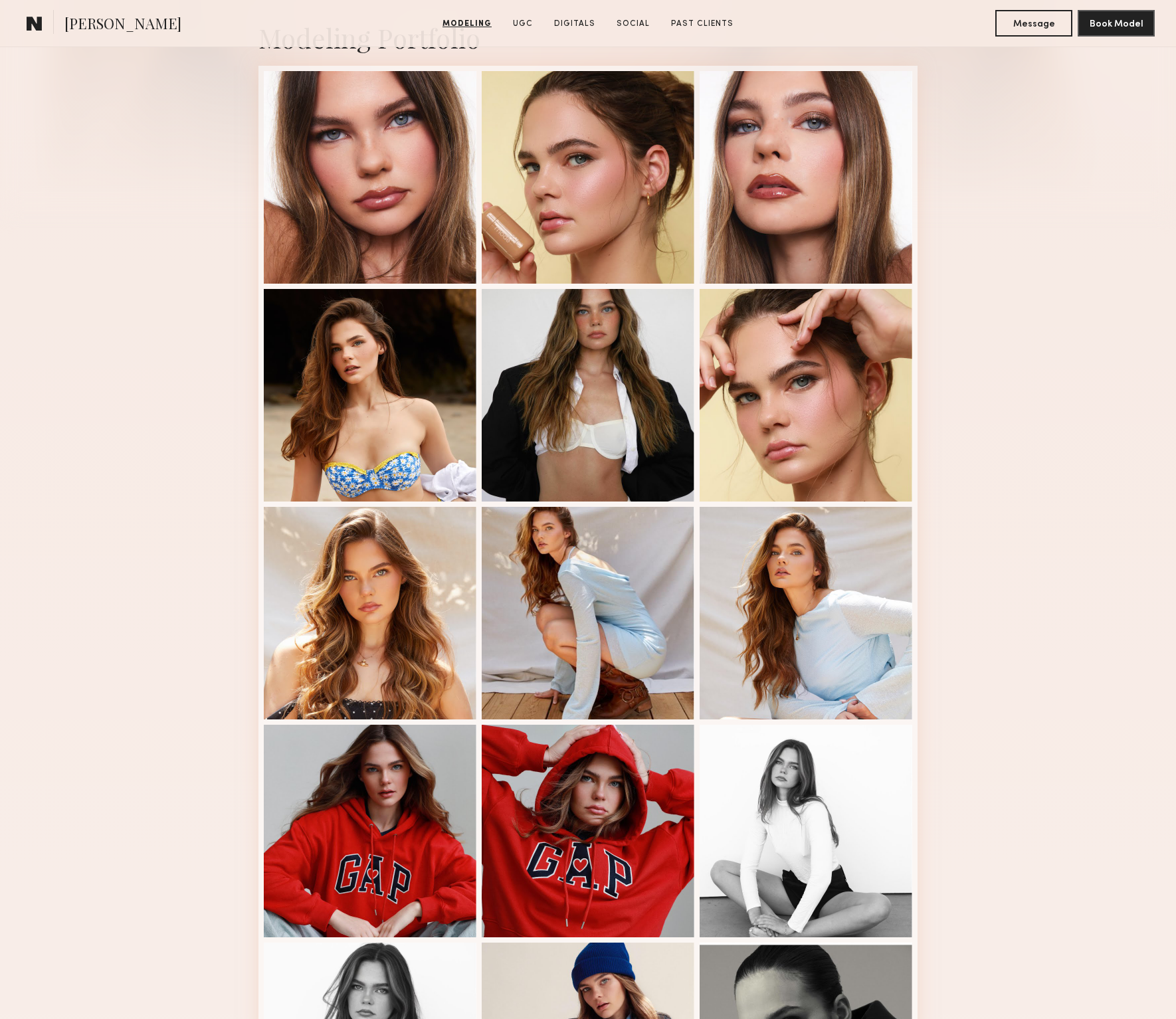
scroll to position [0, 0]
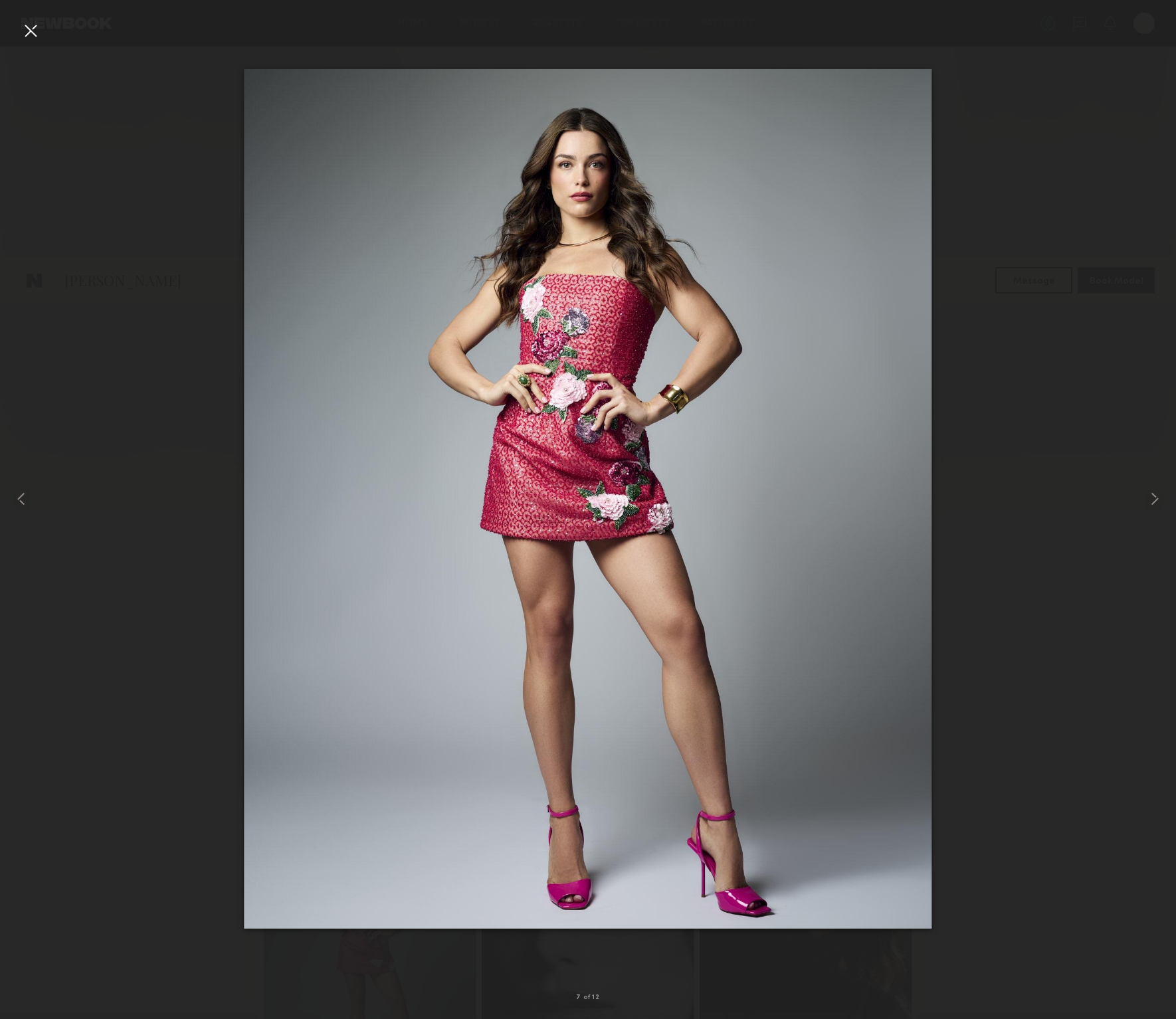
scroll to position [496, 0]
click at [31, 30] on div at bounding box center [30, 30] width 22 height 22
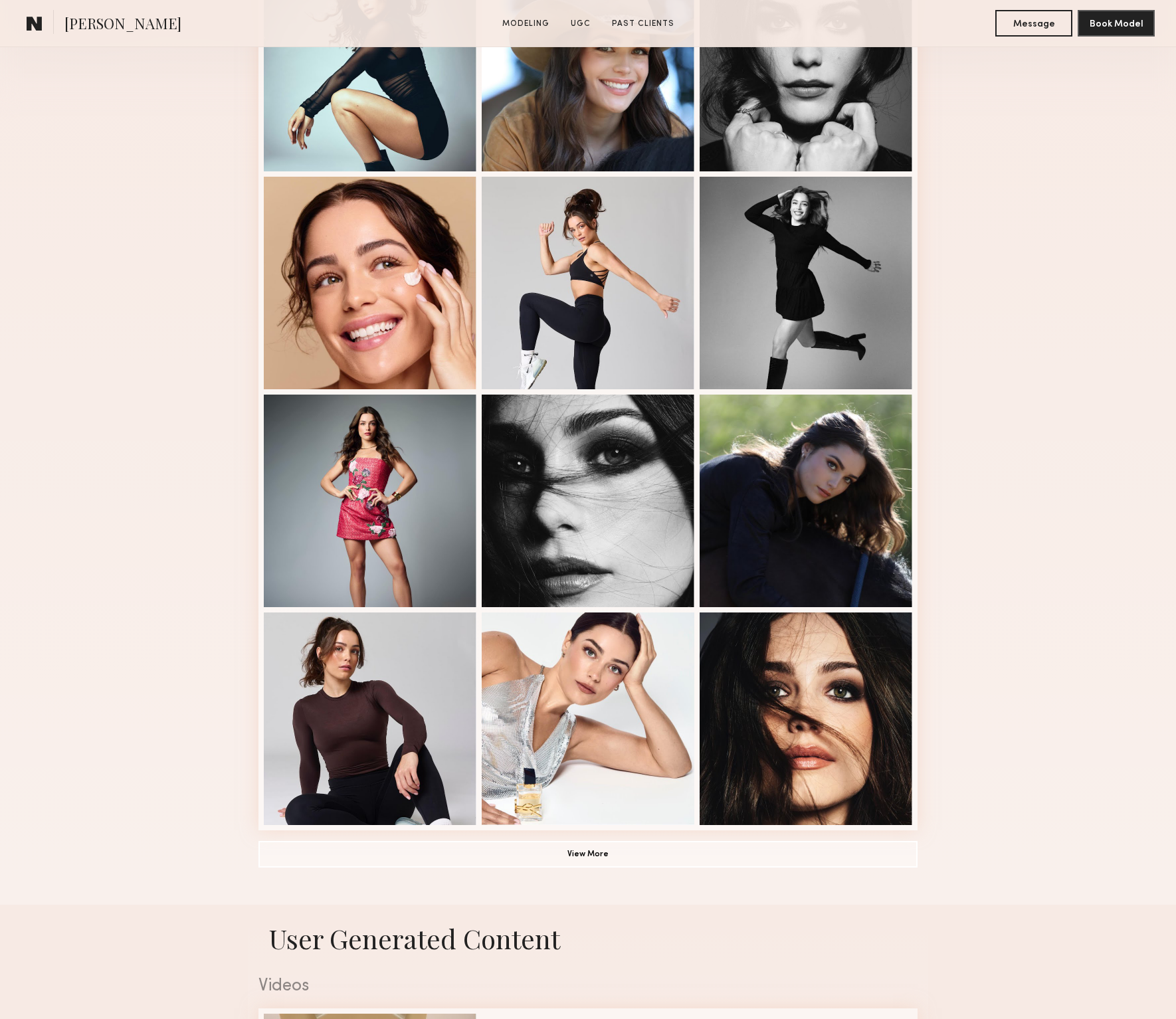
scroll to position [827, 0]
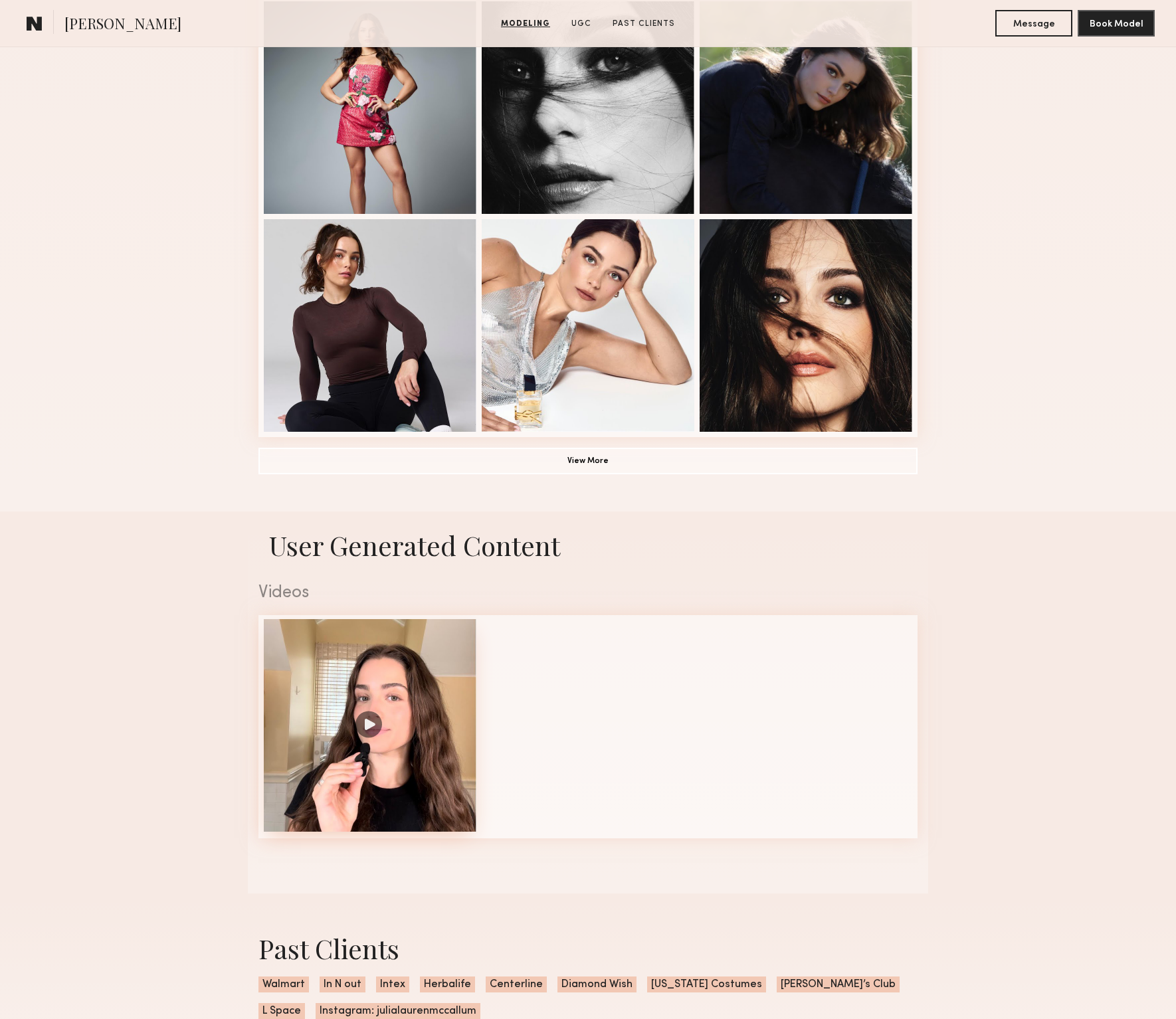
click at [369, 722] on div at bounding box center [370, 726] width 212 height 212
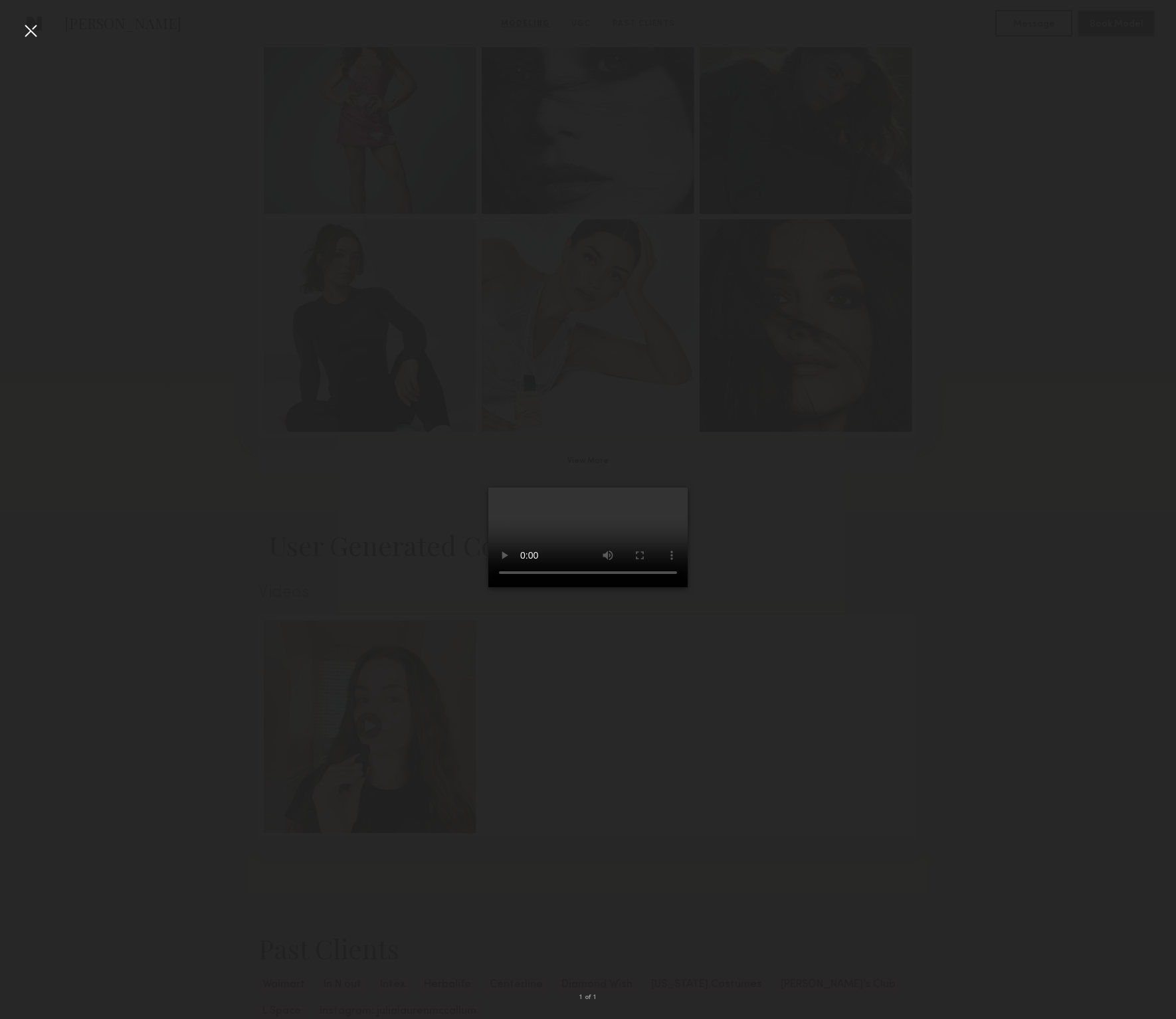
click at [31, 28] on div at bounding box center [30, 30] width 22 height 22
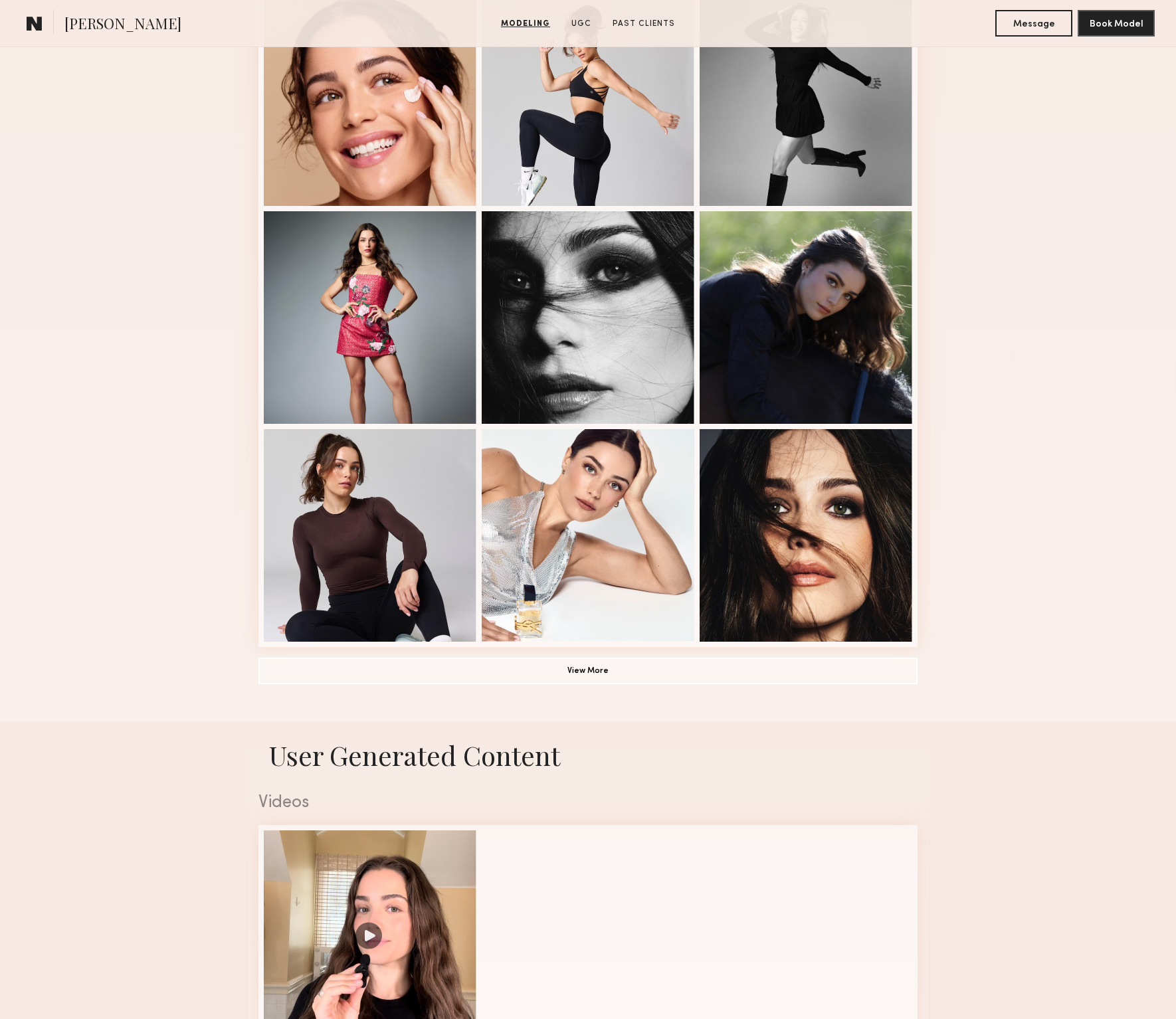
scroll to position [0, 0]
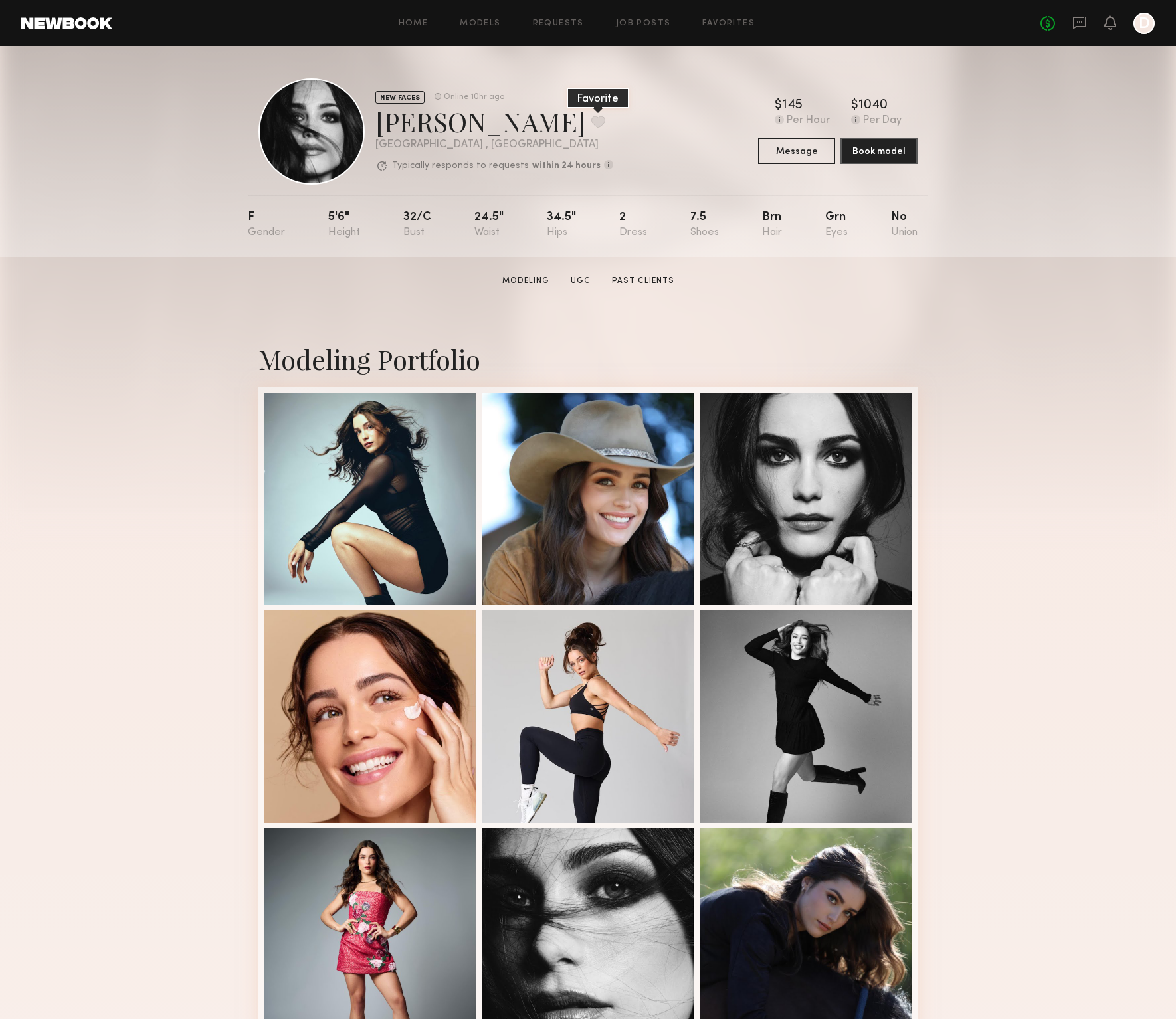
click at [591, 124] on button at bounding box center [598, 122] width 14 height 12
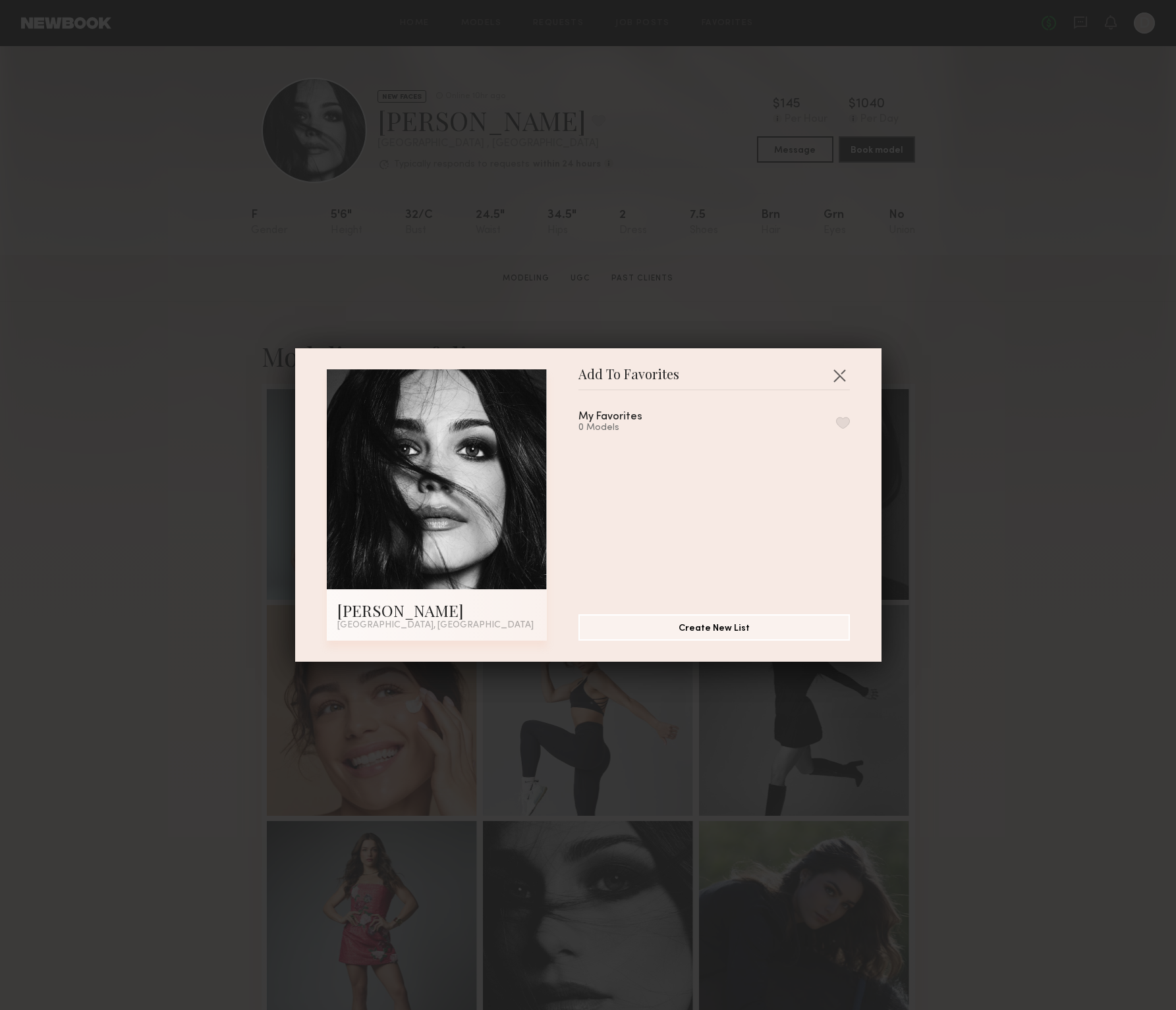
drag, startPoint x: 832, startPoint y: 422, endPoint x: 797, endPoint y: 486, distance: 72.9
click at [836, 423] on button "button" at bounding box center [843, 423] width 14 height 12
click at [982, 323] on div "Add To Favorites Julia M. Los Angeles, CA Add To Favorites My Favorites 1 Model…" at bounding box center [588, 505] width 1176 height 1010
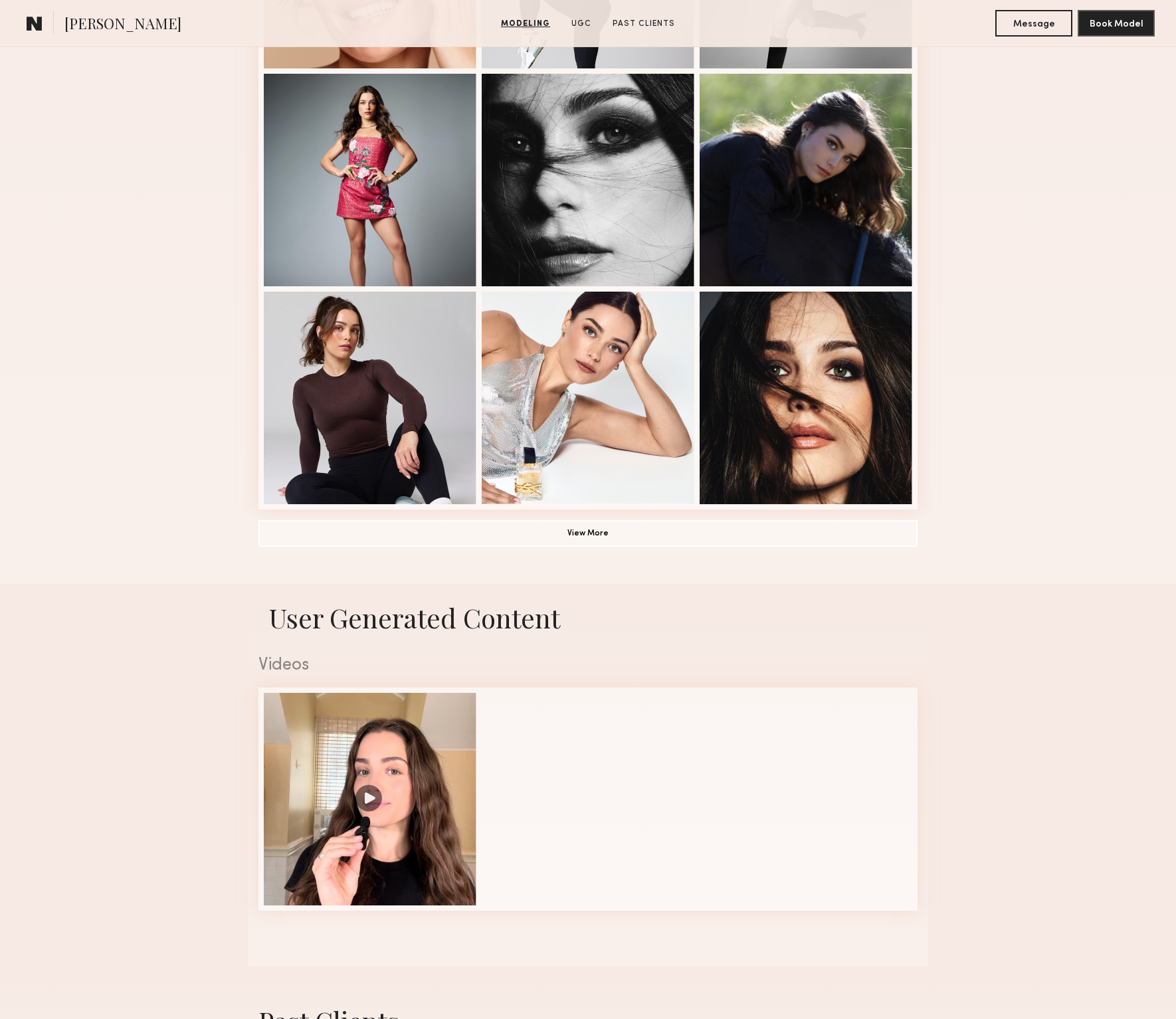
scroll to position [667, 0]
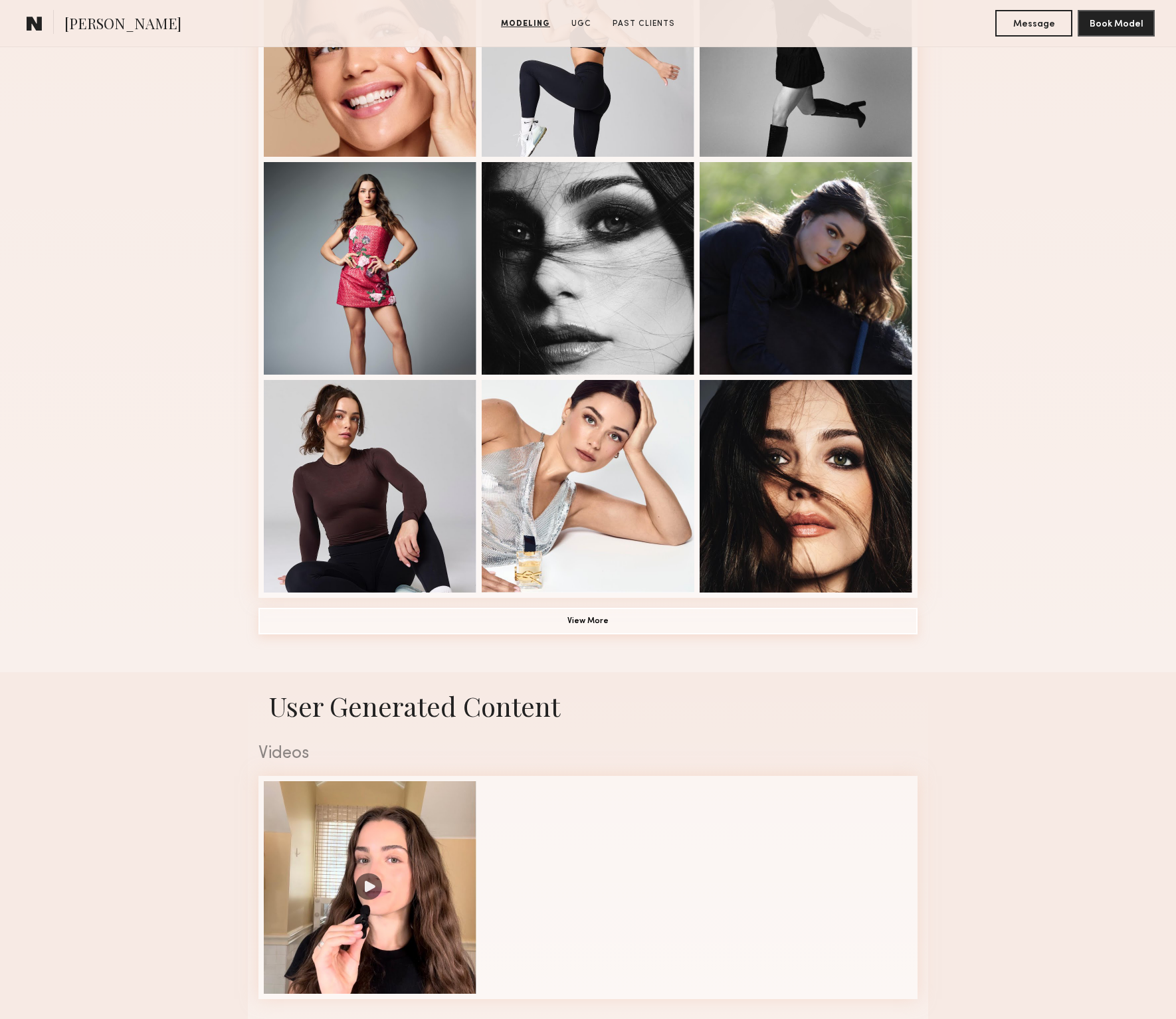
click at [629, 622] on button "View More" at bounding box center [588, 621] width 659 height 27
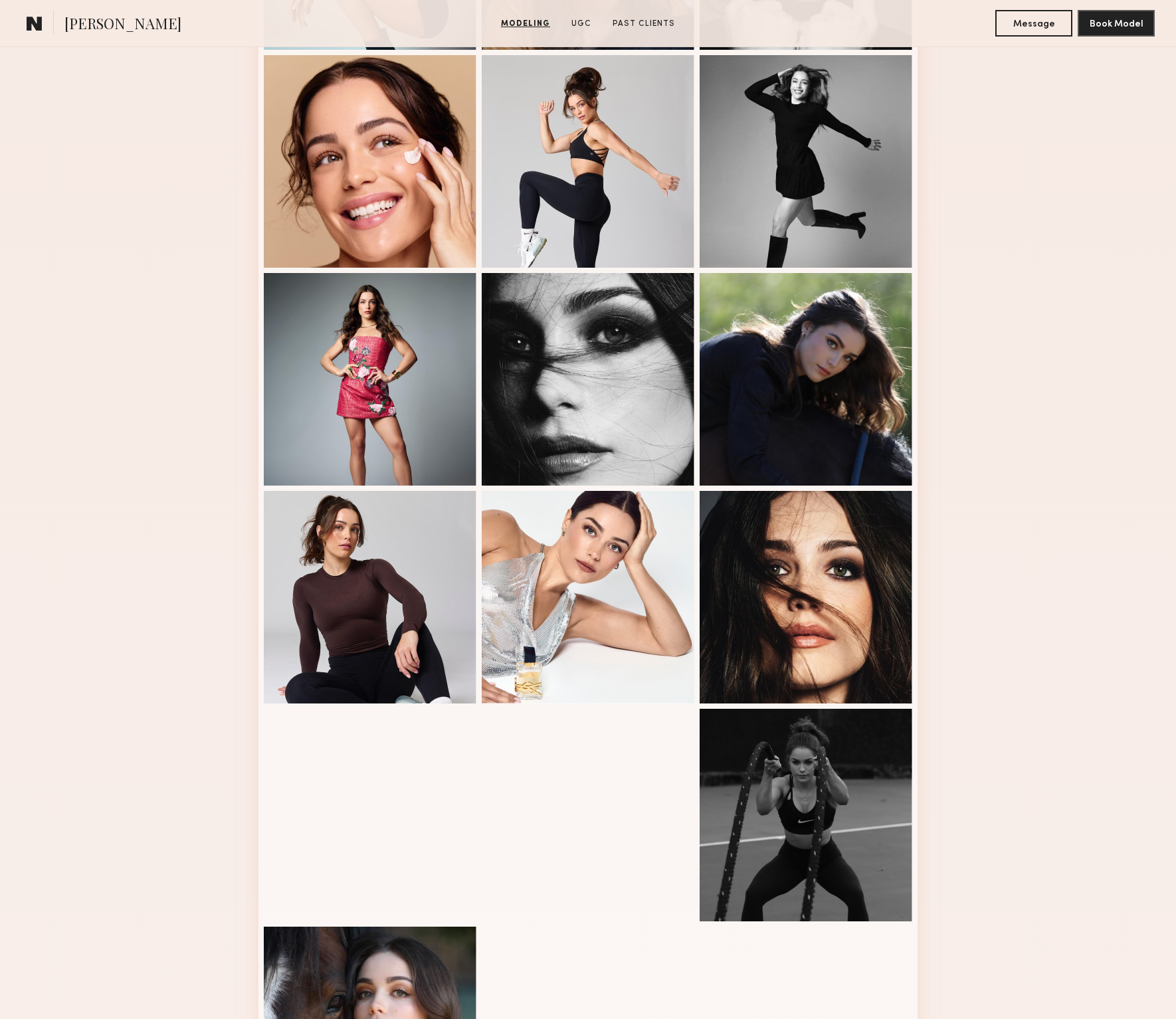
scroll to position [0, 0]
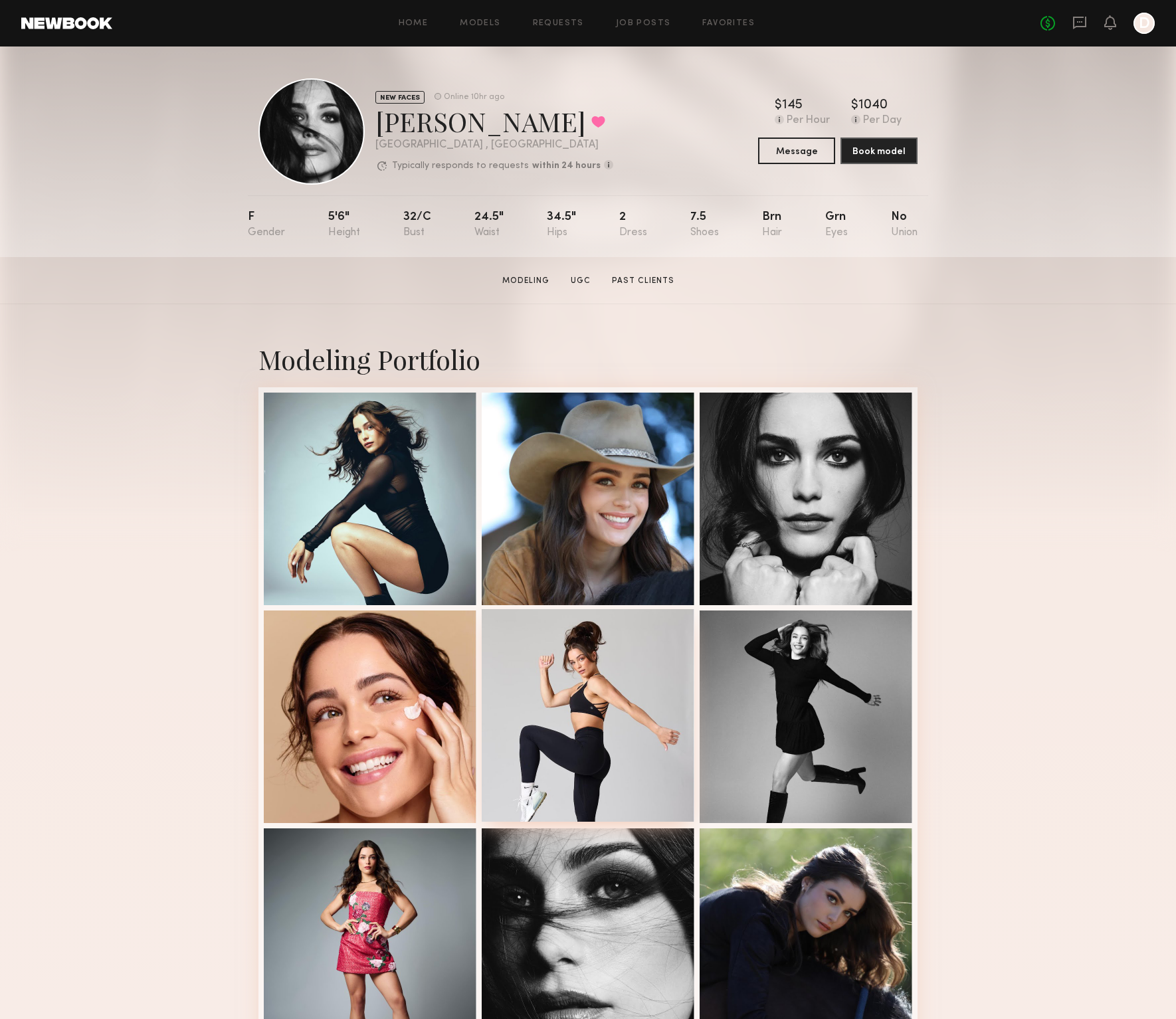
click at [627, 718] on div at bounding box center [588, 715] width 212 height 212
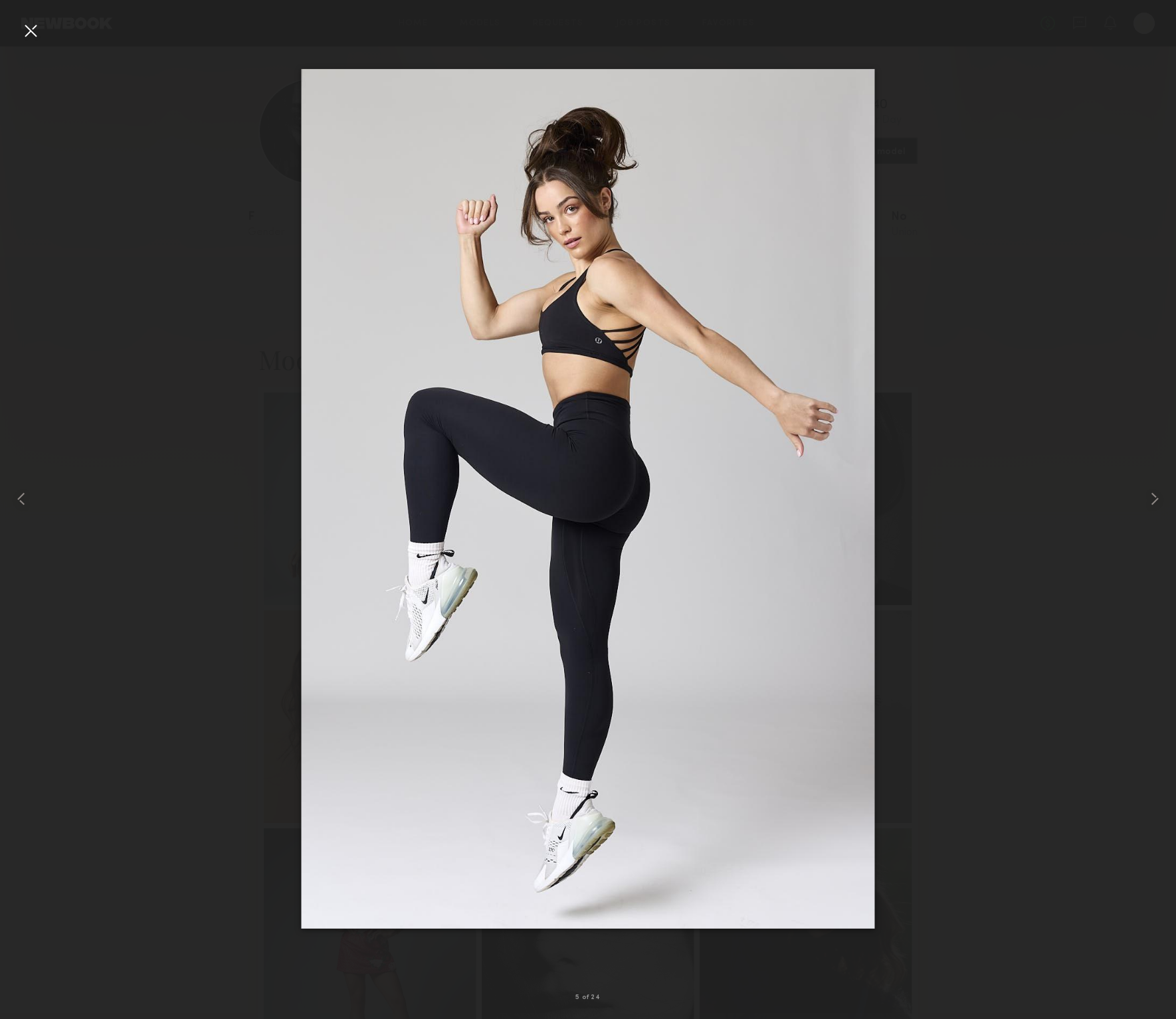
click at [147, 422] on div at bounding box center [588, 499] width 1176 height 955
click at [30, 33] on div at bounding box center [30, 30] width 22 height 22
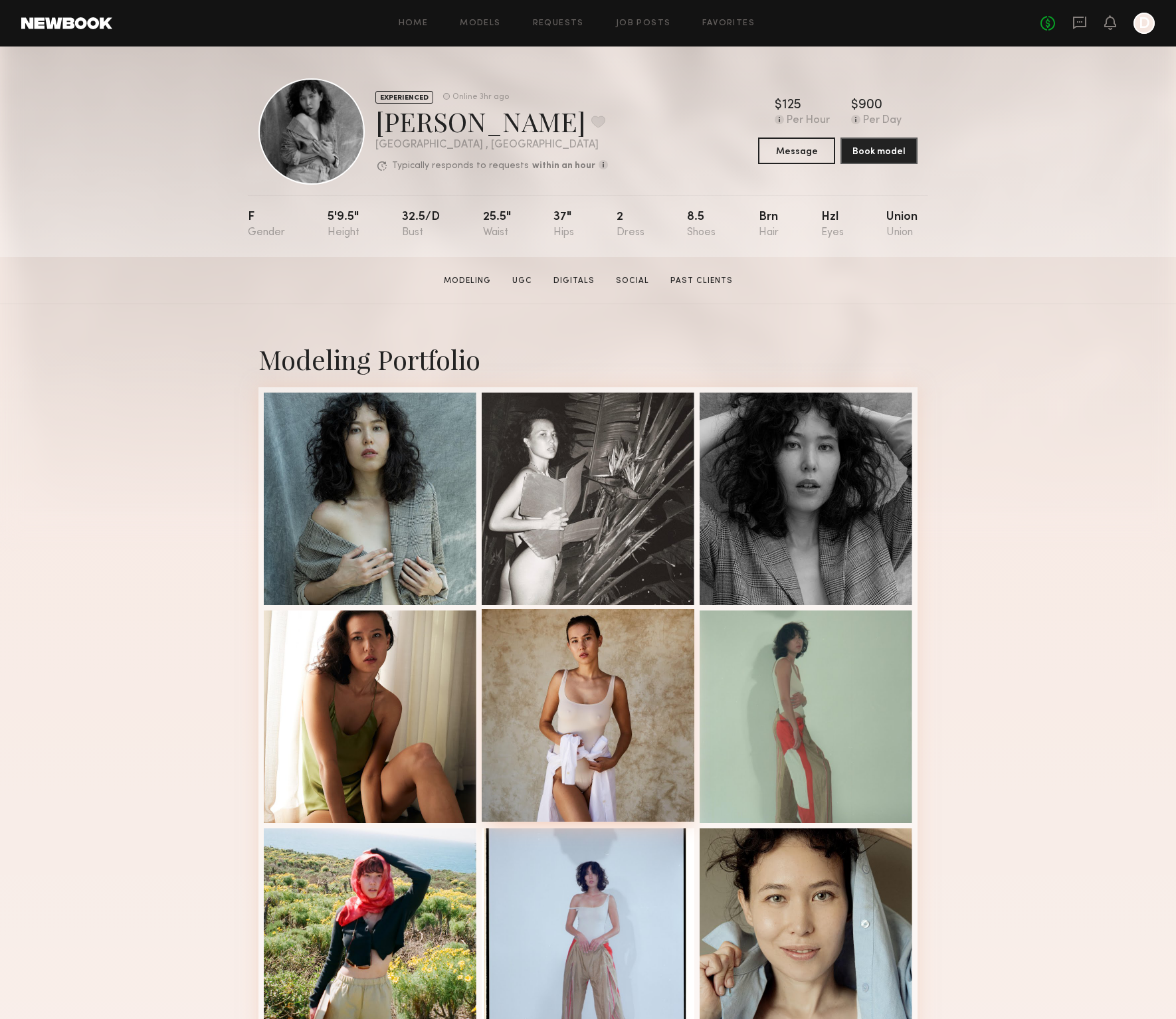
click at [558, 733] on div at bounding box center [588, 715] width 212 height 212
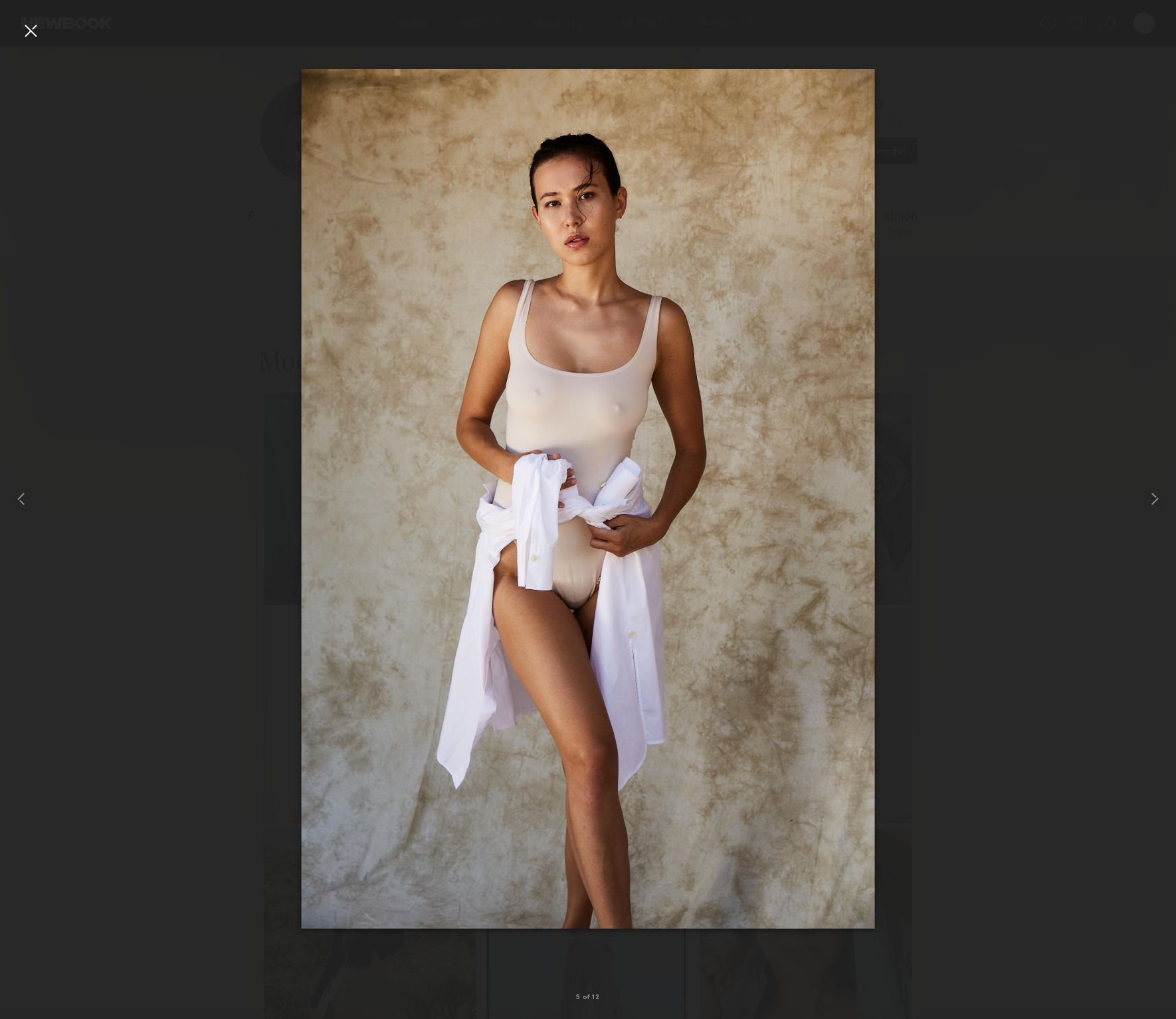
click at [28, 29] on div at bounding box center [30, 30] width 22 height 22
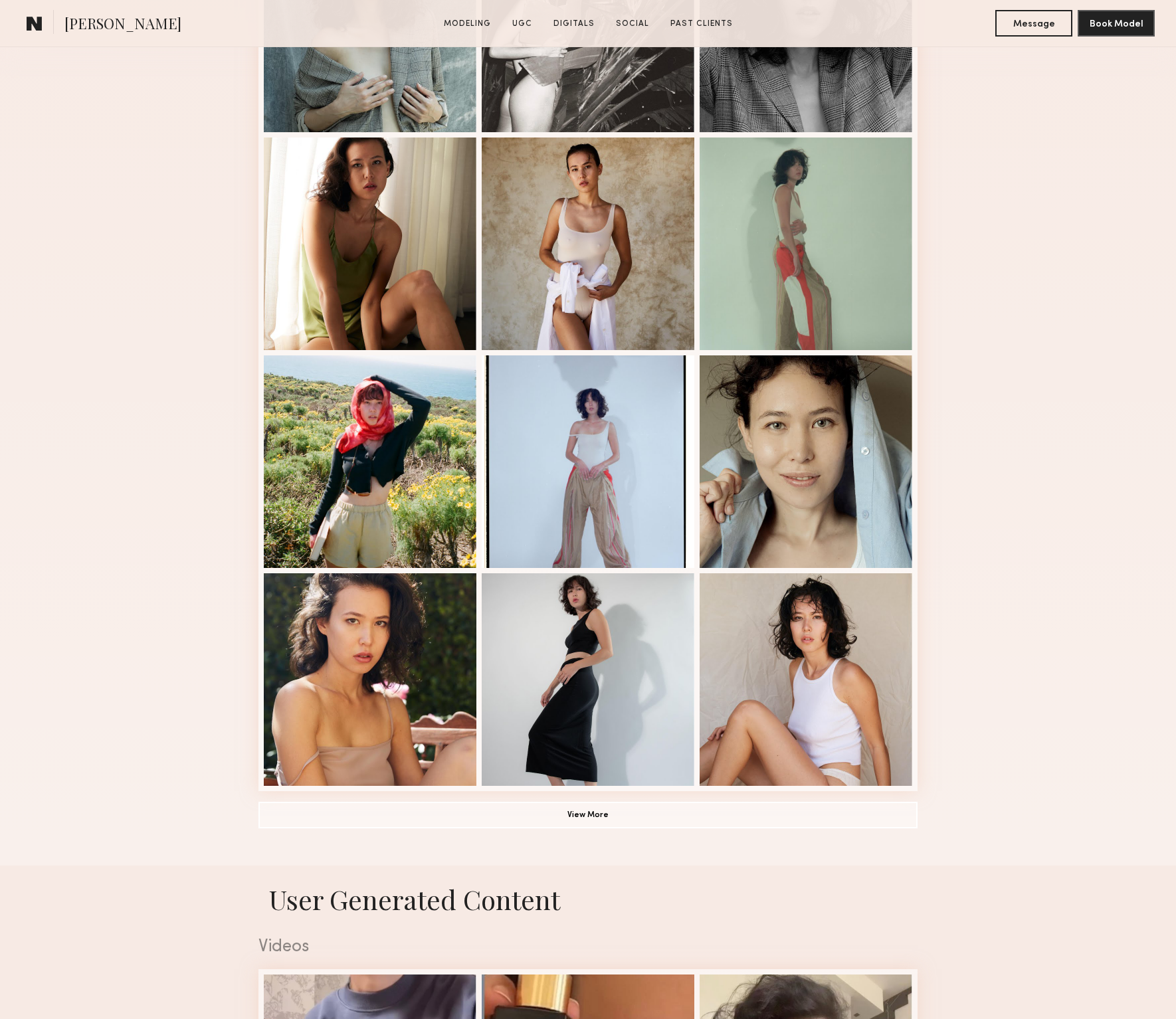
scroll to position [584, 0]
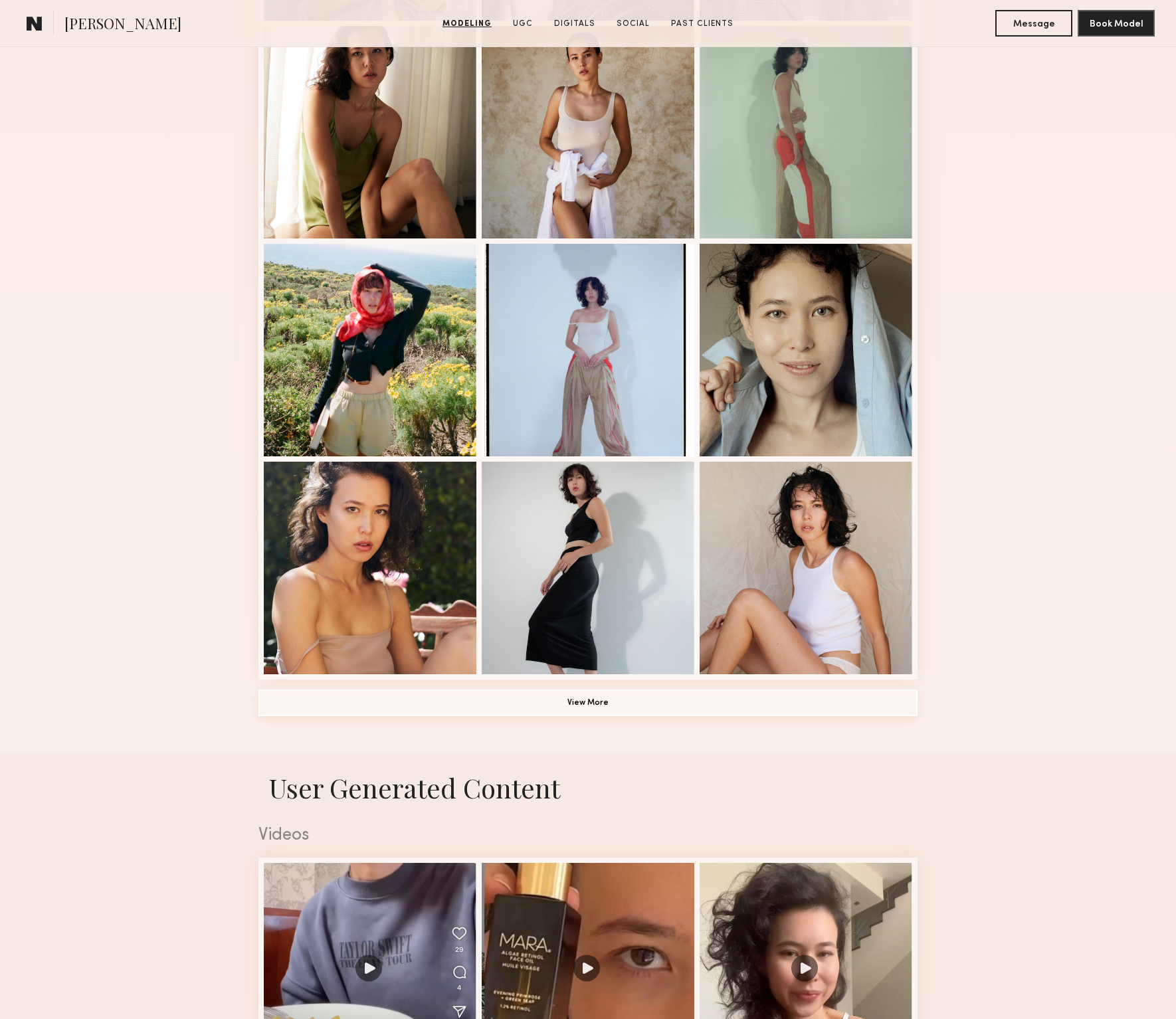
click at [591, 707] on button "View More" at bounding box center [588, 702] width 659 height 27
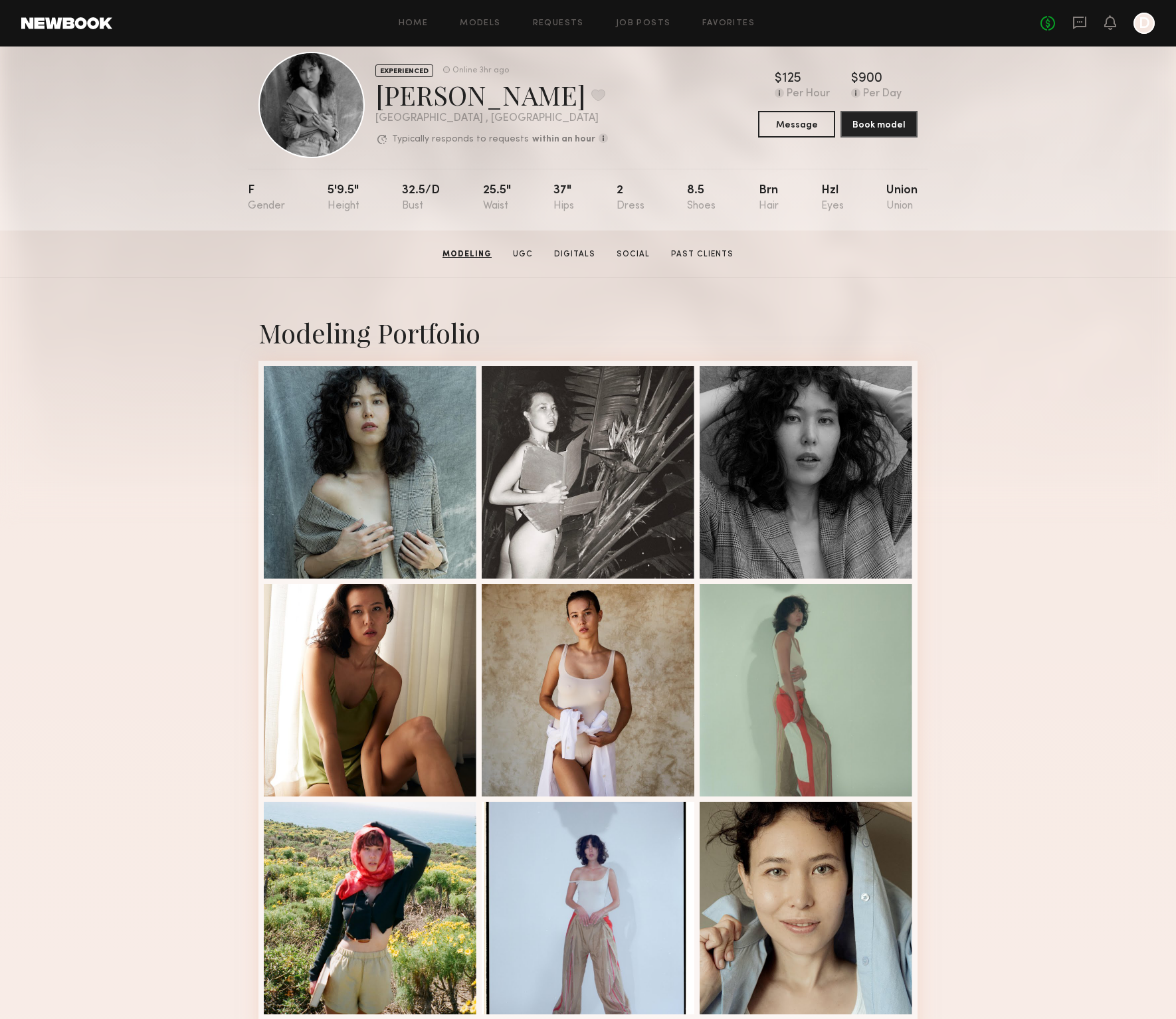
scroll to position [0, 0]
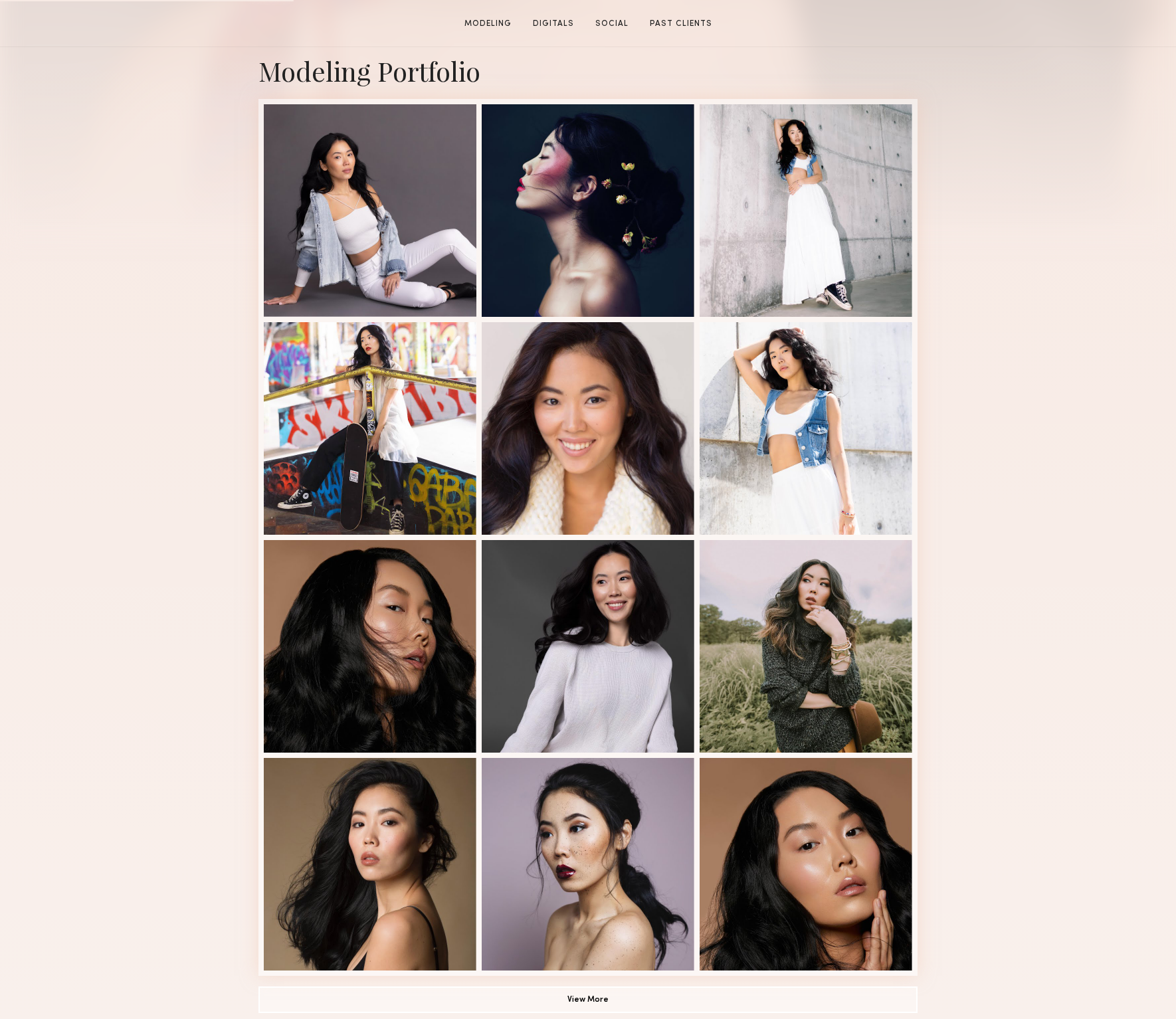
scroll to position [354, 0]
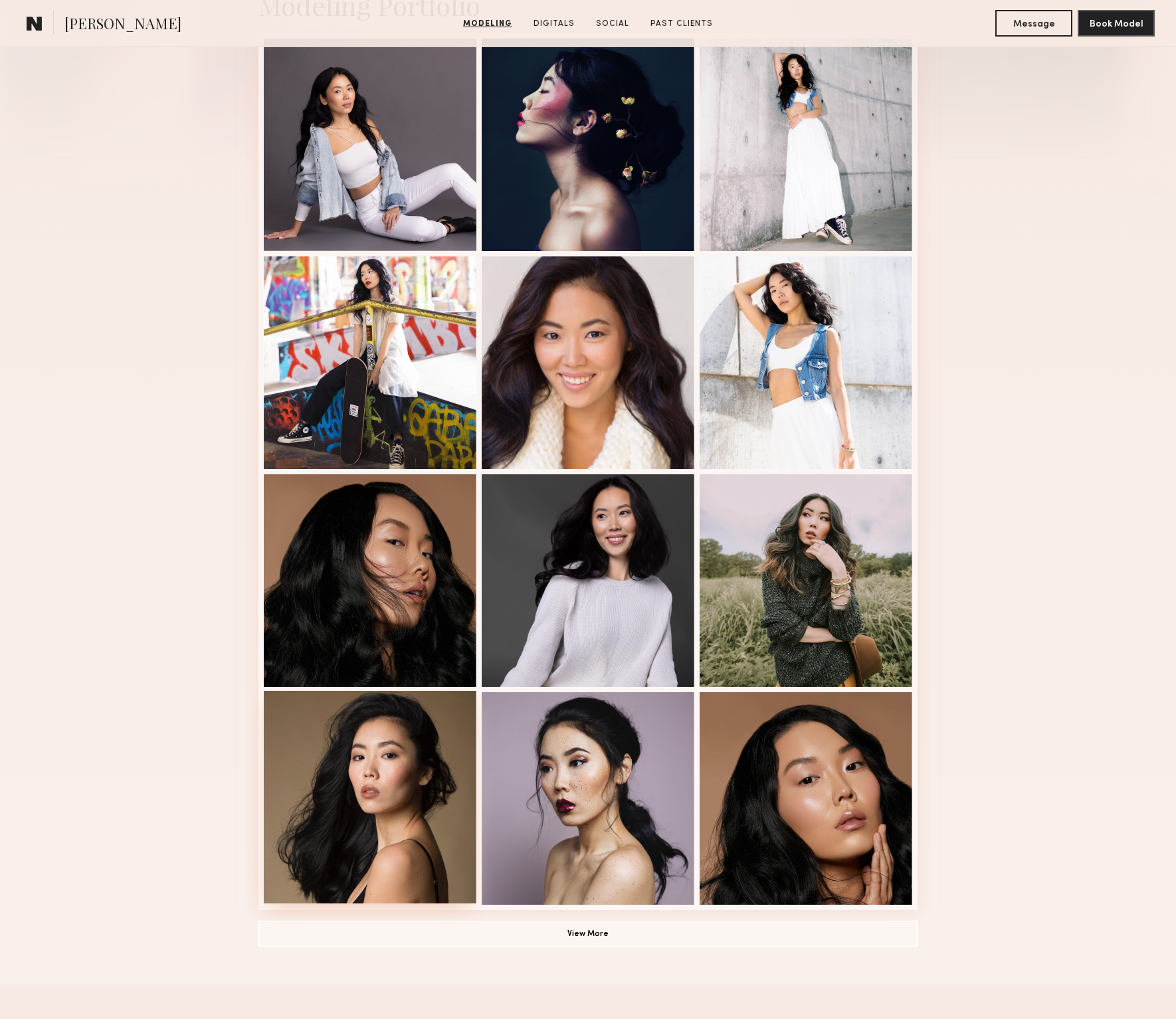
click at [330, 803] on div at bounding box center [370, 798] width 212 height 212
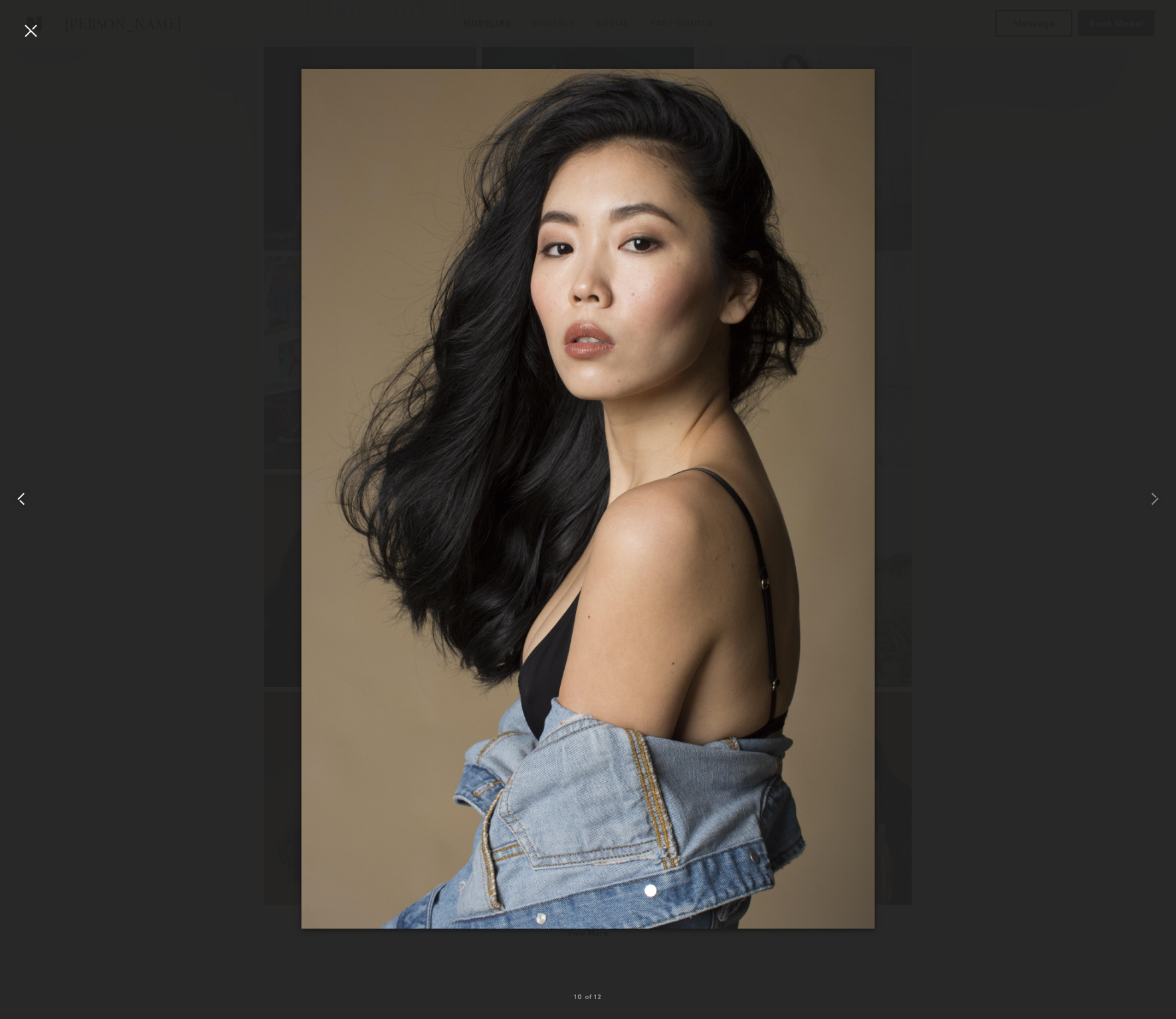
drag, startPoint x: 38, startPoint y: 22, endPoint x: 31, endPoint y: 30, distance: 10.6
click at [31, 30] on div at bounding box center [30, 30] width 22 height 22
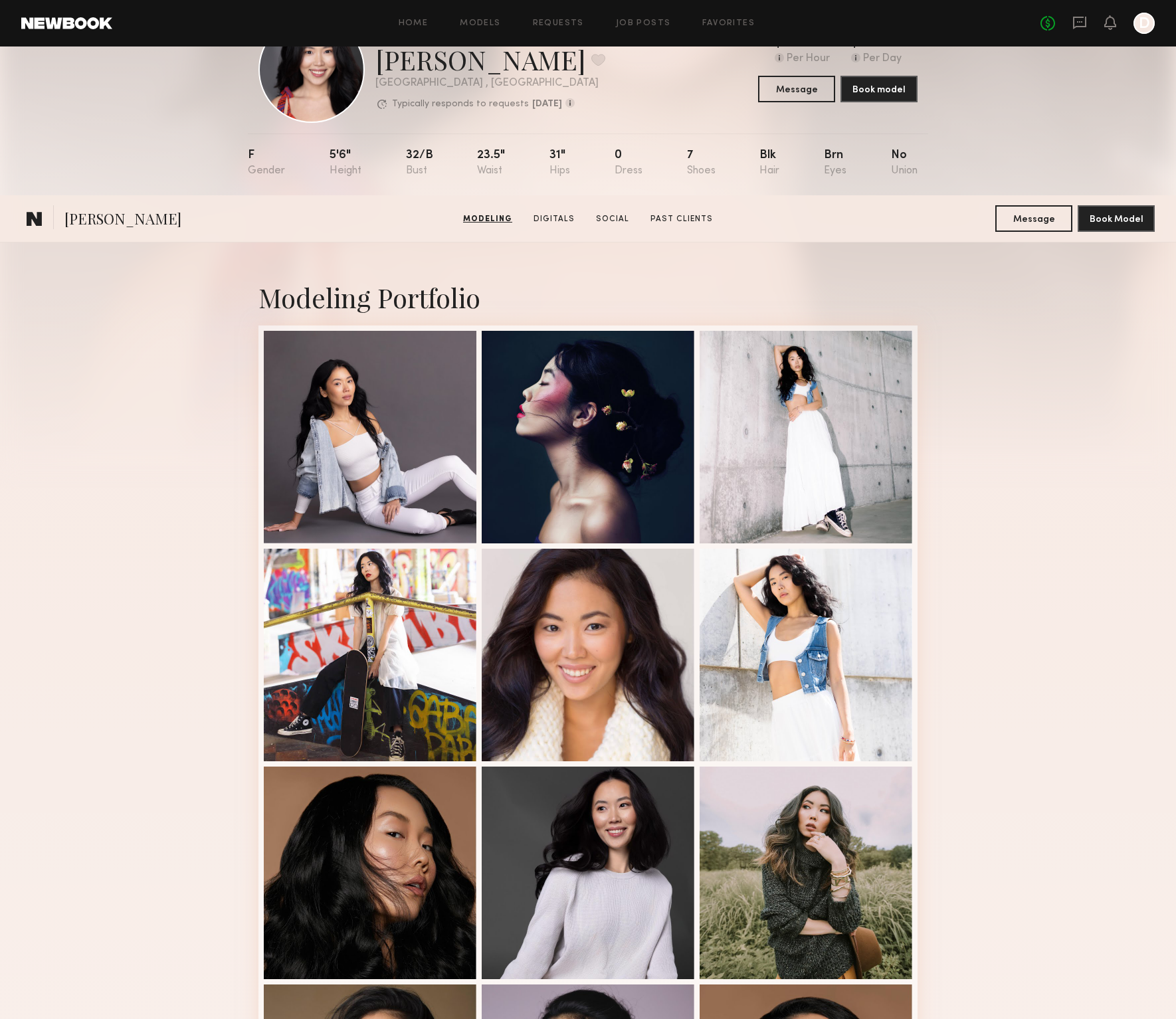
scroll to position [0, 0]
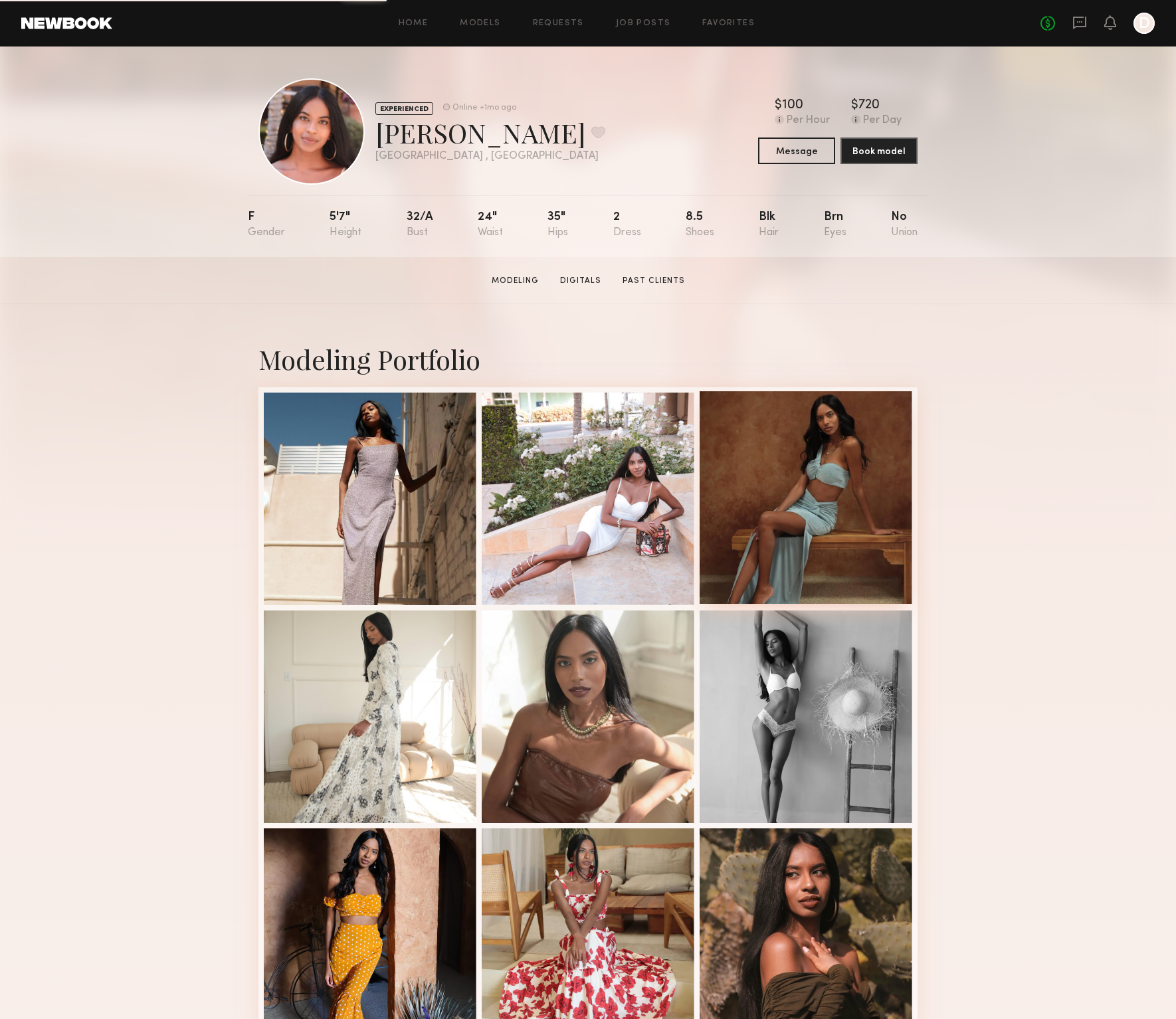
click at [730, 455] on div at bounding box center [805, 498] width 212 height 212
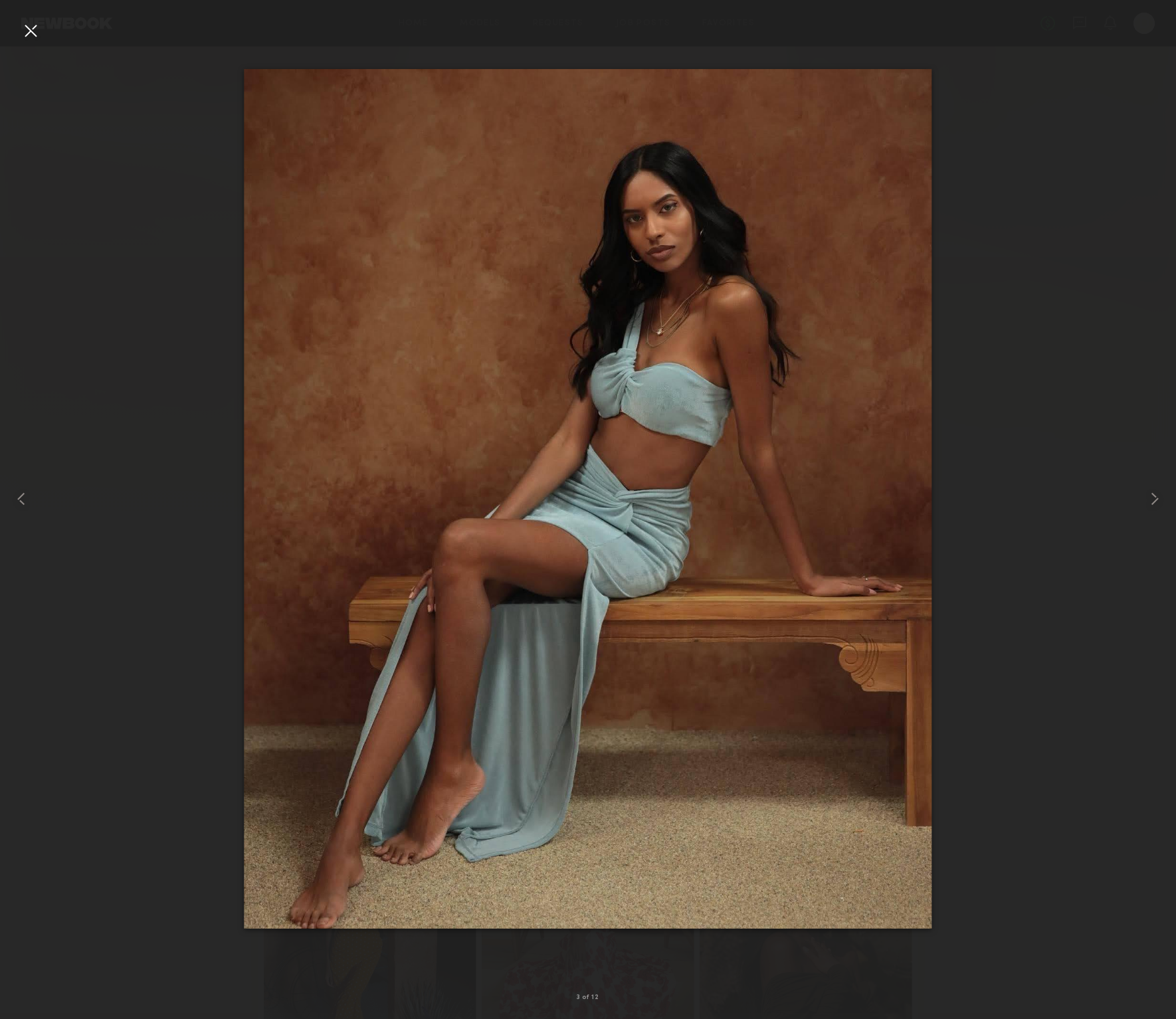
click at [190, 550] on div at bounding box center [588, 499] width 1176 height 955
click at [31, 26] on div at bounding box center [30, 30] width 22 height 22
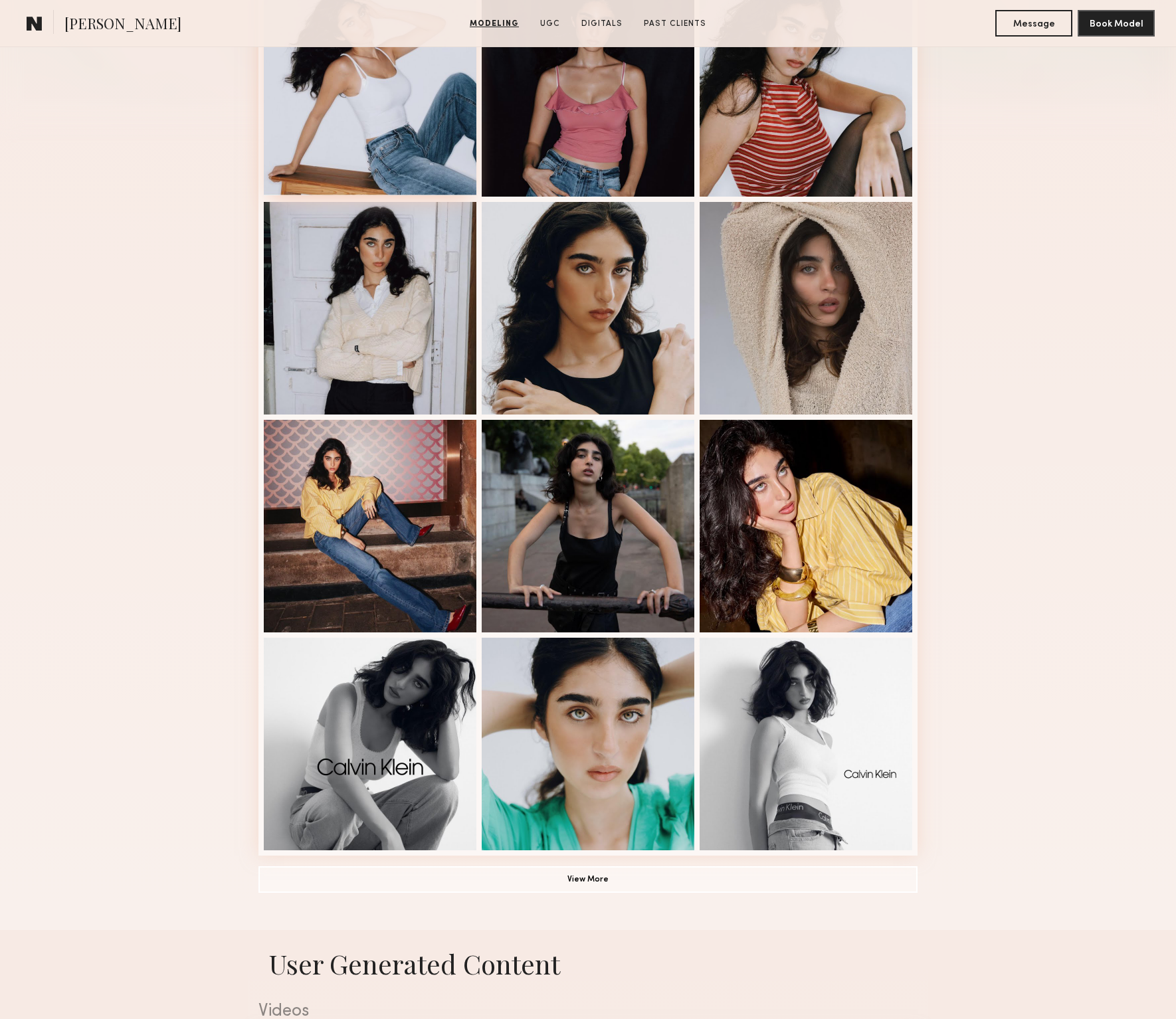
scroll to position [413, 0]
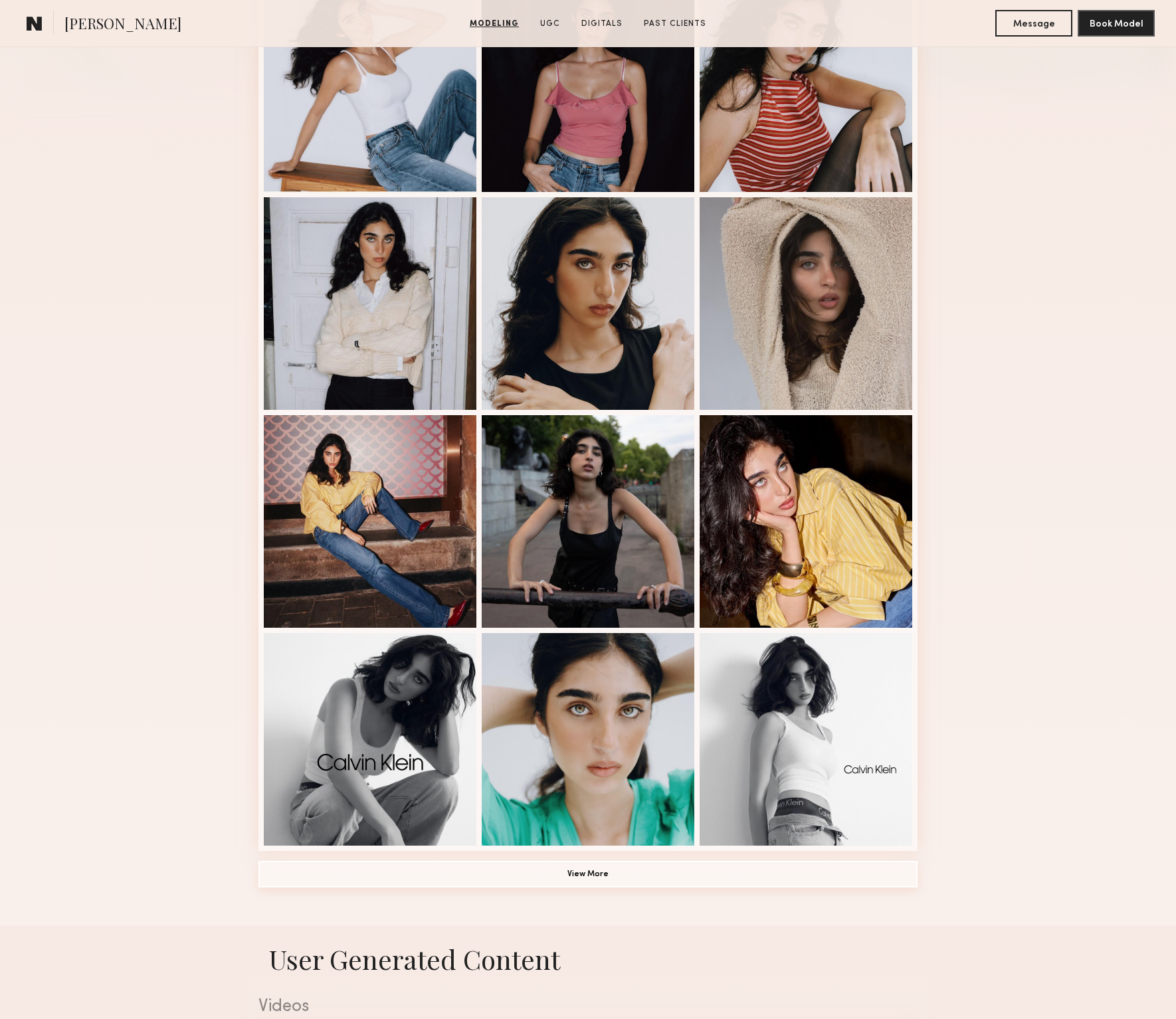
click at [584, 881] on button "View More" at bounding box center [588, 874] width 659 height 27
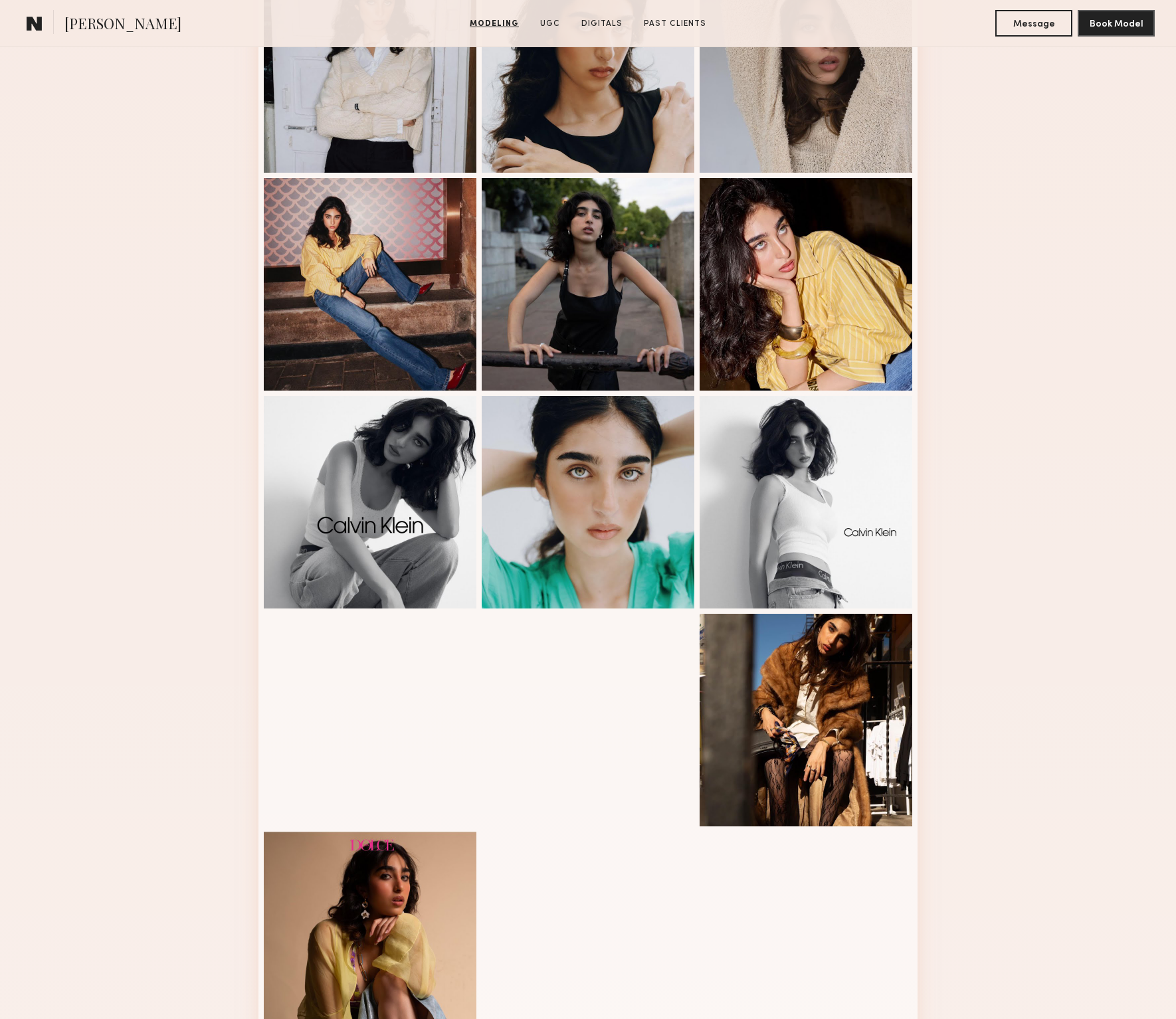
scroll to position [553, 0]
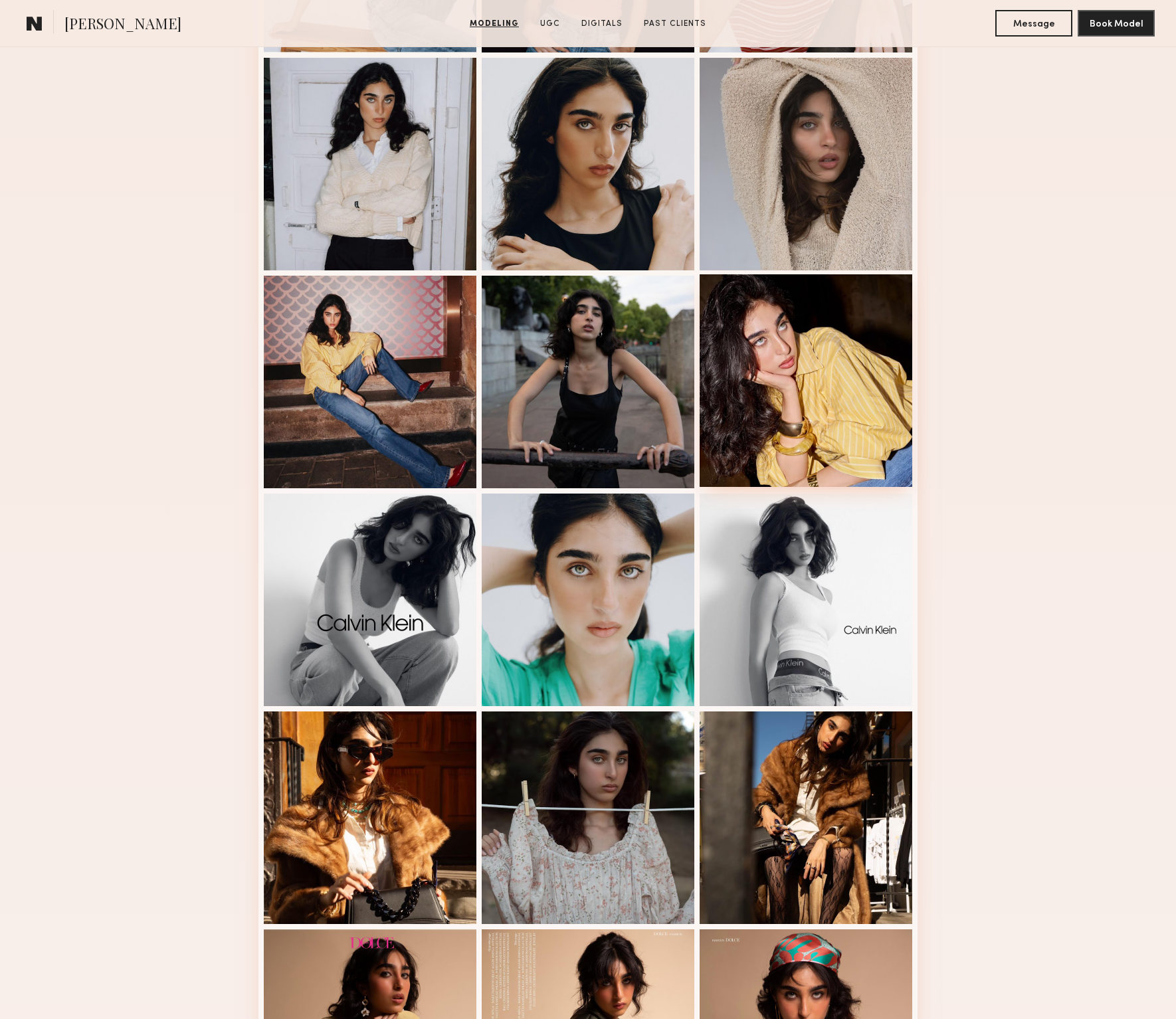
click at [844, 336] on div at bounding box center [805, 381] width 212 height 212
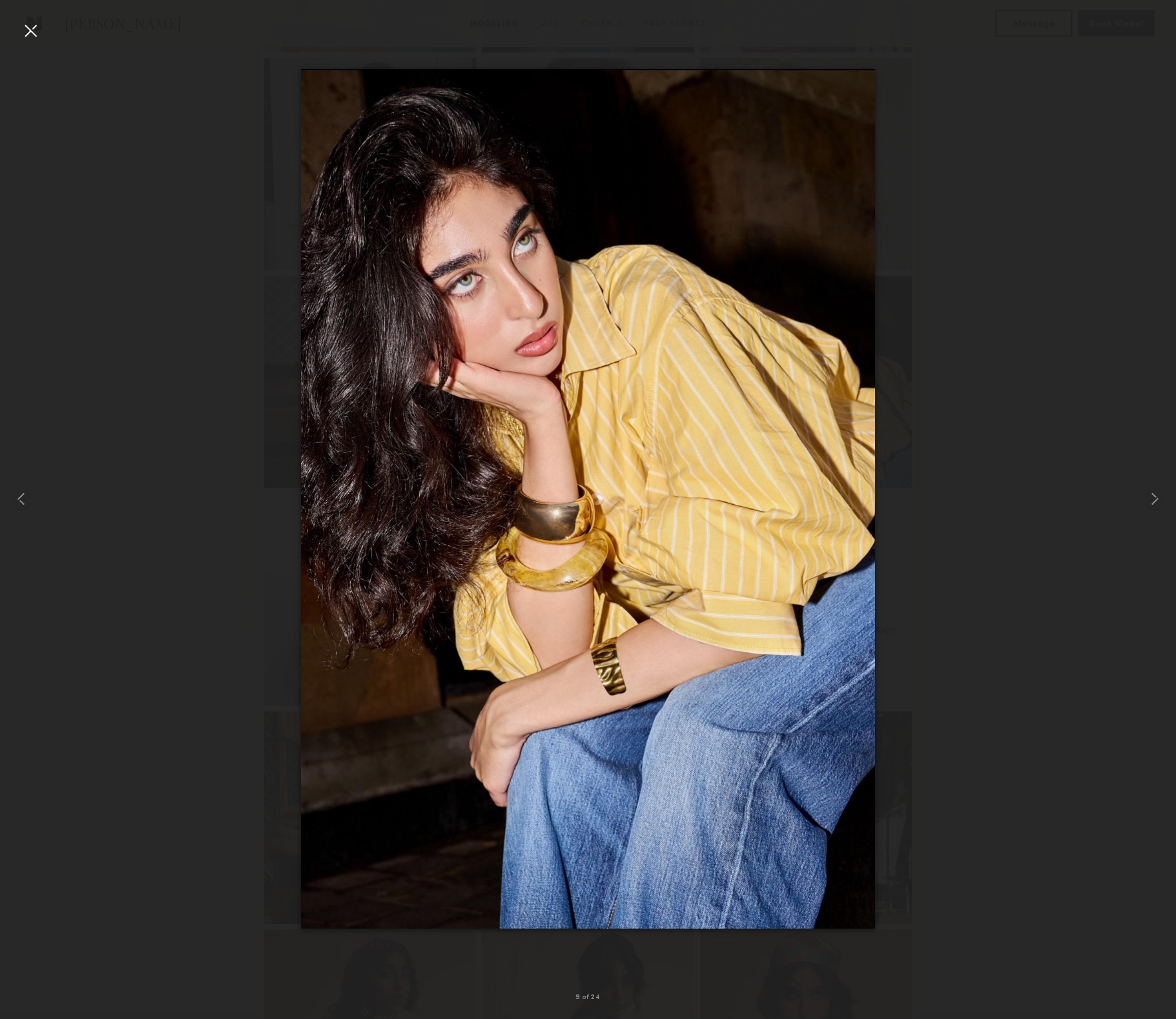
click at [29, 32] on div at bounding box center [30, 30] width 22 height 22
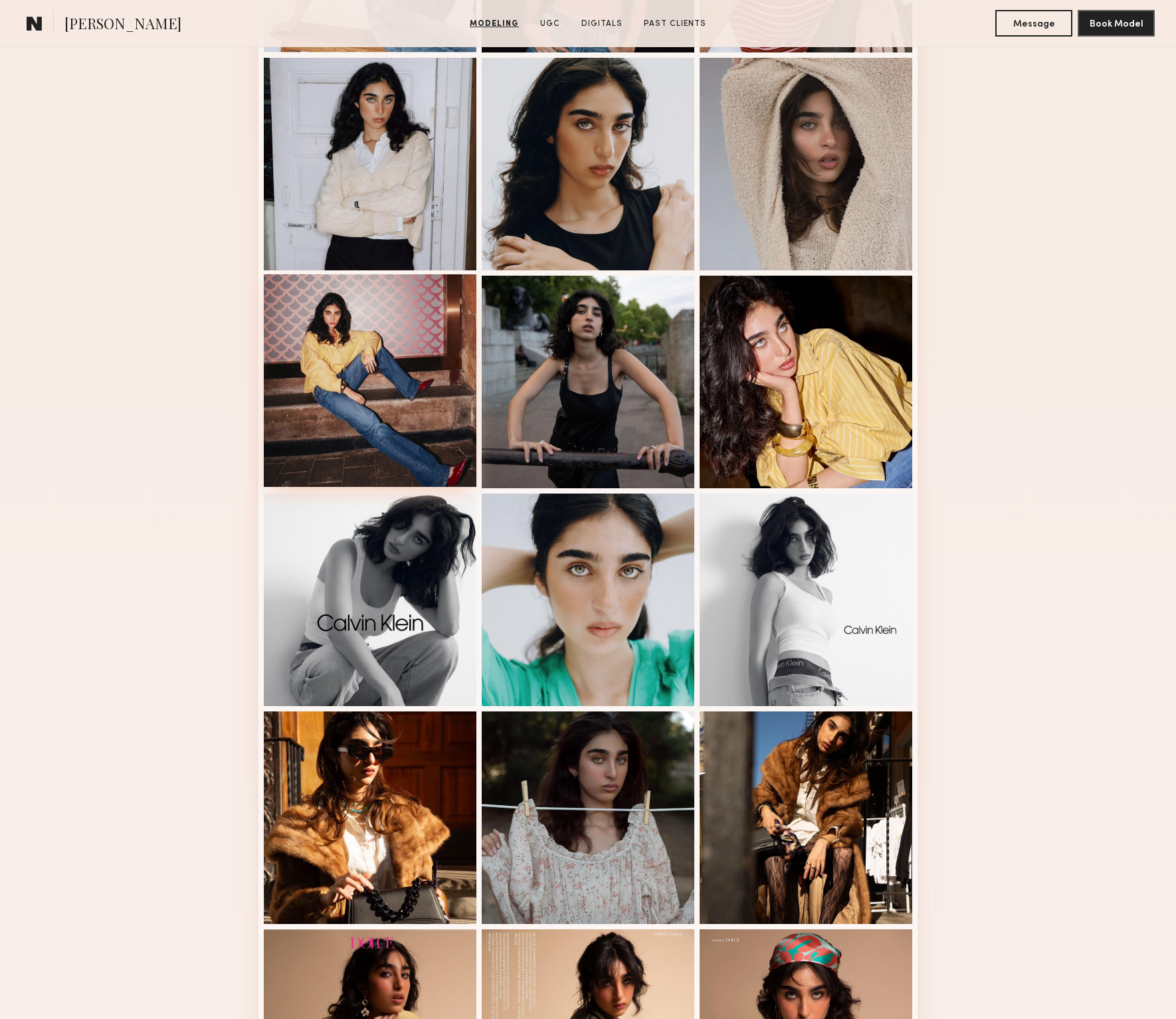
click at [402, 447] on div at bounding box center [370, 381] width 212 height 212
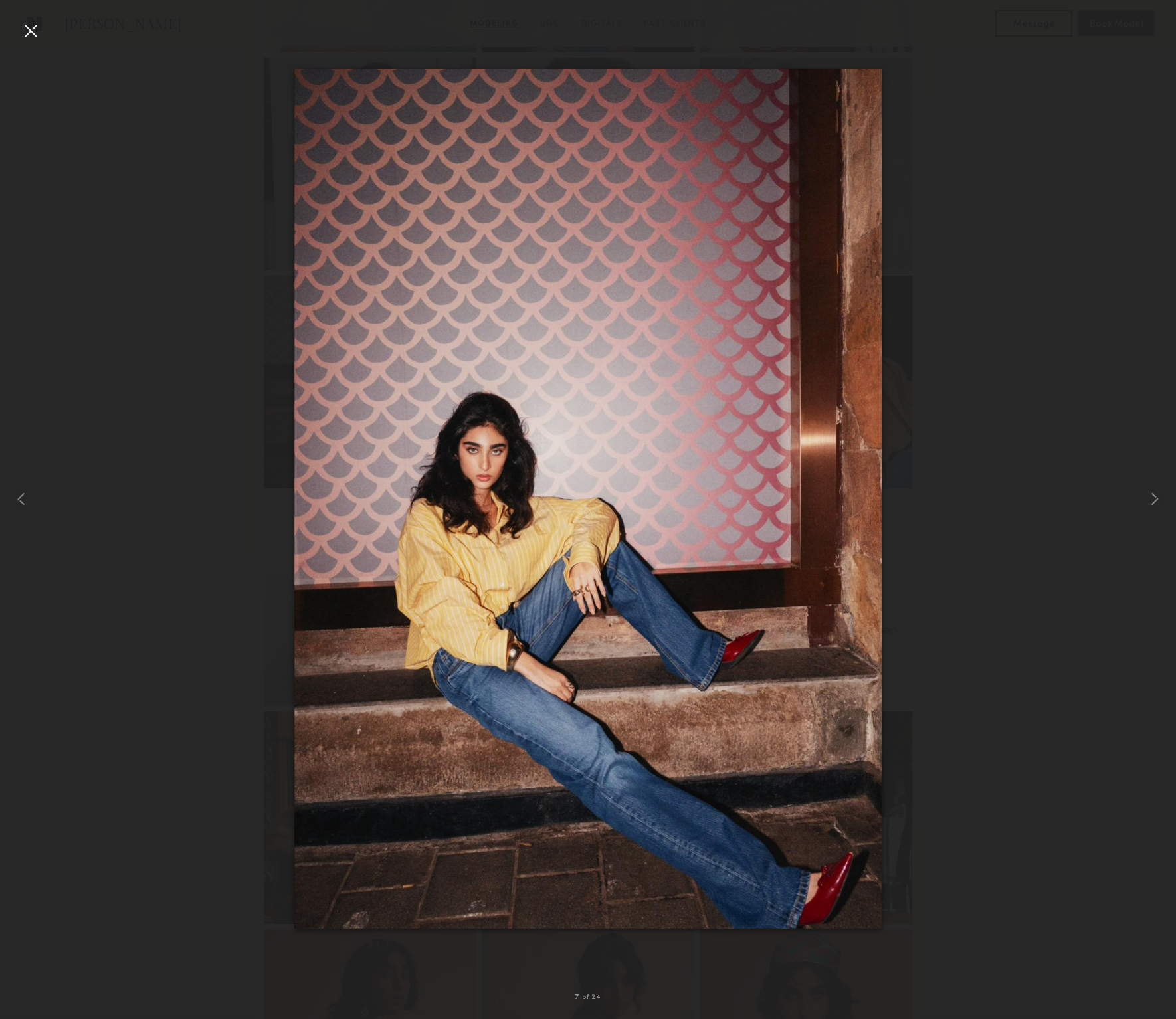
click at [22, 11] on nb-gallery-light "7 of 24" at bounding box center [588, 510] width 1176 height 1019
click at [29, 30] on div at bounding box center [30, 30] width 22 height 22
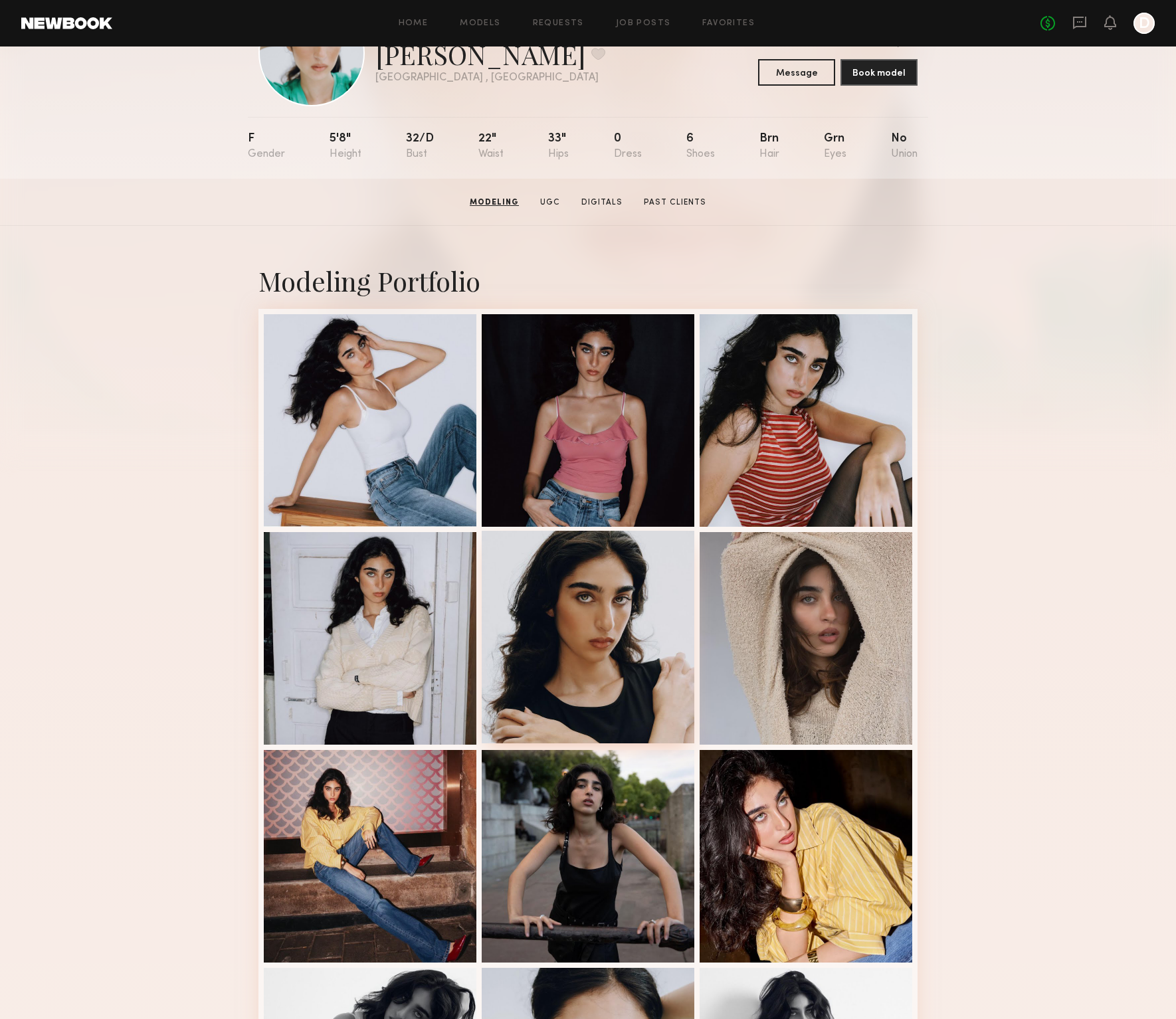
scroll to position [66, 0]
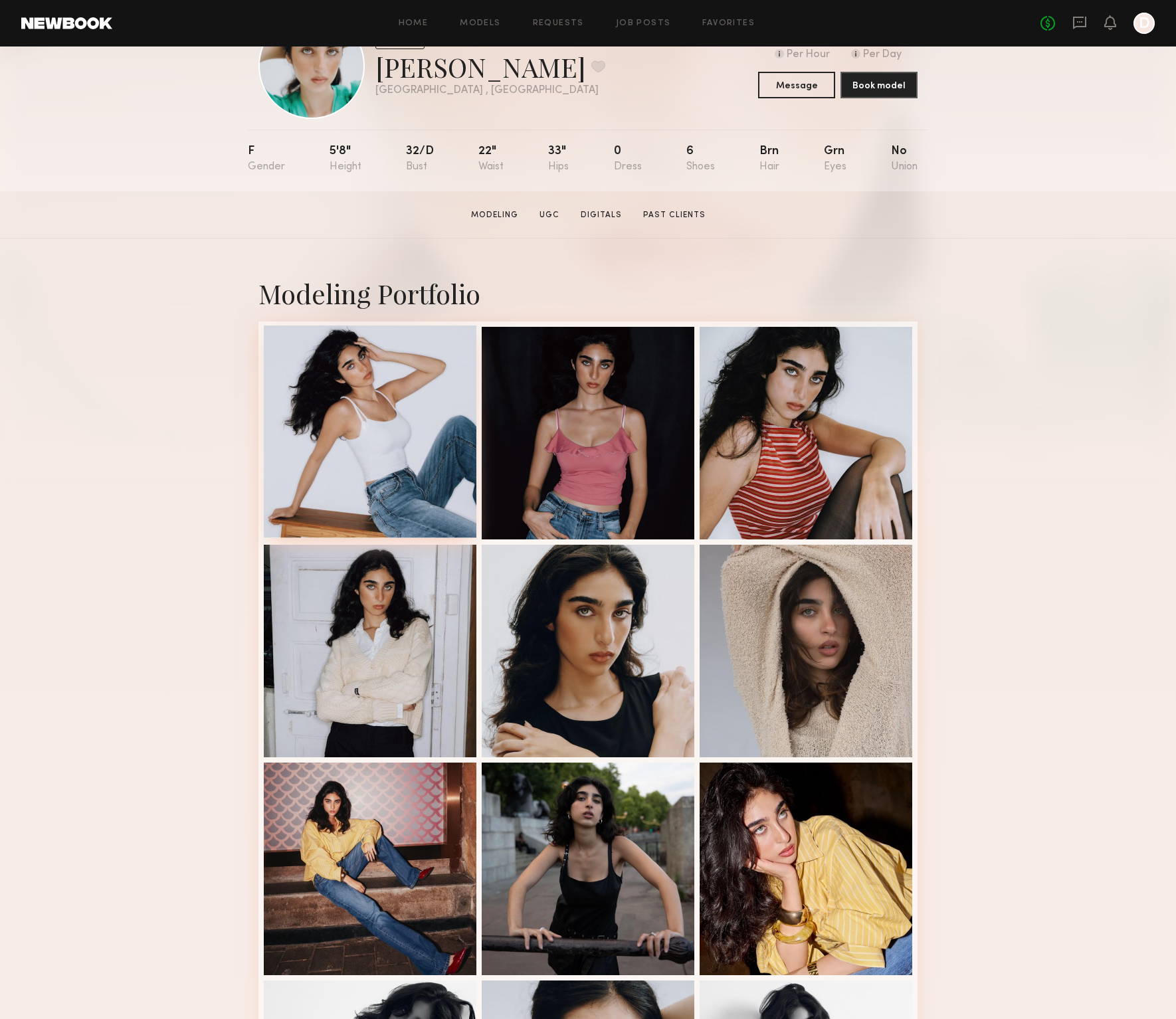
click at [408, 402] on div at bounding box center [370, 432] width 212 height 212
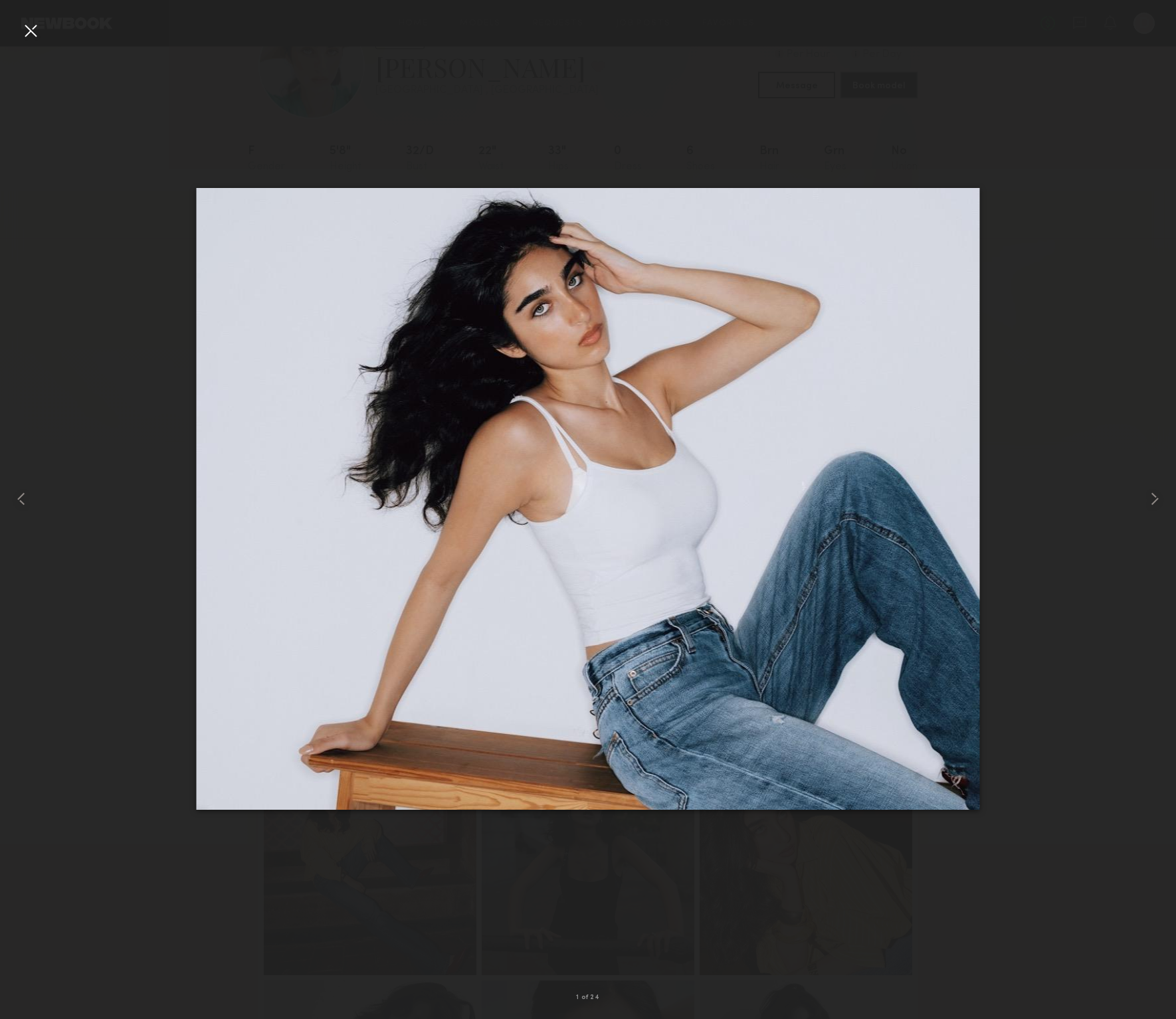
click at [35, 28] on div at bounding box center [30, 30] width 22 height 22
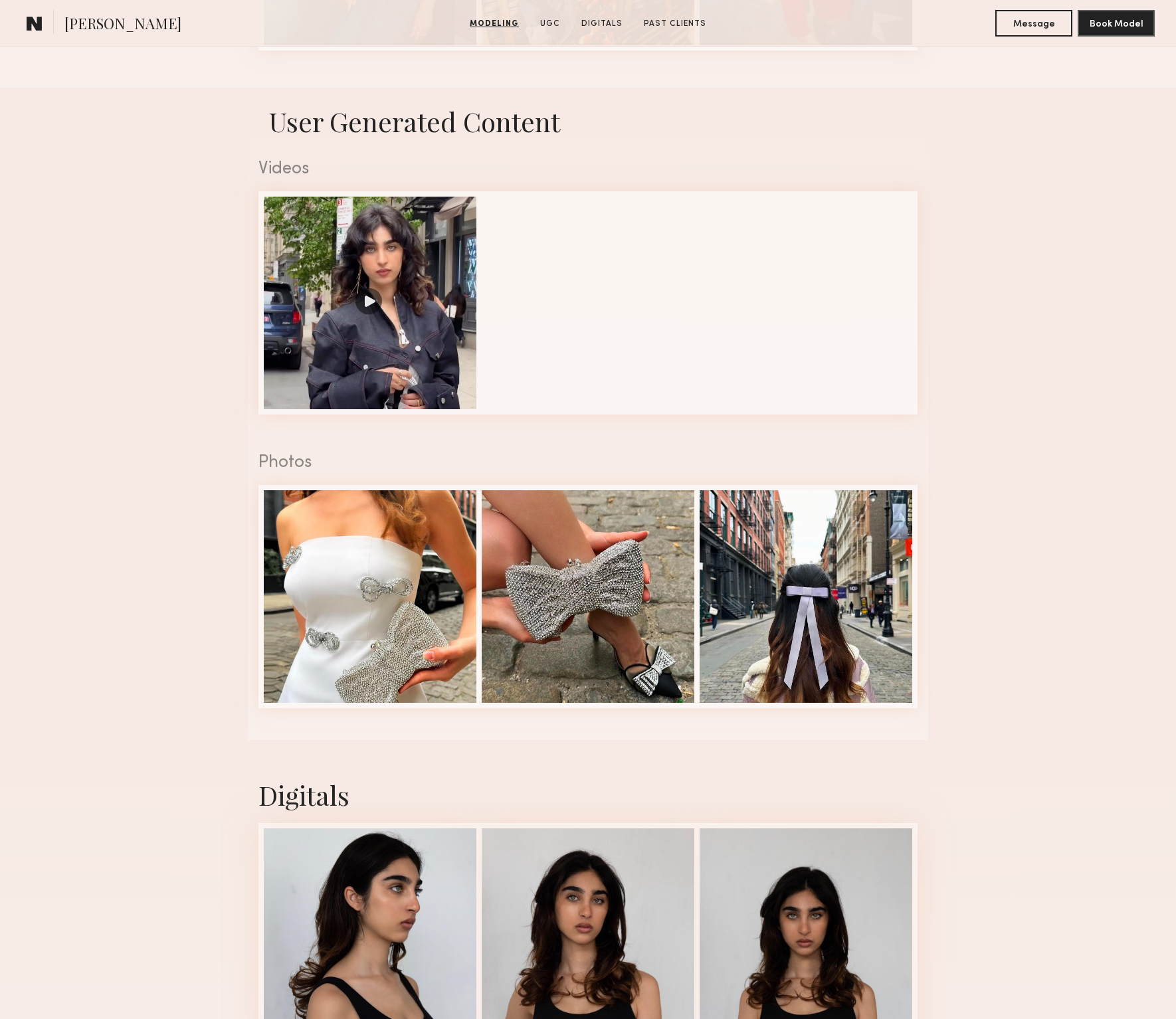
scroll to position [2301, 0]
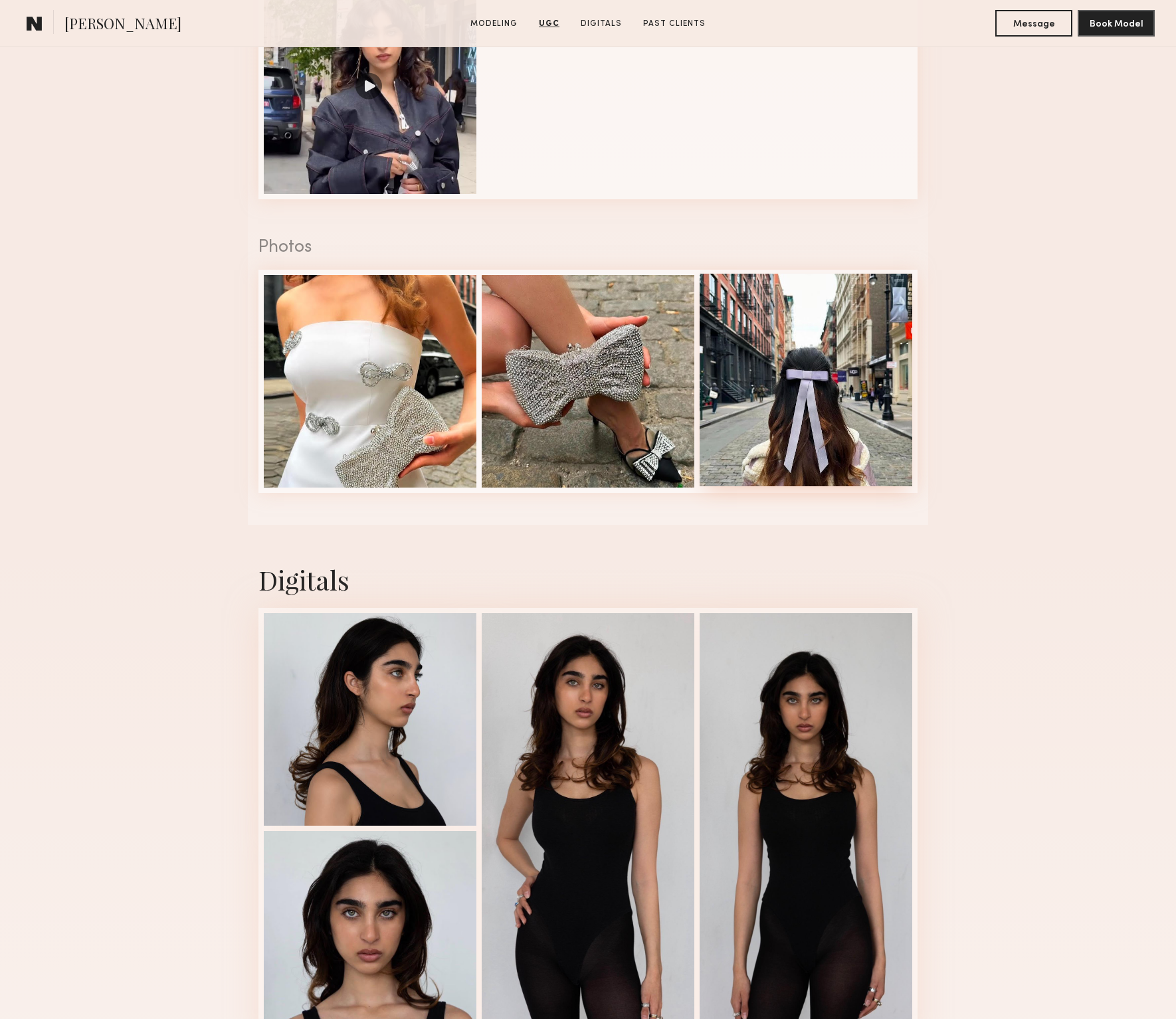
click at [865, 390] on div at bounding box center [805, 380] width 212 height 212
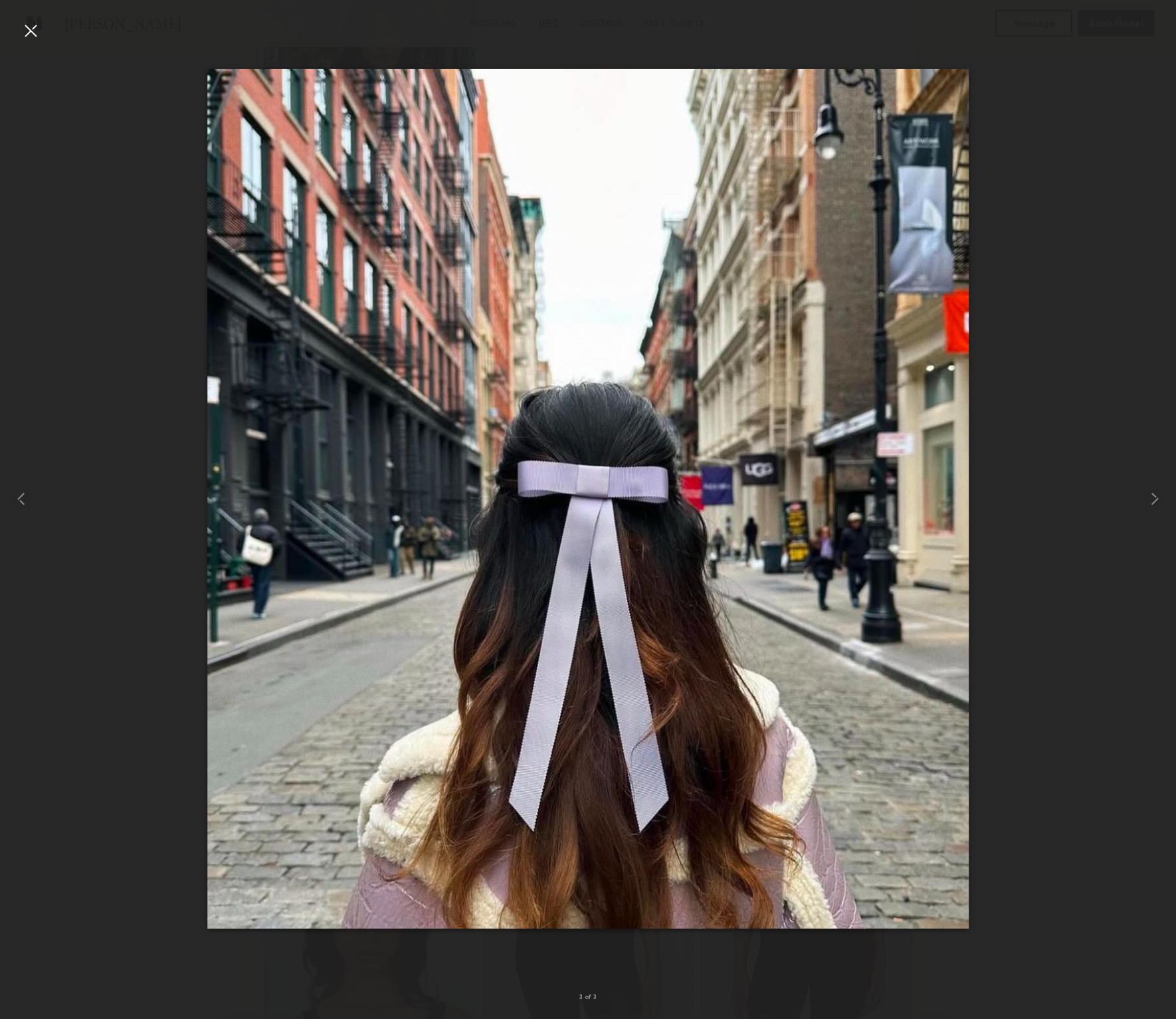
click at [38, 31] on div at bounding box center [30, 30] width 22 height 22
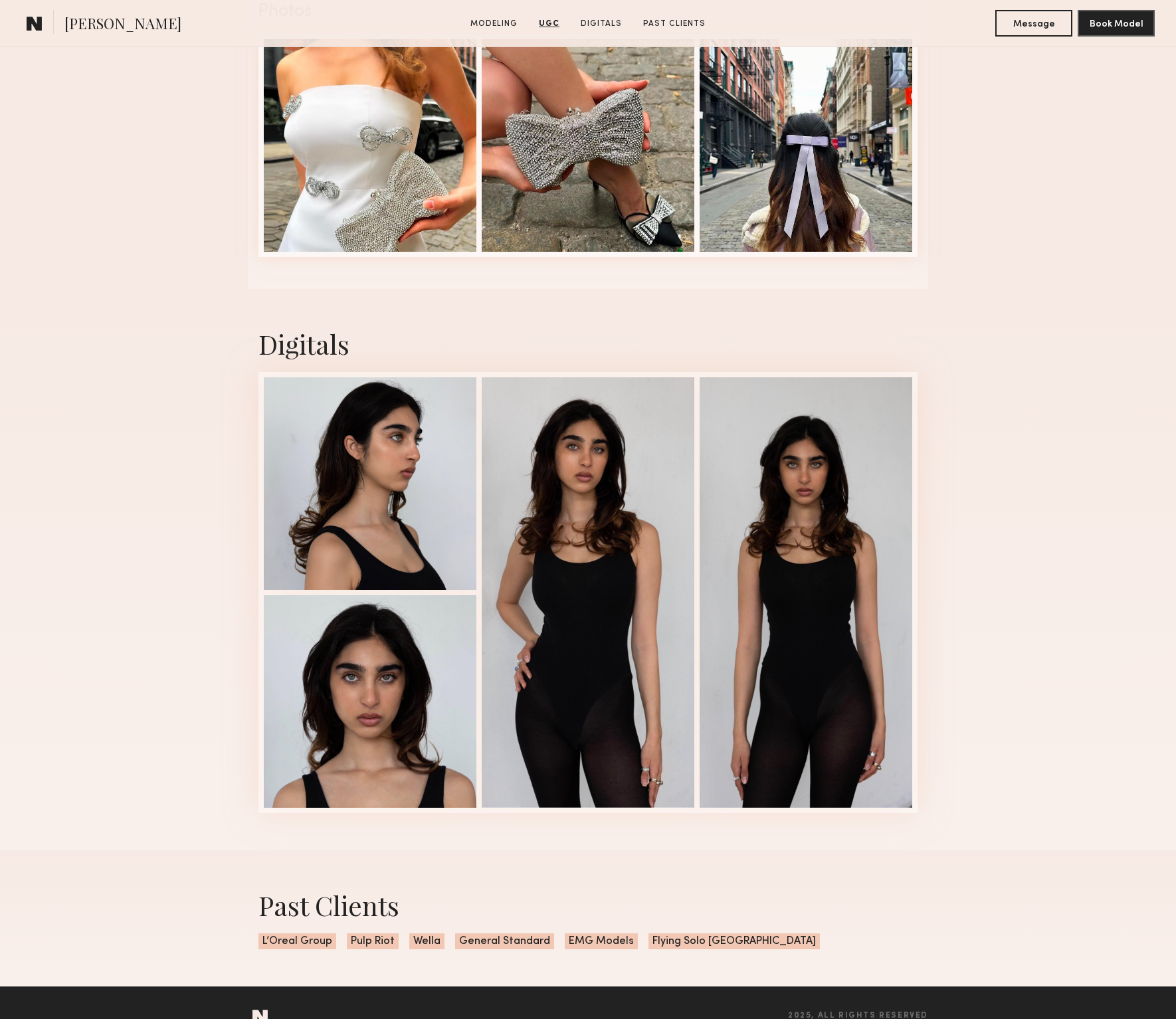
scroll to position [2565, 0]
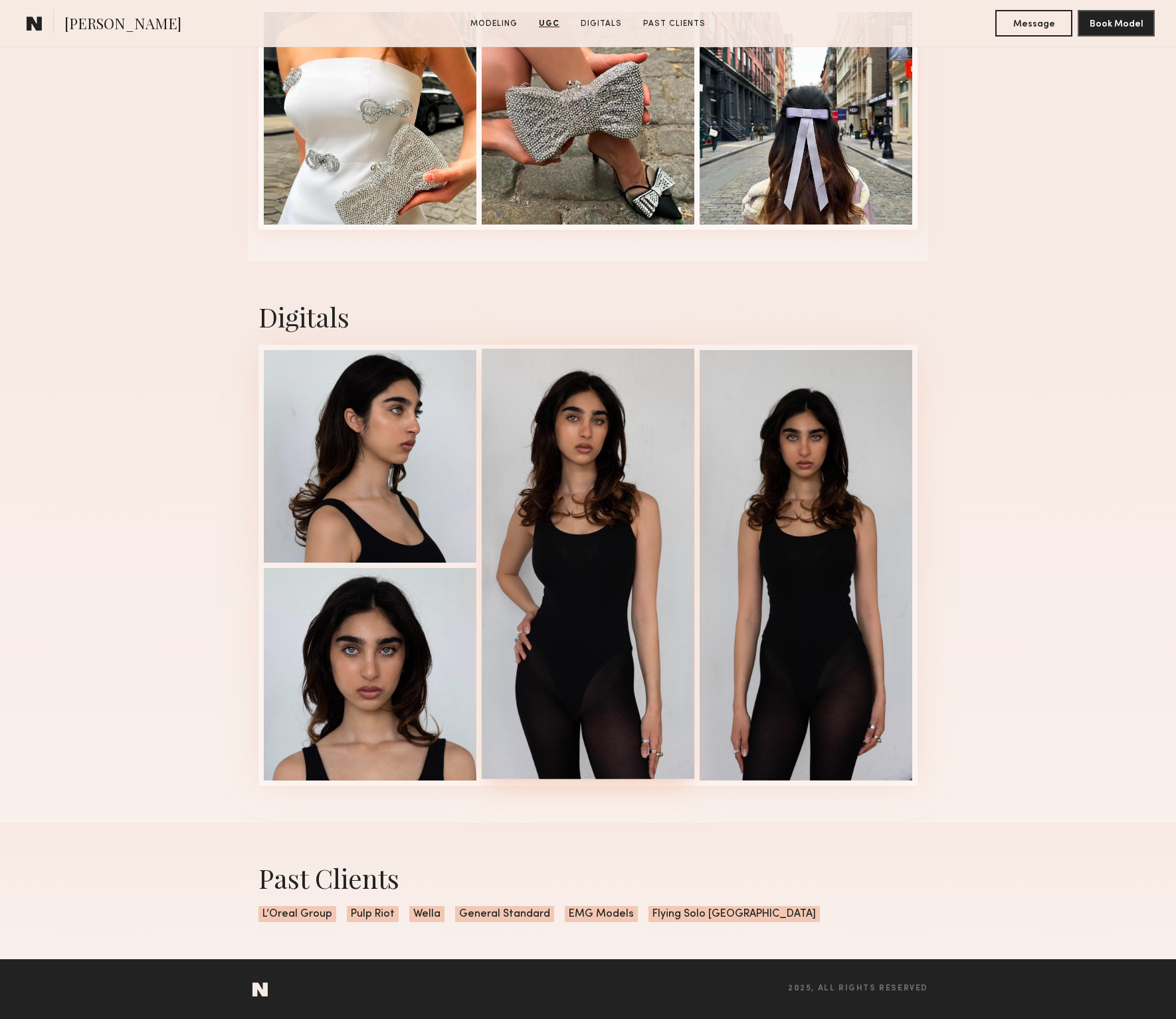
click at [554, 491] on div at bounding box center [588, 565] width 212 height 431
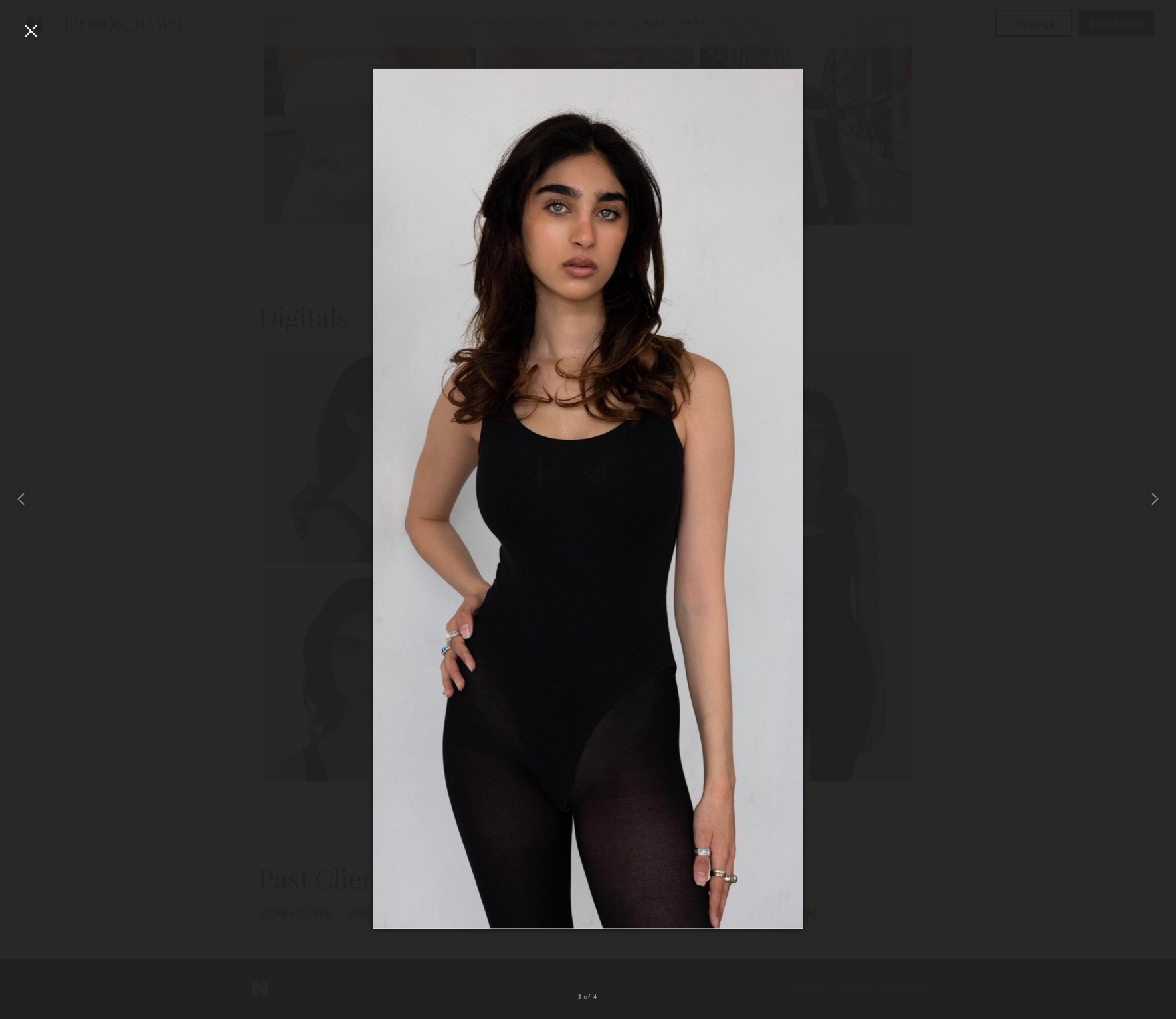
click at [31, 33] on div at bounding box center [30, 30] width 22 height 22
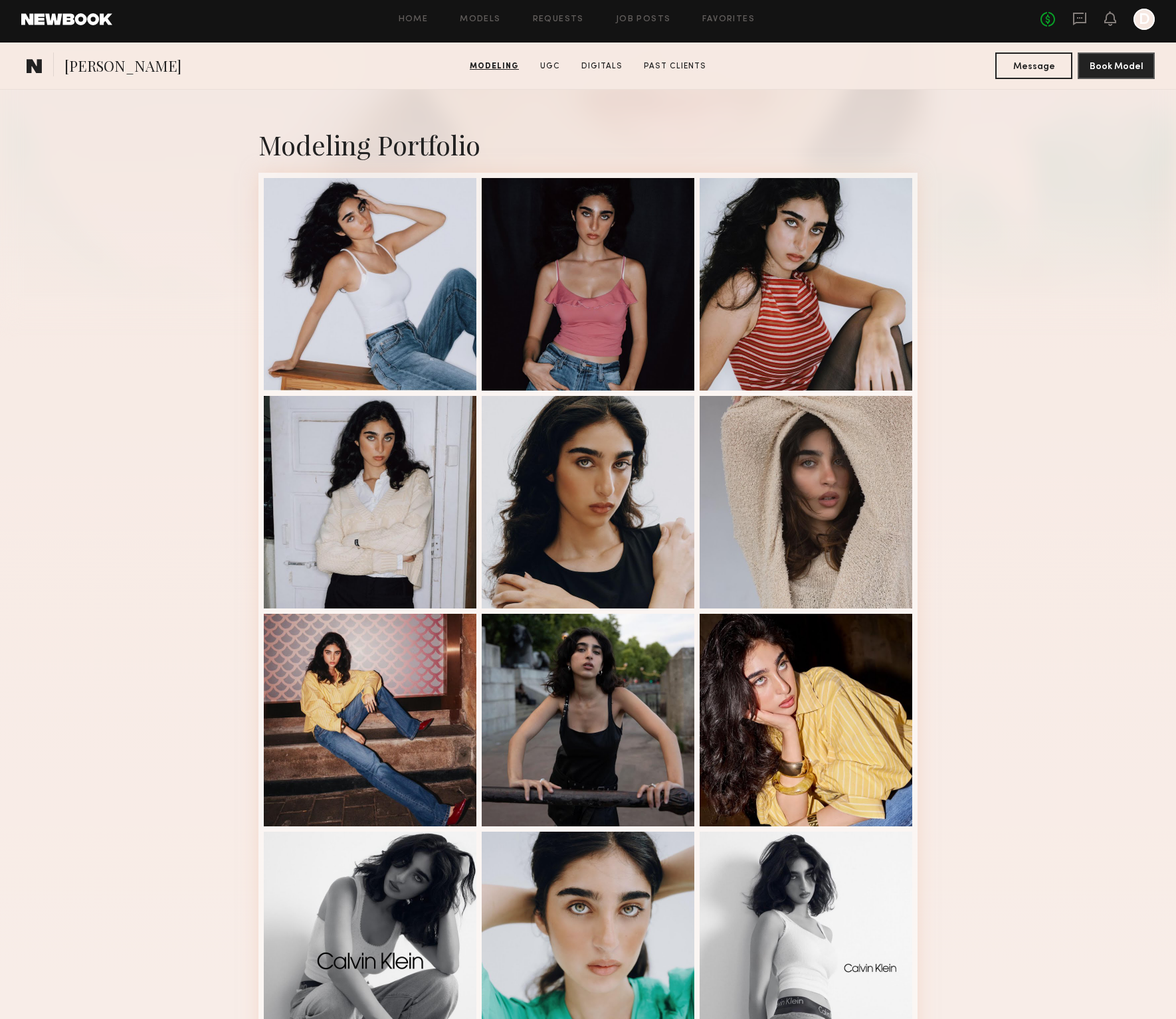
scroll to position [0, 0]
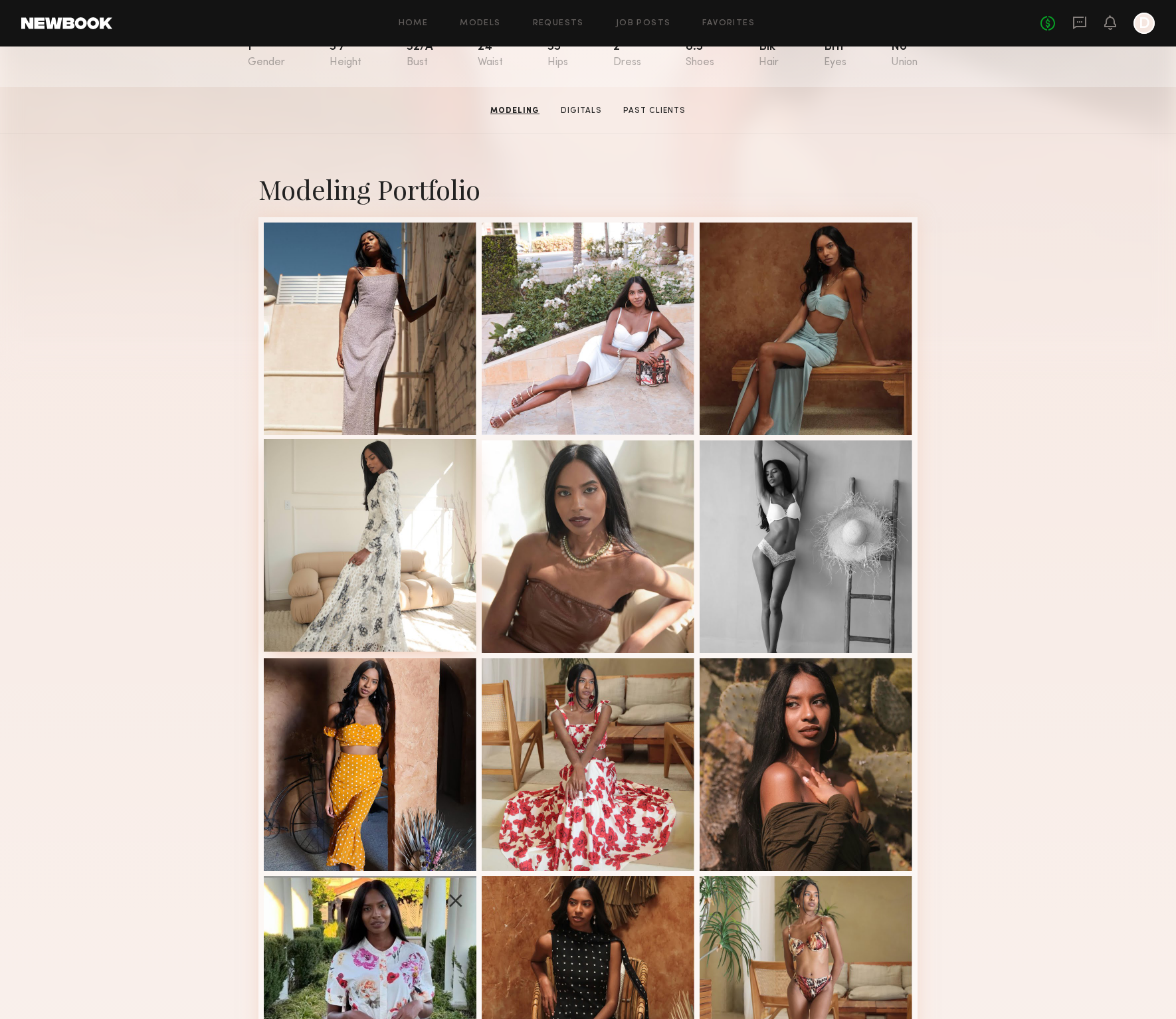
scroll to position [152, 0]
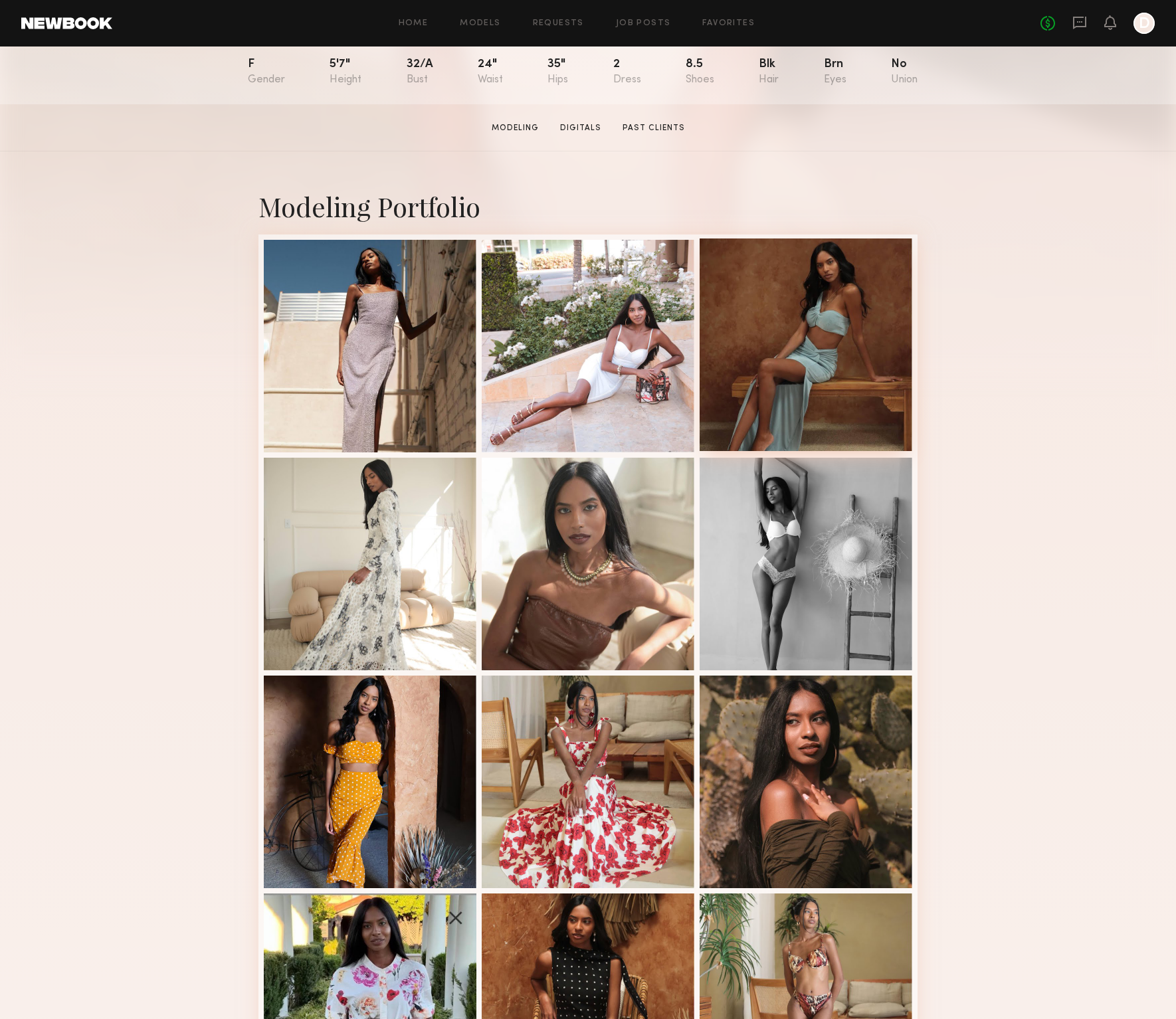
click at [782, 280] on div at bounding box center [805, 345] width 212 height 212
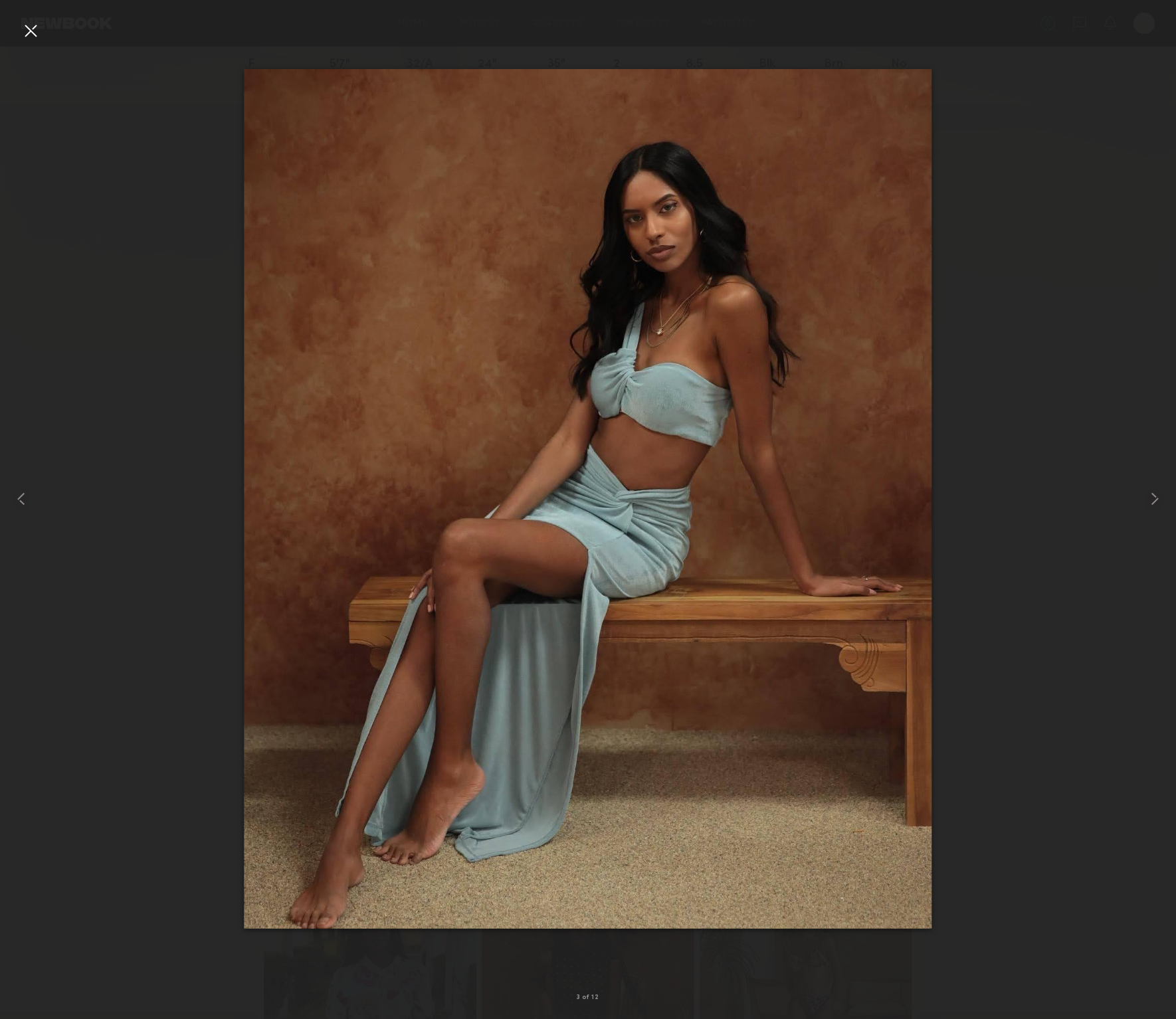
click at [130, 143] on div at bounding box center [588, 499] width 1176 height 955
click at [40, 30] on div at bounding box center [30, 30] width 22 height 22
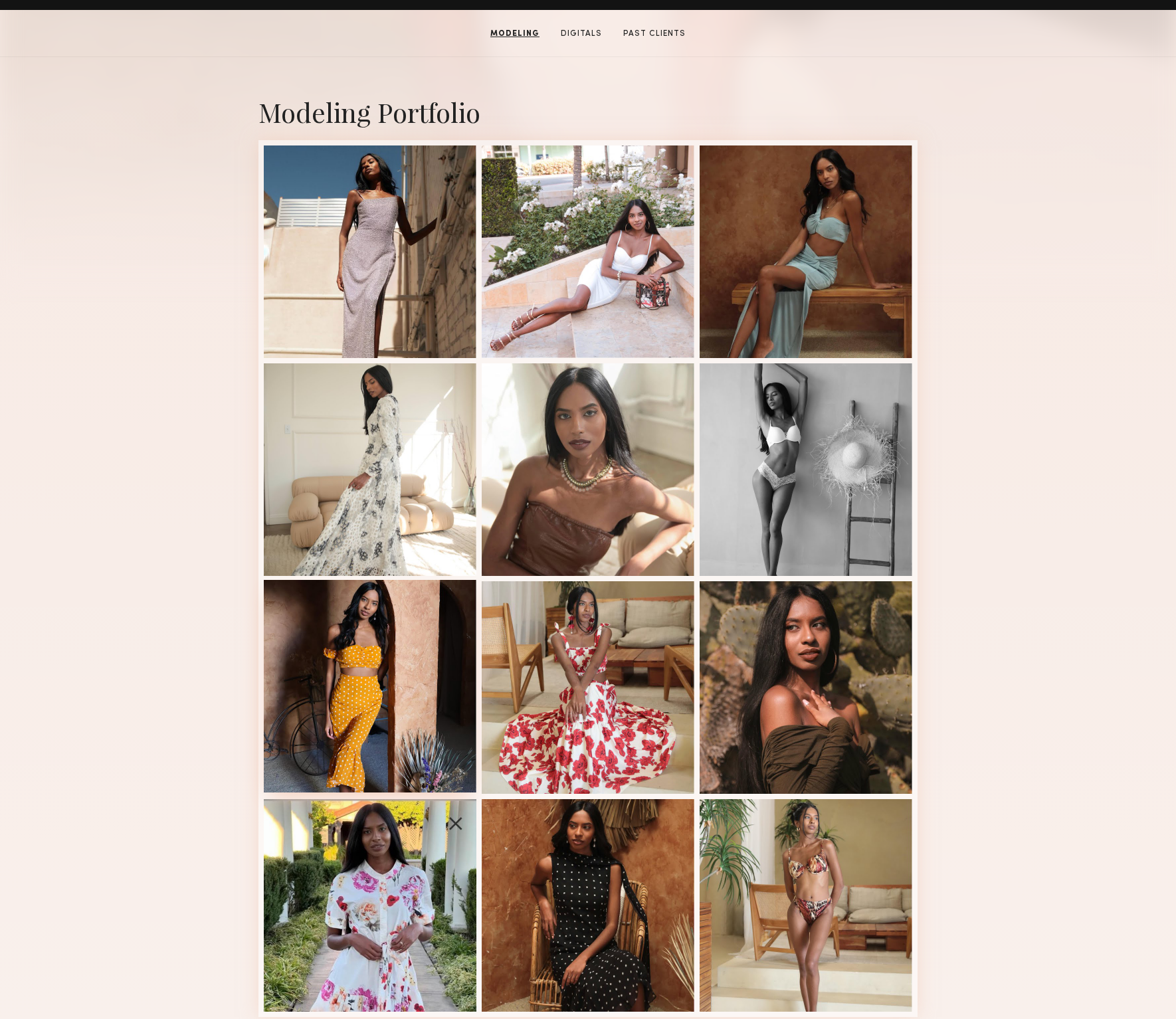
scroll to position [466, 0]
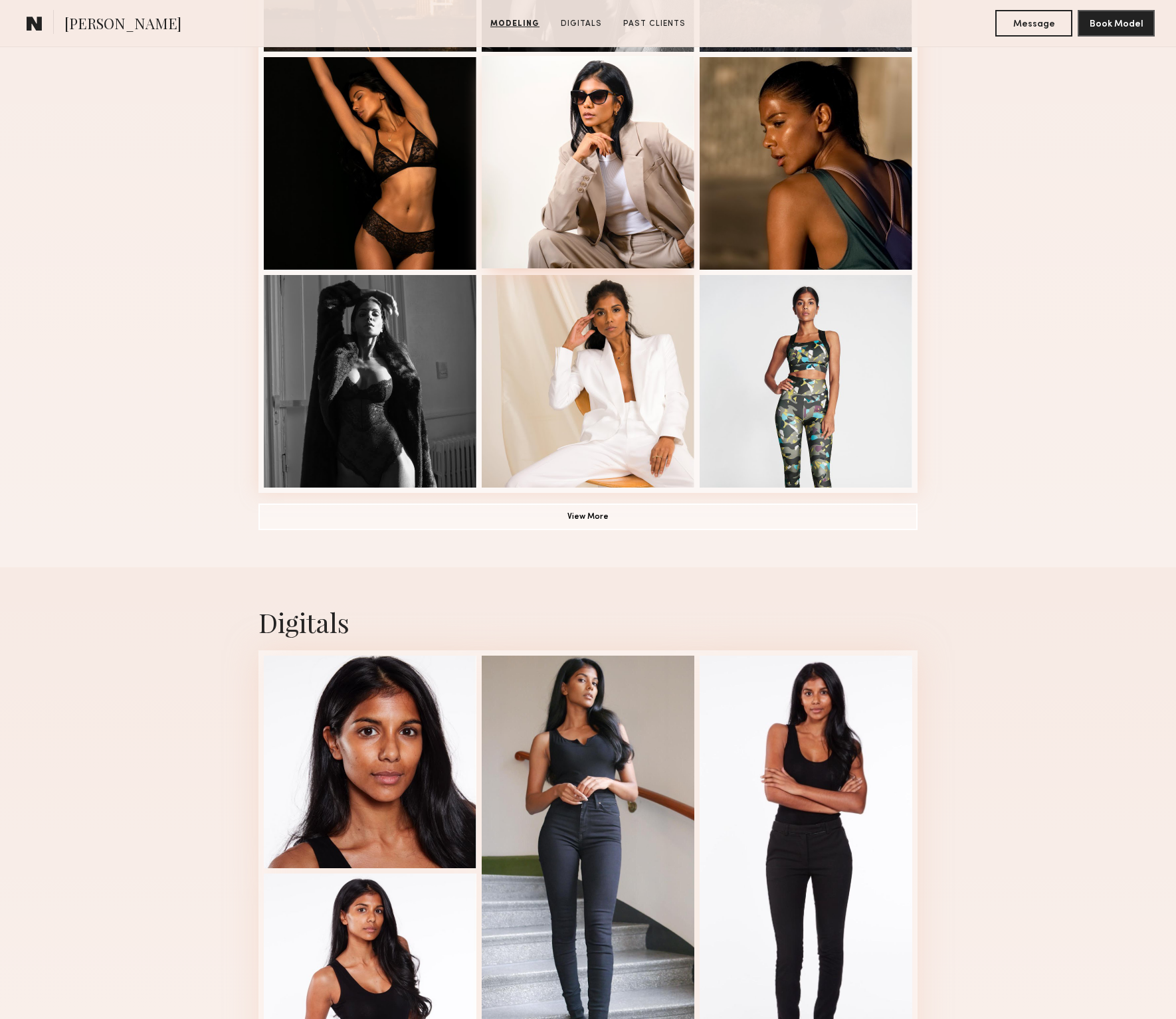
scroll to position [897, 0]
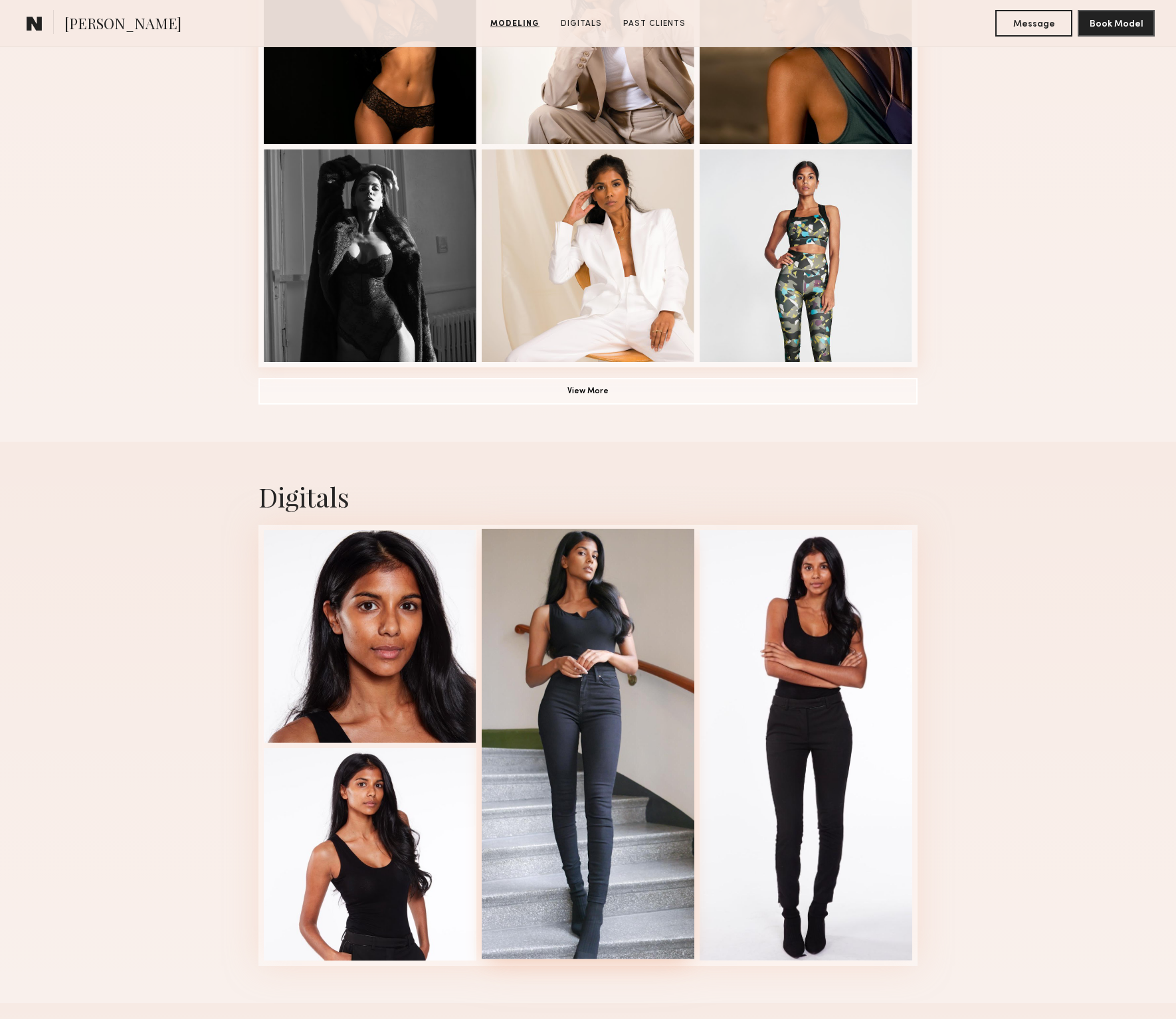
click at [568, 575] on div at bounding box center [588, 745] width 212 height 431
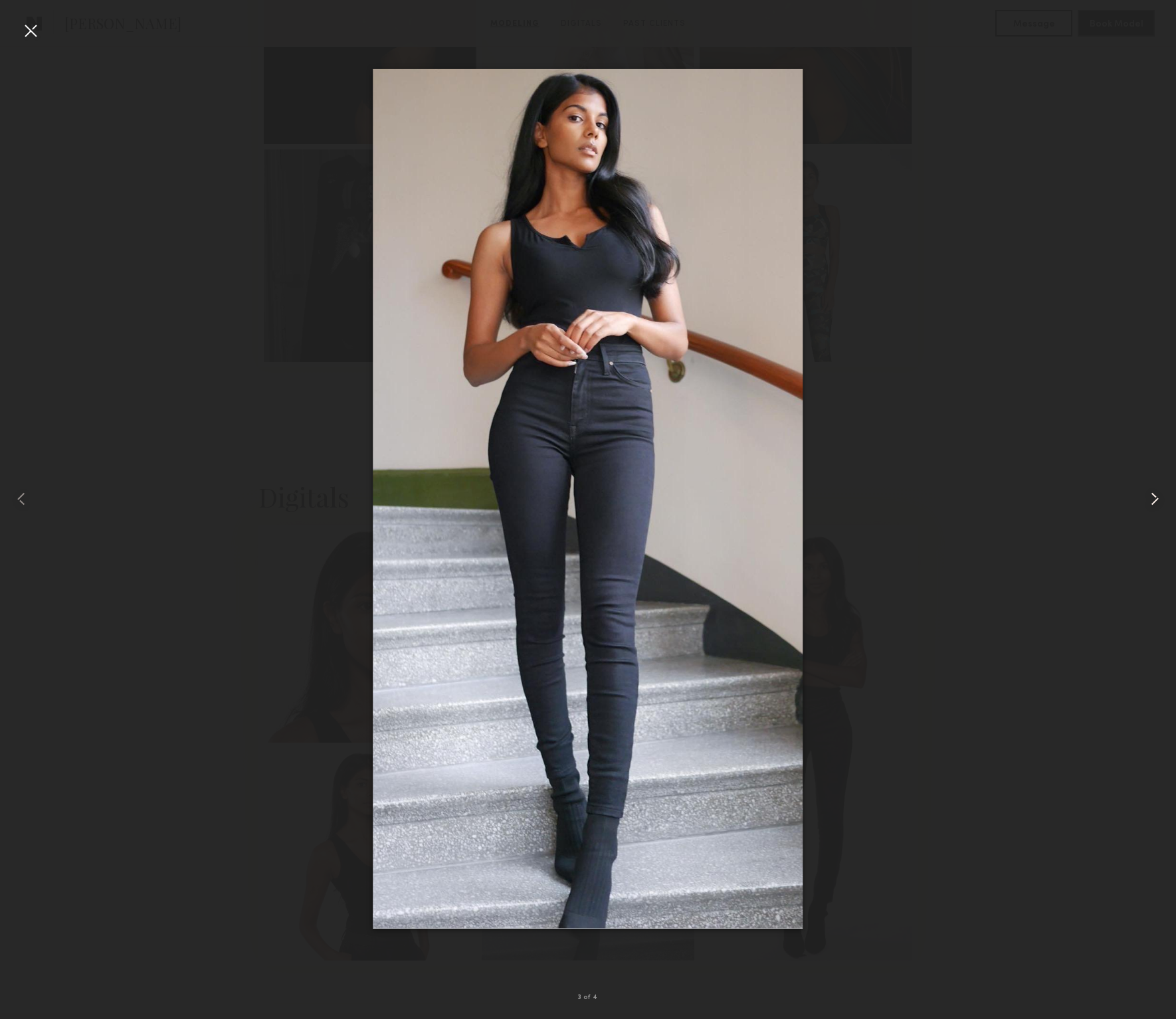
click at [1147, 499] on common-icon at bounding box center [1154, 500] width 22 height 22
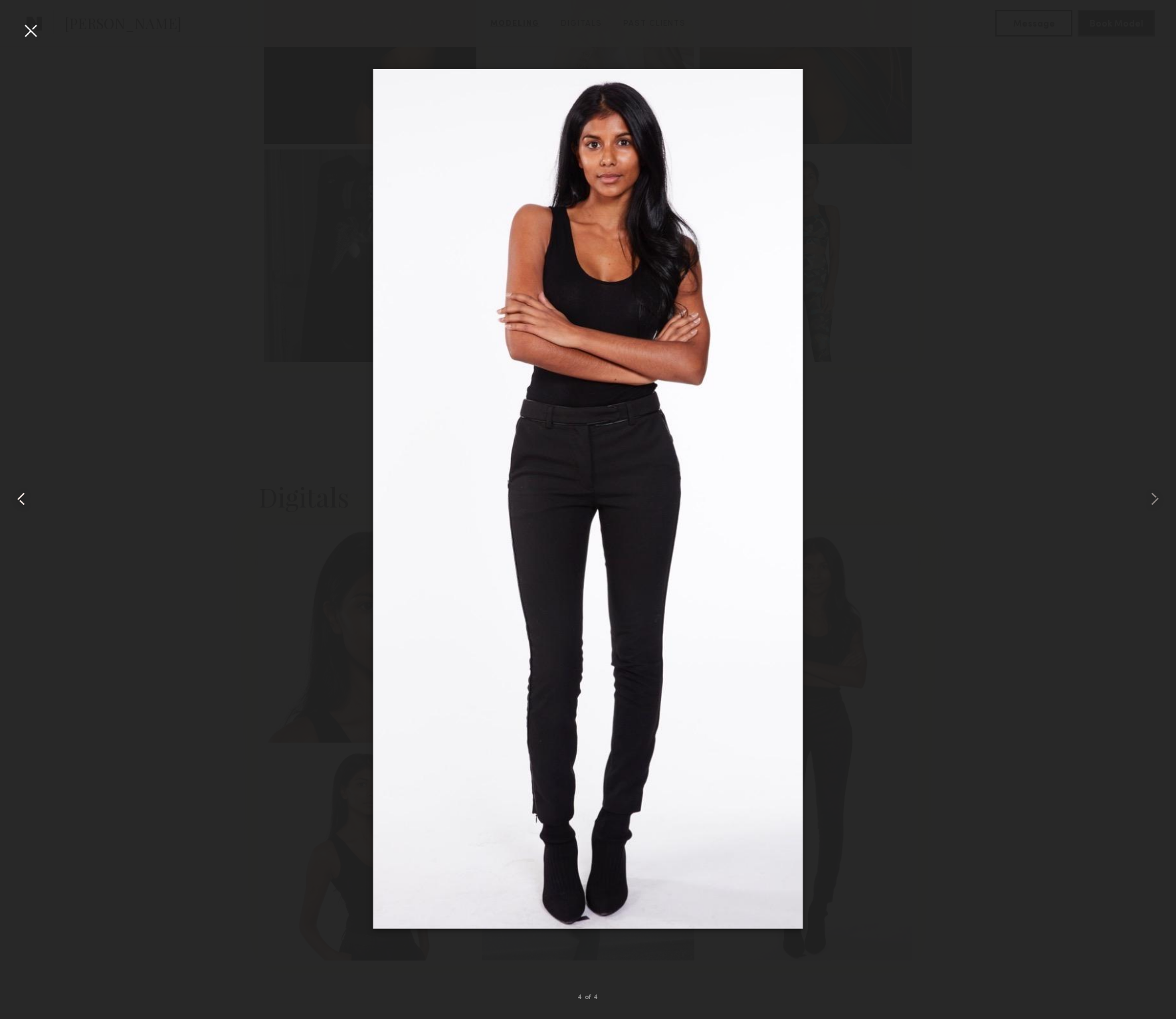
click at [14, 499] on common-icon at bounding box center [22, 500] width 22 height 22
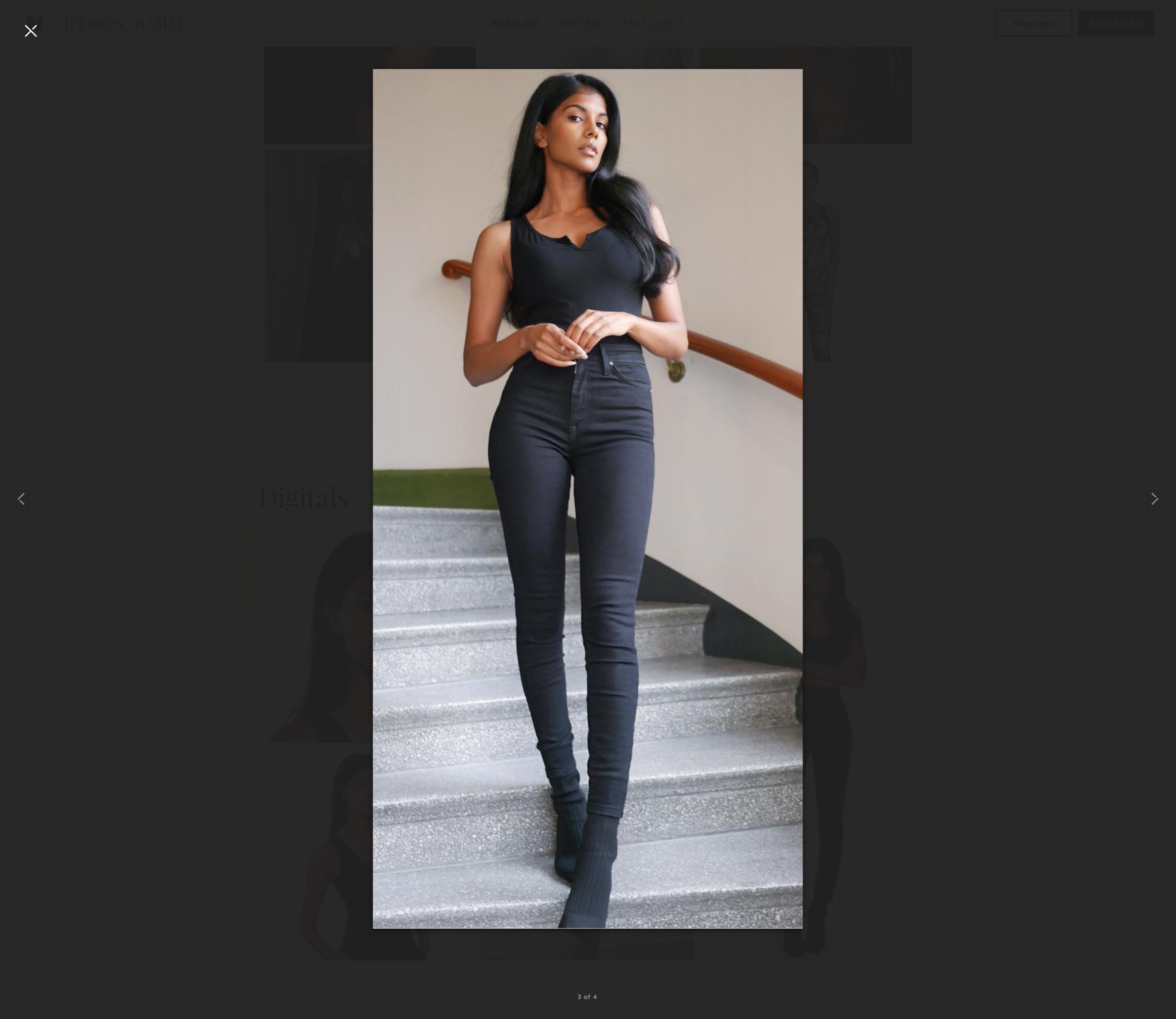
click at [25, 20] on div at bounding box center [30, 30] width 22 height 22
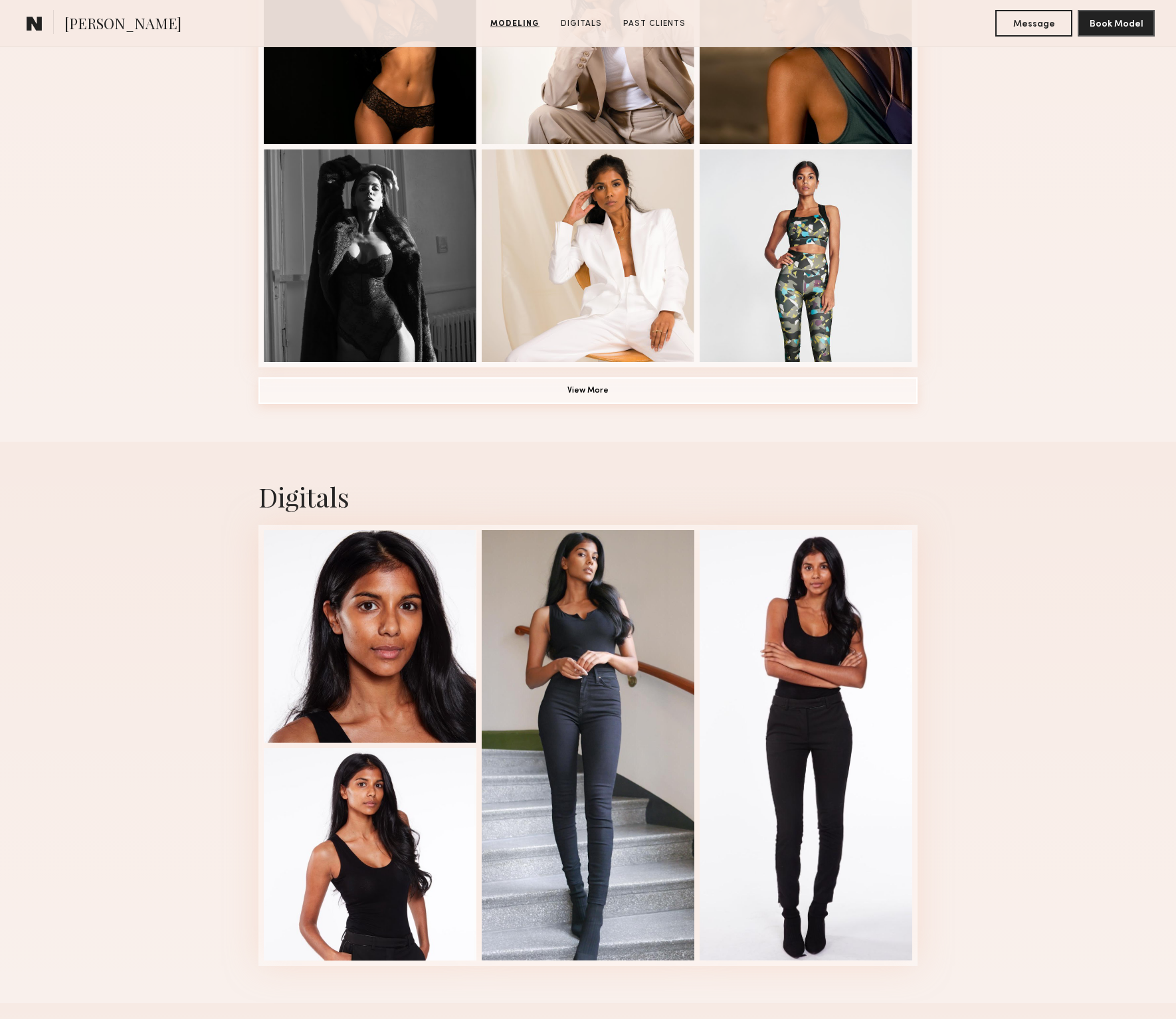
click at [514, 387] on button "View More" at bounding box center [588, 390] width 659 height 27
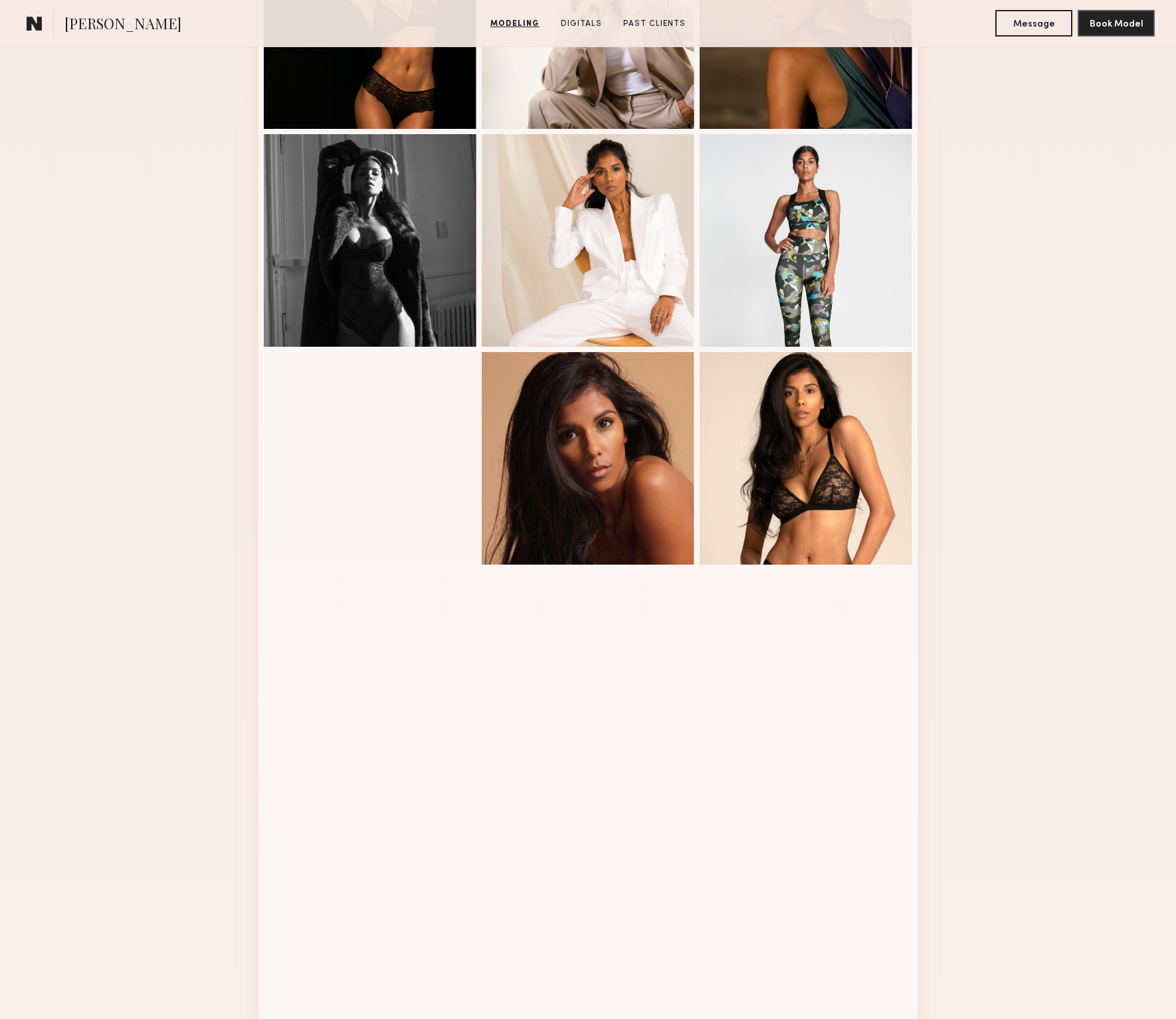
scroll to position [1155, 0]
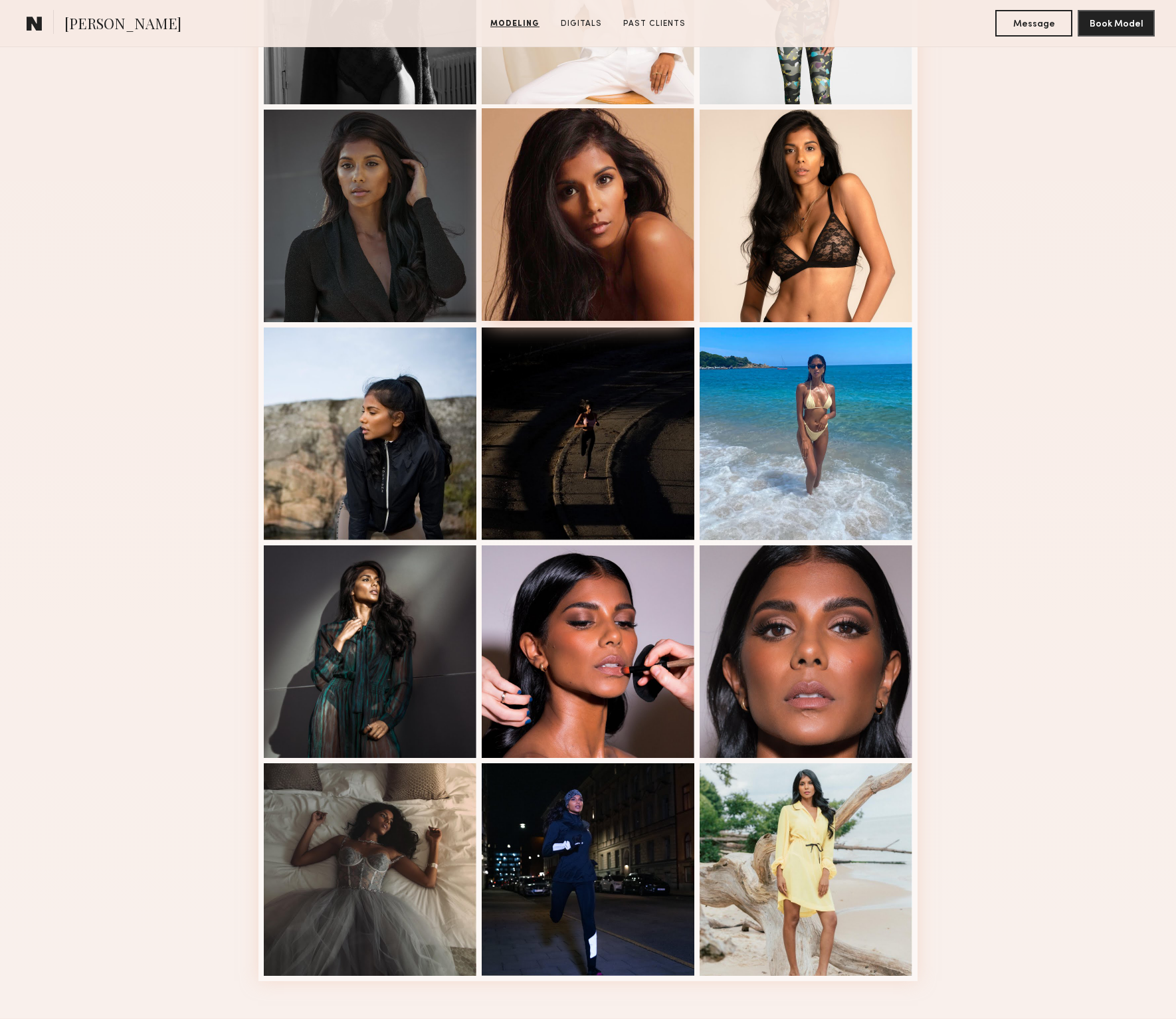
click at [520, 220] on div at bounding box center [588, 214] width 212 height 212
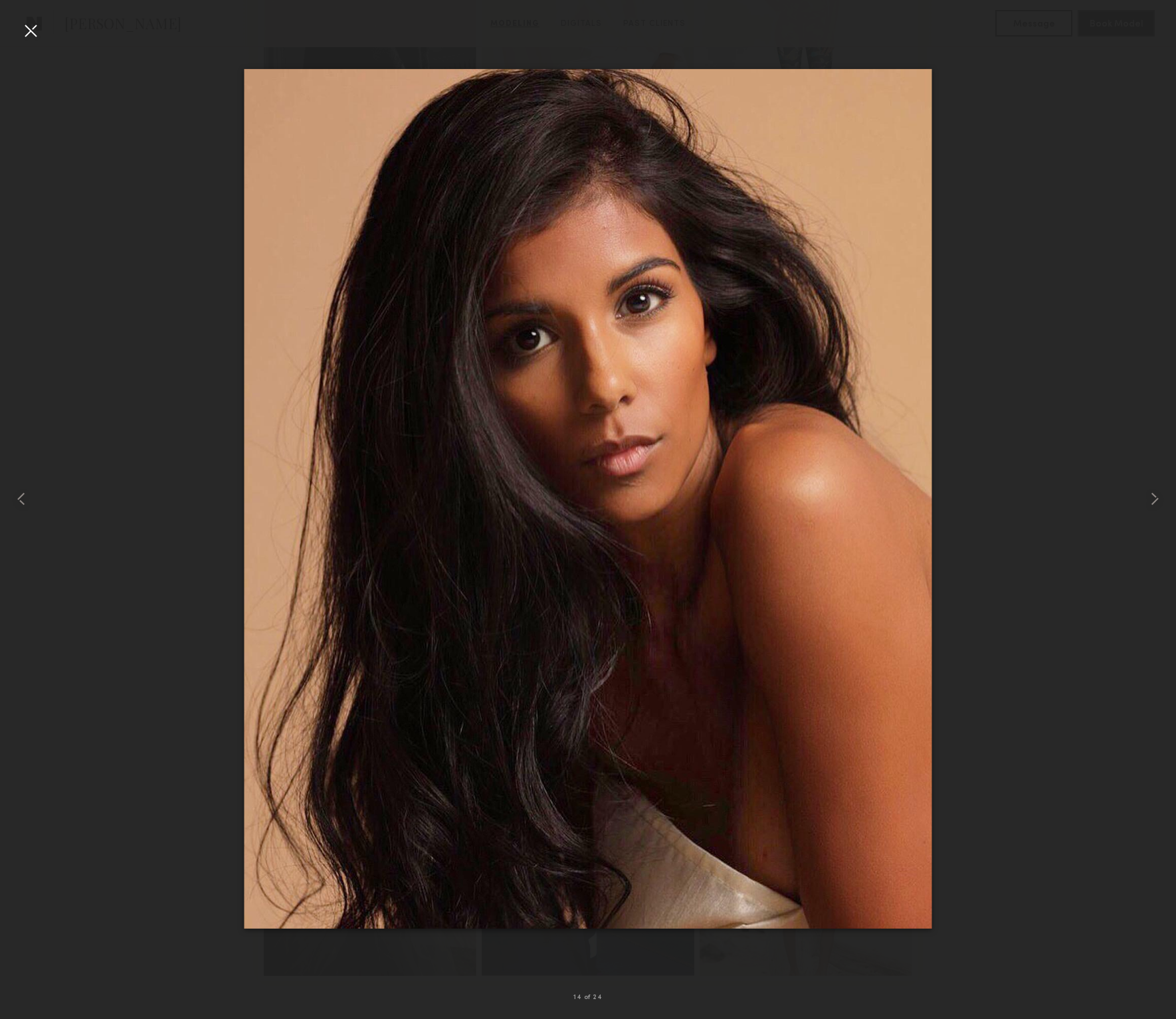
click at [38, 26] on div at bounding box center [30, 30] width 22 height 22
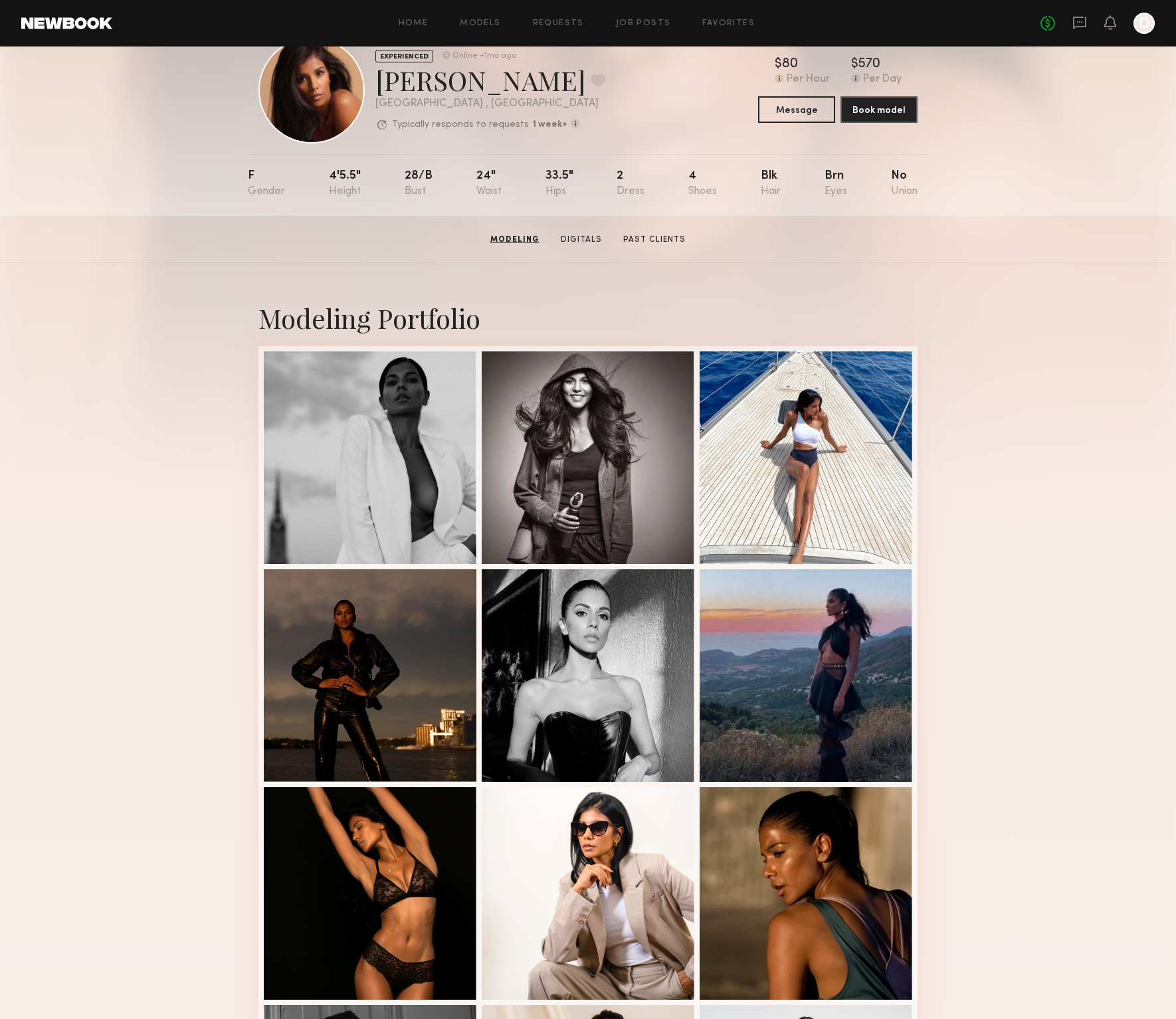
scroll to position [0, 0]
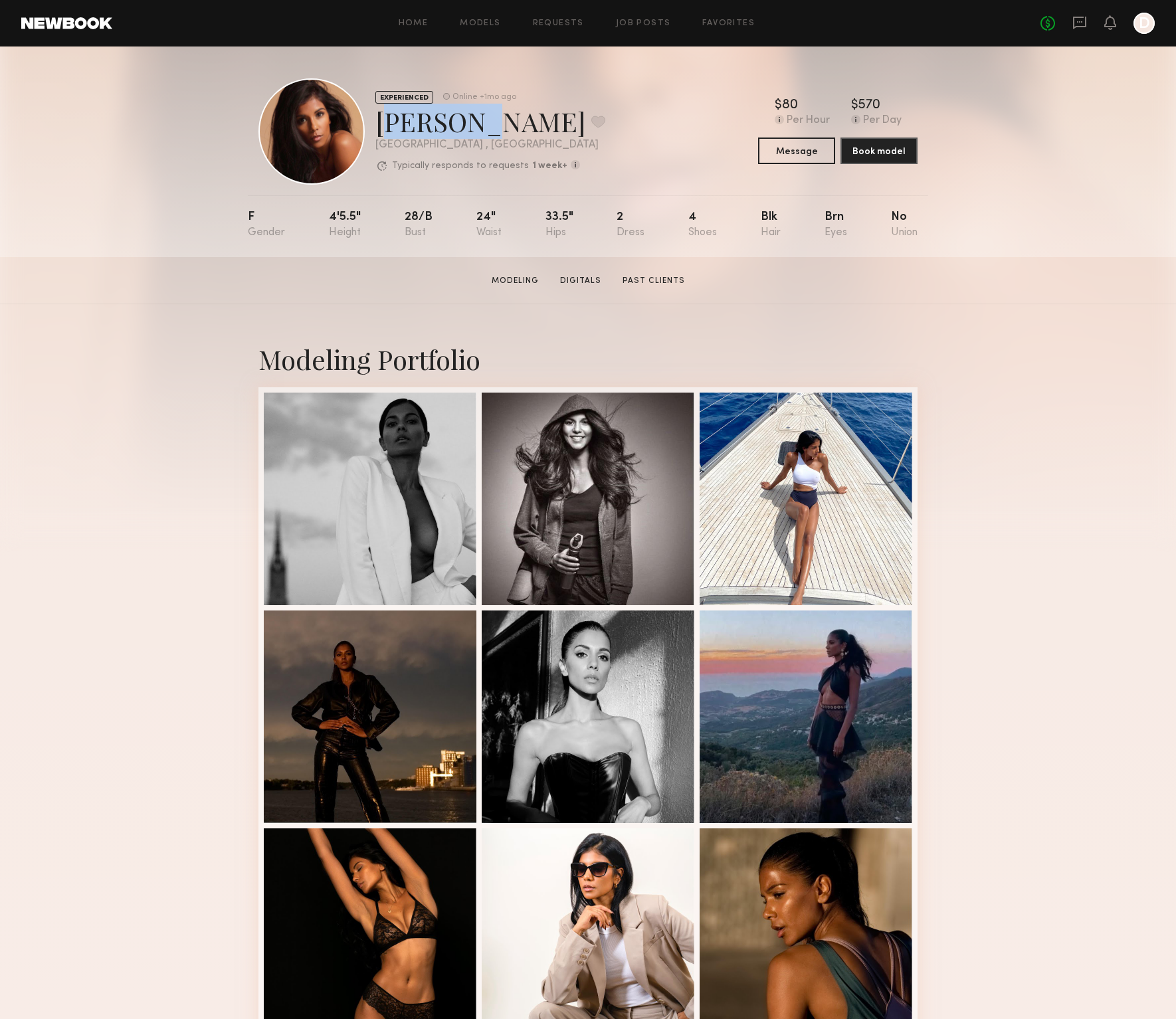
drag, startPoint x: 378, startPoint y: 120, endPoint x: 465, endPoint y: 115, distance: 87.1
click at [463, 120] on div "Bidisha L. Favorite" at bounding box center [491, 121] width 230 height 35
